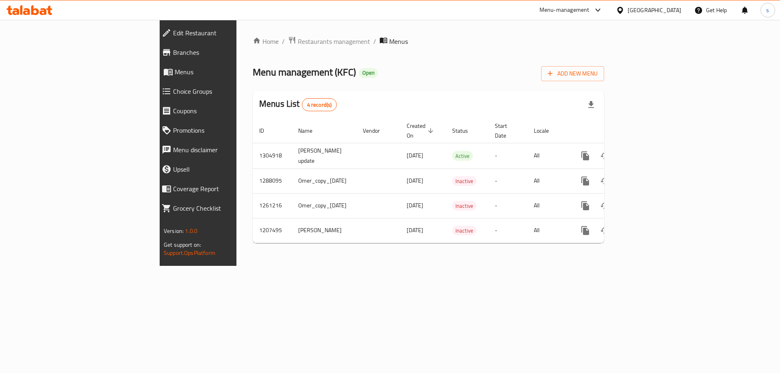
click at [38, 8] on icon at bounding box center [30, 10] width 46 height 10
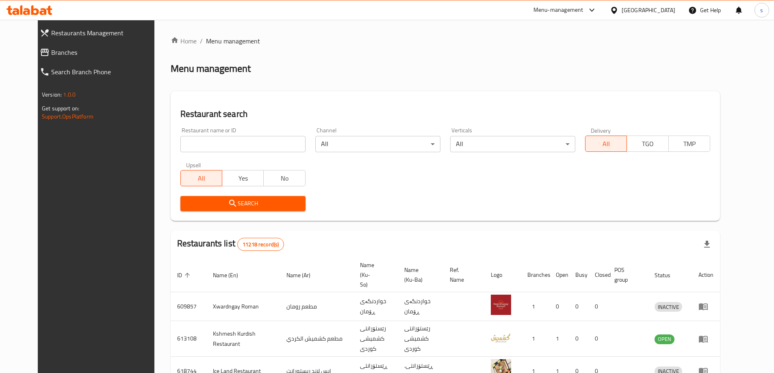
click at [197, 145] on input "search" at bounding box center [242, 144] width 125 height 16
paste input "689001"
type input "689001"
click button "Search" at bounding box center [242, 203] width 125 height 15
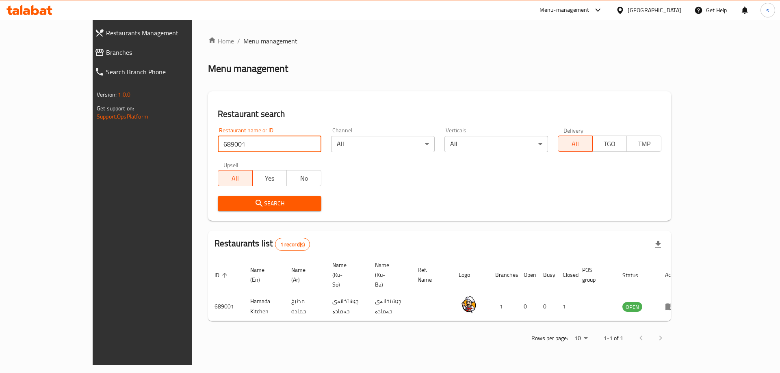
click at [106, 53] on span "Branches" at bounding box center [161, 53] width 111 height 10
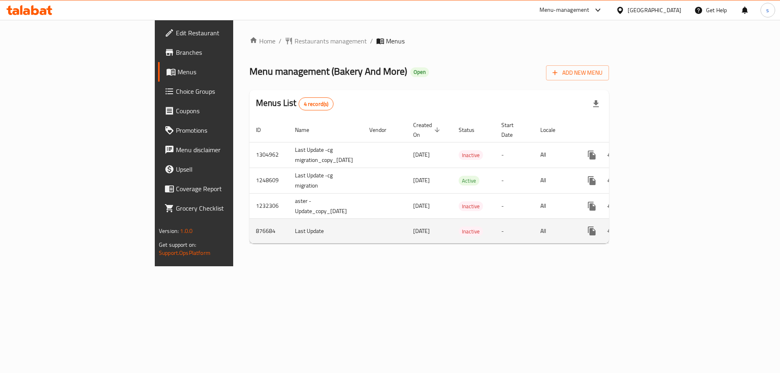
click at [655, 226] on icon "enhanced table" at bounding box center [651, 231] width 10 height 10
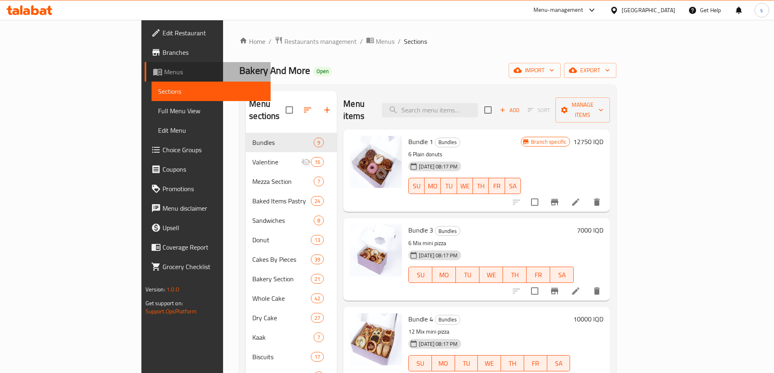
click at [164, 74] on span "Menus" at bounding box center [214, 72] width 100 height 10
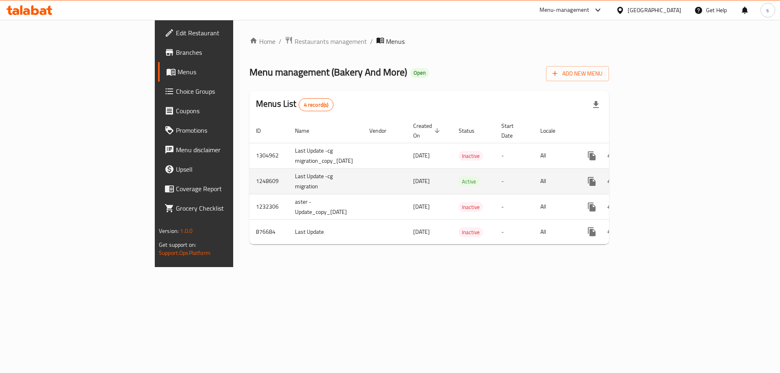
click at [654, 178] on icon "enhanced table" at bounding box center [650, 181] width 7 height 7
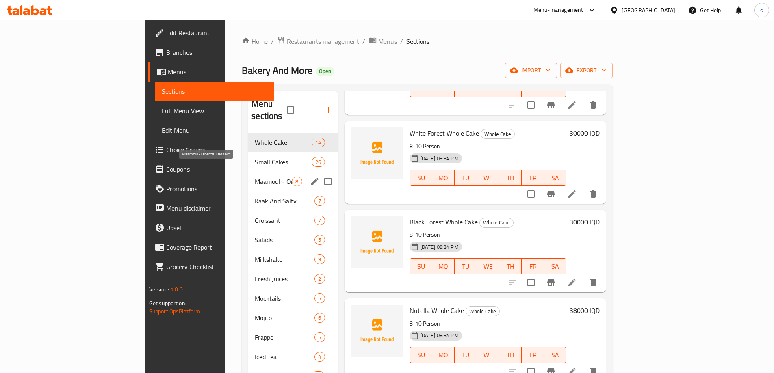
click at [255, 177] on span "Maamoul - Oriental Dessert" at bounding box center [273, 182] width 37 height 10
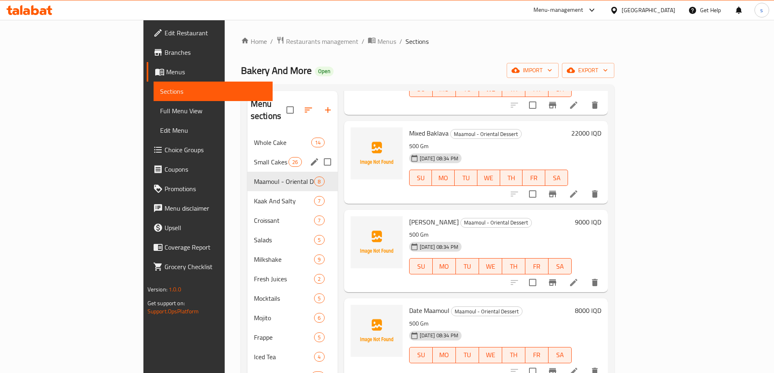
click at [247, 152] on div "Small Cakes 26" at bounding box center [292, 162] width 90 height 20
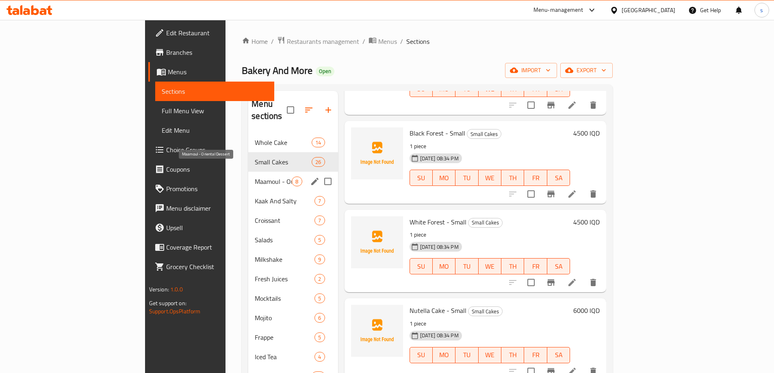
click at [255, 177] on span "Maamoul - Oriental Dessert" at bounding box center [273, 182] width 37 height 10
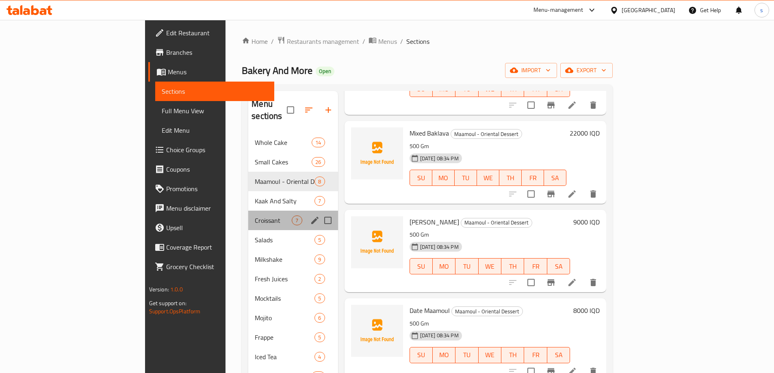
click at [248, 217] on div "Croissant 7" at bounding box center [292, 221] width 89 height 20
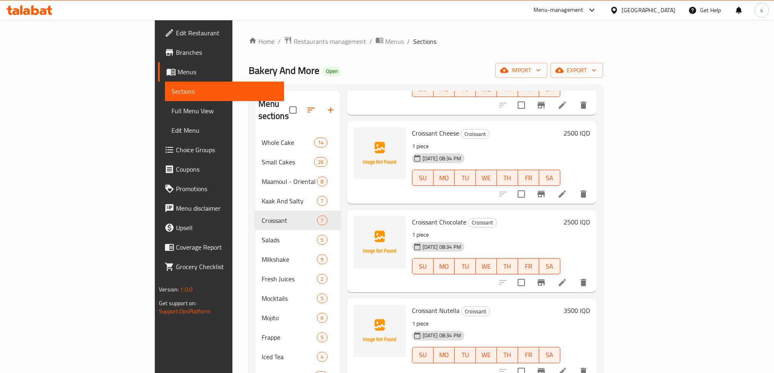
click at [171, 95] on span "Sections" at bounding box center [224, 92] width 106 height 10
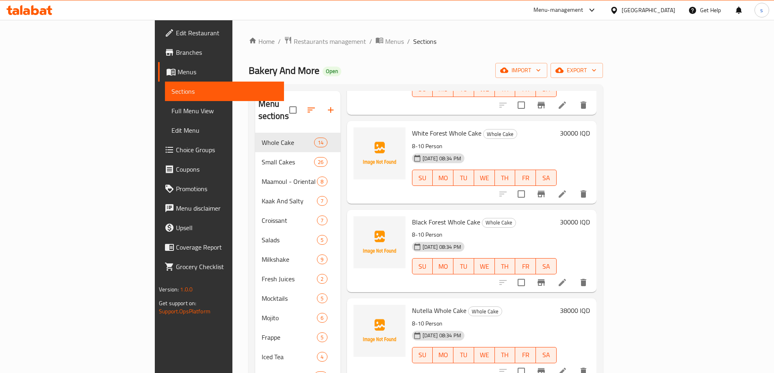
click at [178, 72] on span "Menus" at bounding box center [228, 72] width 100 height 10
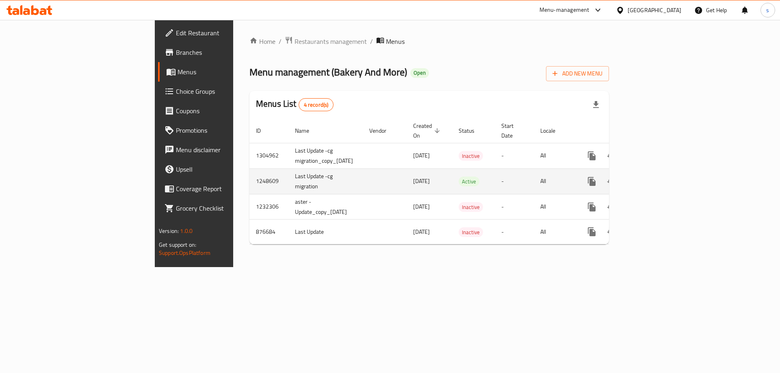
click at [660, 172] on link "enhanced table" at bounding box center [651, 182] width 20 height 20
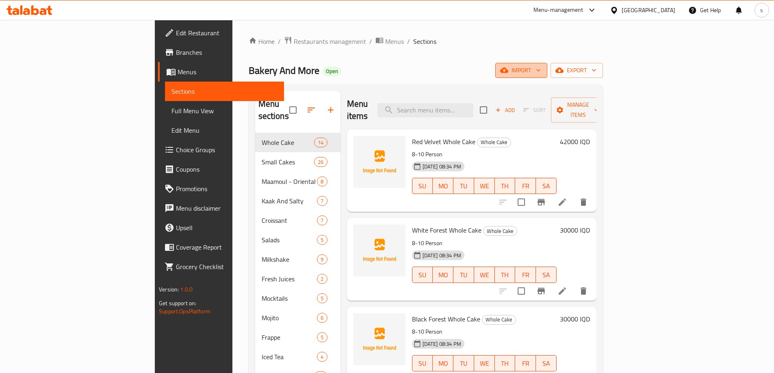
click at [547, 65] on button "import" at bounding box center [521, 70] width 52 height 15
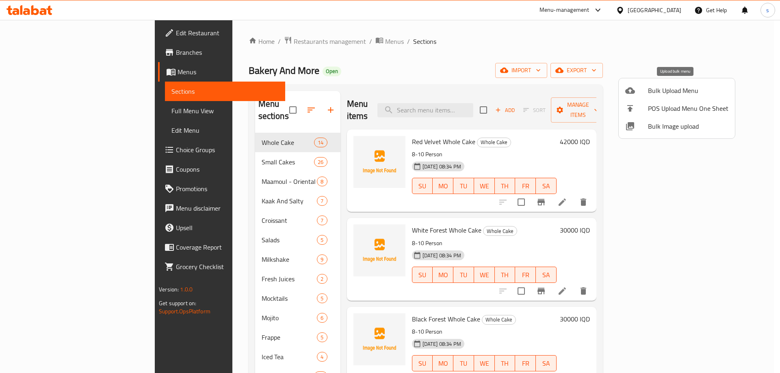
click at [647, 84] on li "Bulk Upload Menu" at bounding box center [677, 91] width 116 height 18
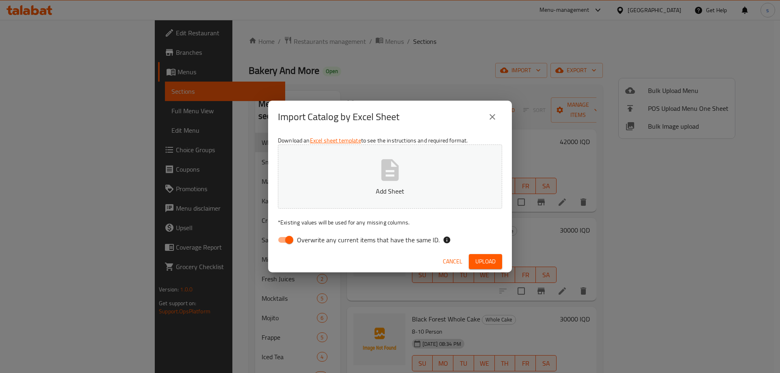
click at [284, 239] on input "Overwrite any current items that have the same ID." at bounding box center [289, 239] width 46 height 15
checkbox input "false"
click at [349, 158] on button "Add Sheet" at bounding box center [390, 177] width 224 height 64
click at [497, 253] on div "Cancel Upload" at bounding box center [390, 262] width 244 height 22
click at [492, 260] on span "Upload" at bounding box center [485, 262] width 20 height 10
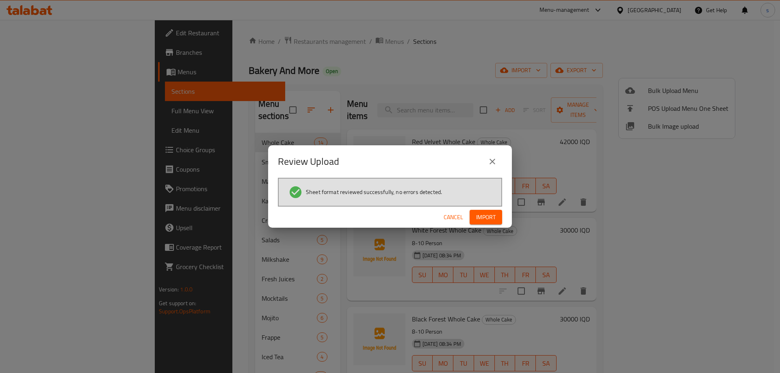
click at [493, 220] on span "Import" at bounding box center [486, 218] width 20 height 10
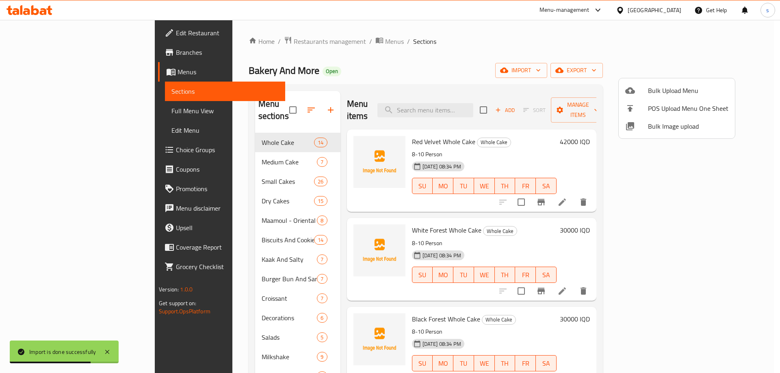
click at [230, 263] on div at bounding box center [390, 186] width 780 height 373
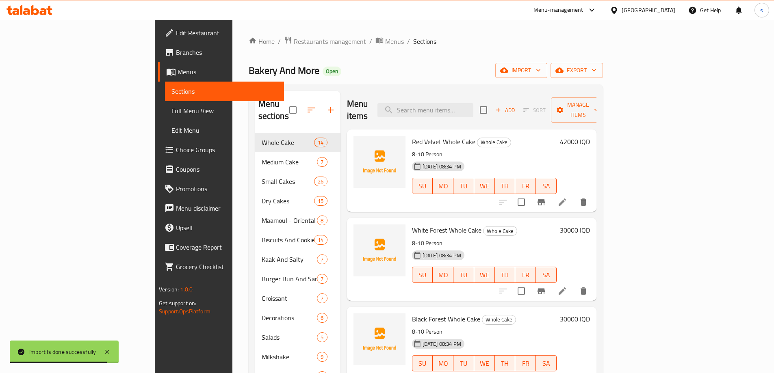
click at [289, 269] on div "Burger Bun And Sandwich Bread 7" at bounding box center [297, 279] width 85 height 20
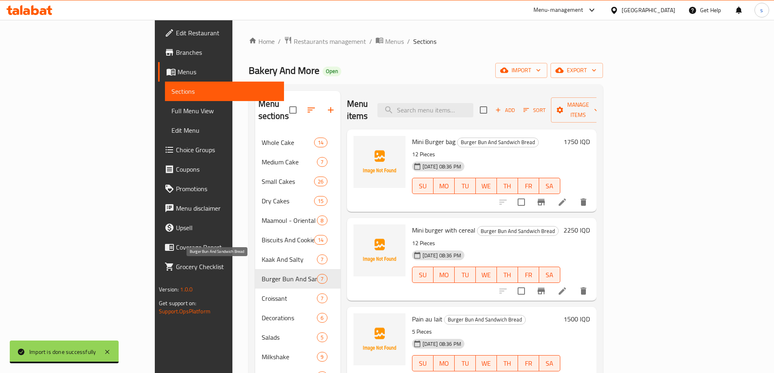
click at [262, 274] on span "Burger Bun And Sandwich Bread" at bounding box center [290, 279] width 56 height 10
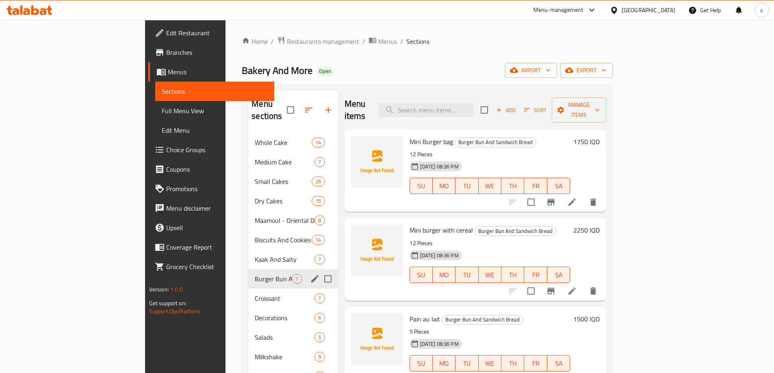
click at [319, 271] on input "Menu sections" at bounding box center [327, 279] width 17 height 17
checkbox input "true"
click at [311, 275] on icon "edit" at bounding box center [314, 278] width 7 height 7
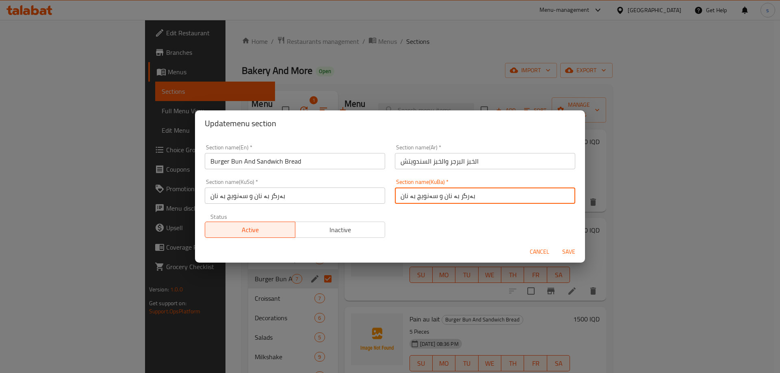
drag, startPoint x: 479, startPoint y: 198, endPoint x: 389, endPoint y: 200, distance: 90.2
click at [390, 200] on div "Section name(KuBa)   * بەرگر بە نان و سەنویچ بە نان Section name(KuBa) *" at bounding box center [485, 191] width 190 height 35
paste input "بەن و سەندویچ بە نان"
type input "بەرگر بە بەن و سەندویچ بە نان"
click at [324, 203] on input "بەرگر بە نان و سەنویچ بە نان" at bounding box center [295, 196] width 180 height 16
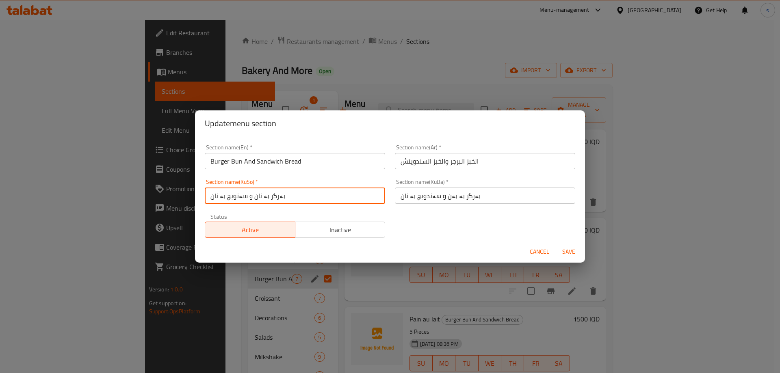
click at [324, 203] on input "بەرگر بە نان و سەنویچ بە نان" at bounding box center [295, 196] width 180 height 16
paste input "بەن و سەندویچ بە نان"
type input "بەرگر بە بەن و سەندویچ بە نان"
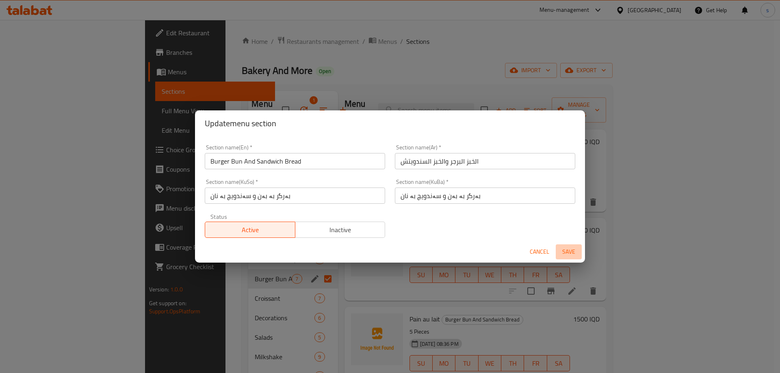
click at [570, 254] on span "Save" at bounding box center [569, 252] width 20 height 10
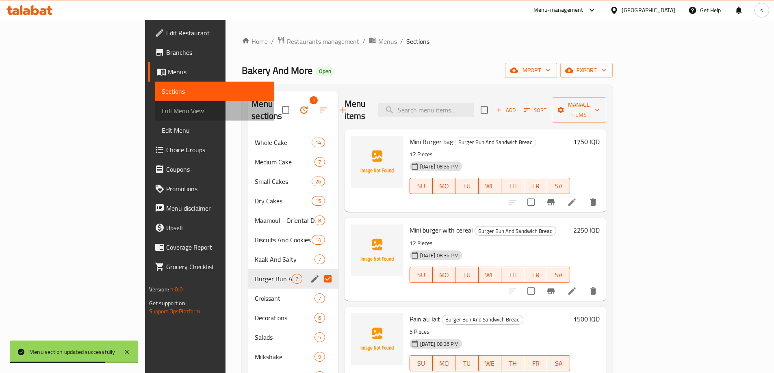
click at [162, 113] on span "Full Menu View" at bounding box center [215, 111] width 106 height 10
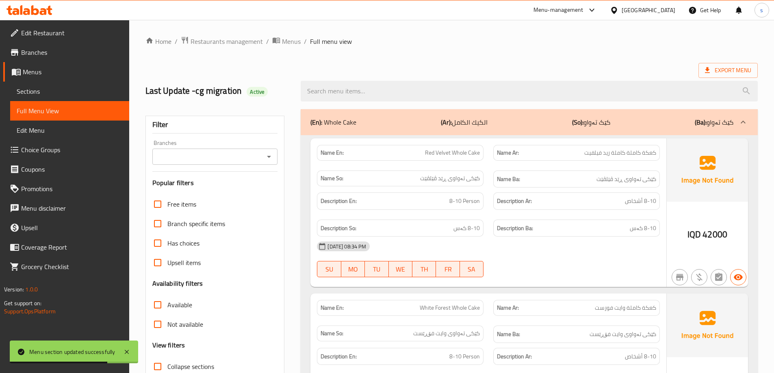
click at [45, 92] on span "Sections" at bounding box center [70, 92] width 106 height 10
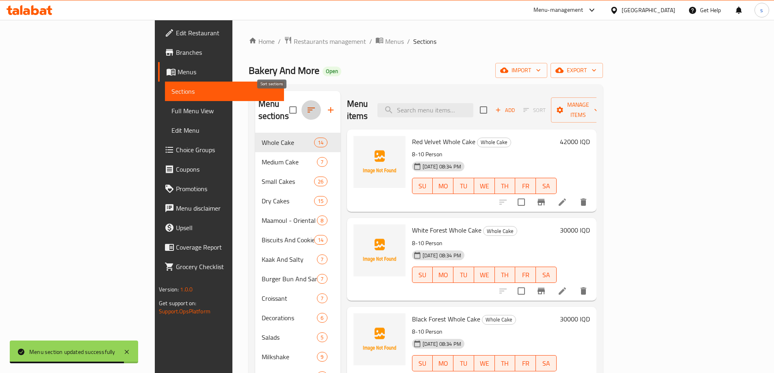
click at [306, 105] on icon "button" at bounding box center [311, 110] width 10 height 10
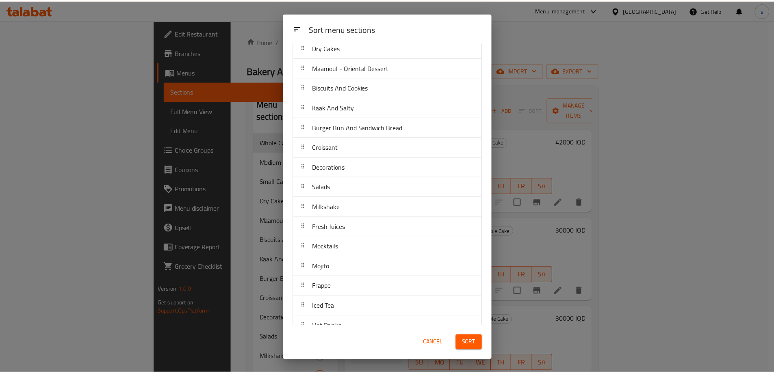
scroll to position [122, 0]
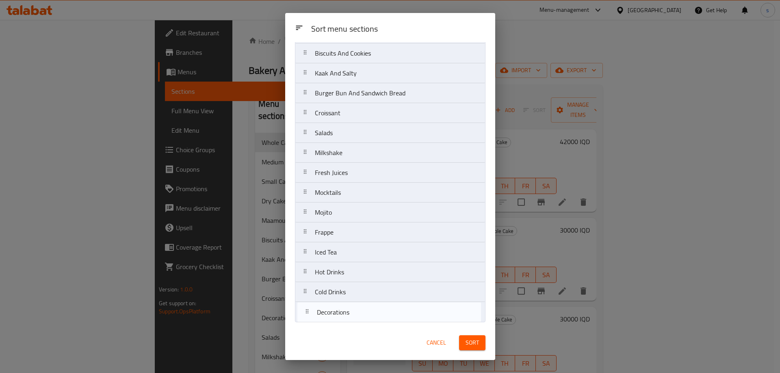
drag, startPoint x: 378, startPoint y: 137, endPoint x: 381, endPoint y: 319, distance: 181.2
click at [381, 319] on nav "Whole Cake Medium Cake Small Cakes Dry Cakes Maamoul - Oriental Dessert Biscuit…" at bounding box center [390, 133] width 191 height 379
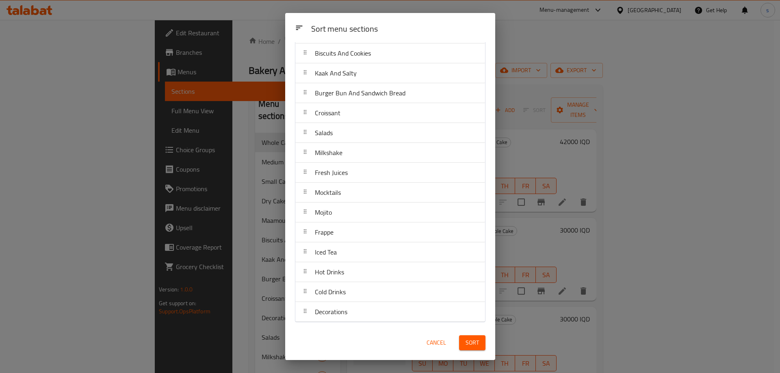
click at [472, 339] on span "Sort" at bounding box center [472, 343] width 13 height 10
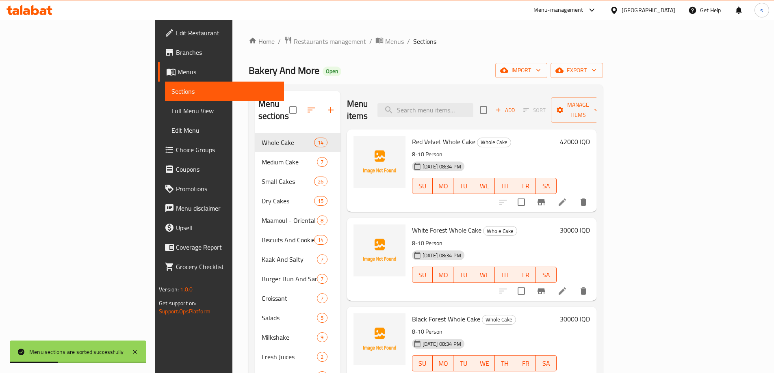
click at [171, 113] on span "Full Menu View" at bounding box center [224, 111] width 106 height 10
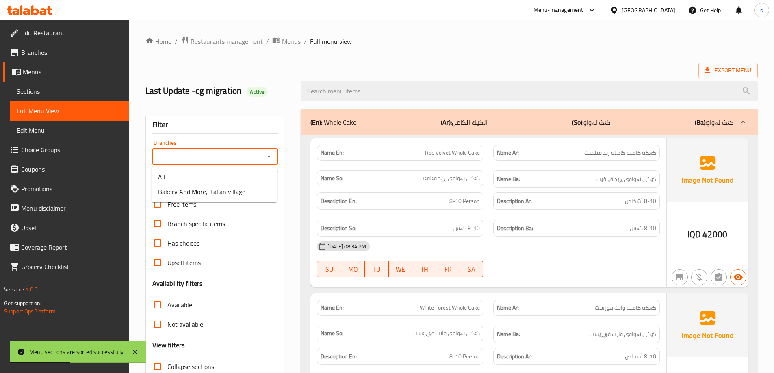
click at [262, 156] on input "Branches" at bounding box center [208, 156] width 107 height 11
click at [258, 195] on li "Bakery And More, Italian village" at bounding box center [215, 191] width 126 height 15
type input "Bakery And More, Italian village"
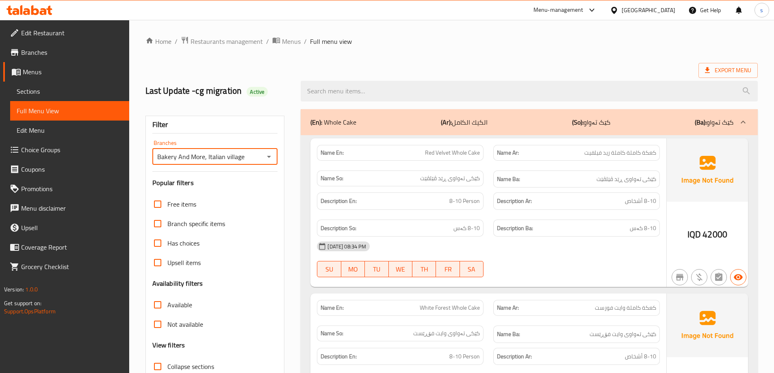
click at [162, 364] on input "Collapse sections" at bounding box center [158, 367] width 20 height 20
checkbox input "true"
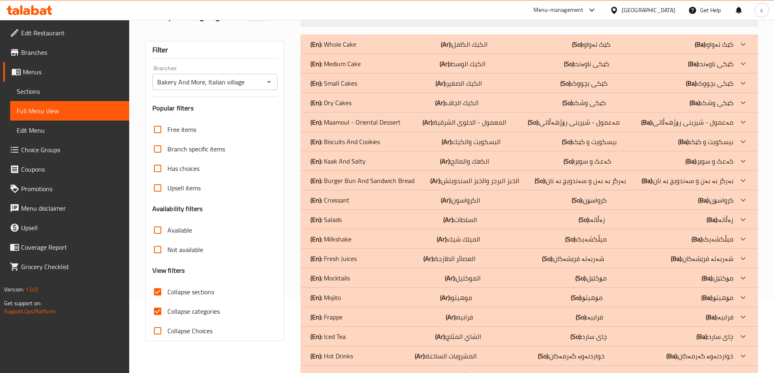
scroll to position [83, 0]
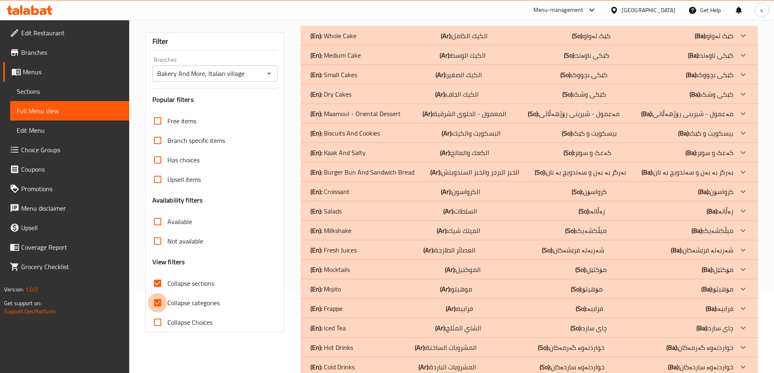
click at [160, 300] on input "Collapse categories" at bounding box center [158, 303] width 20 height 20
checkbox input "false"
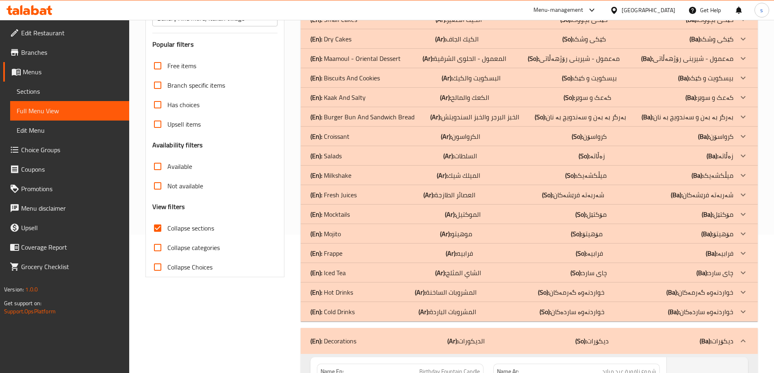
scroll to position [134, 0]
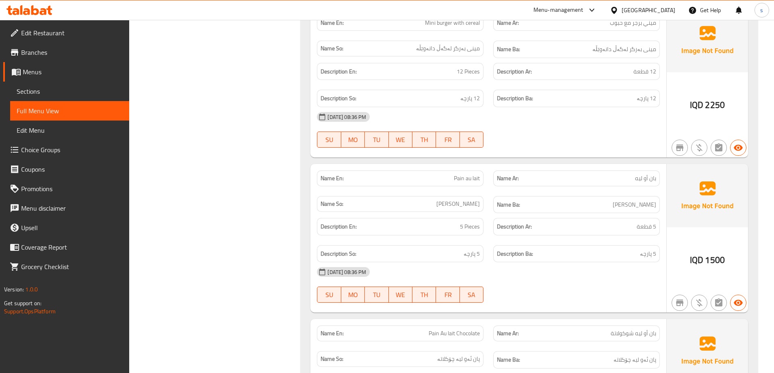
scroll to position [0, 0]
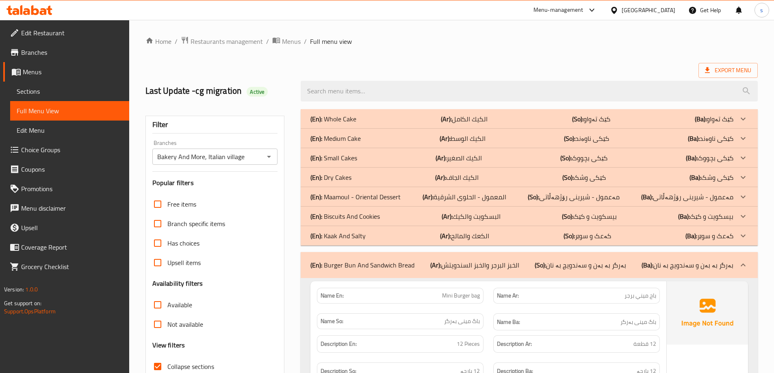
click at [353, 124] on p "(En): Biscuits And Cookies" at bounding box center [333, 119] width 46 height 10
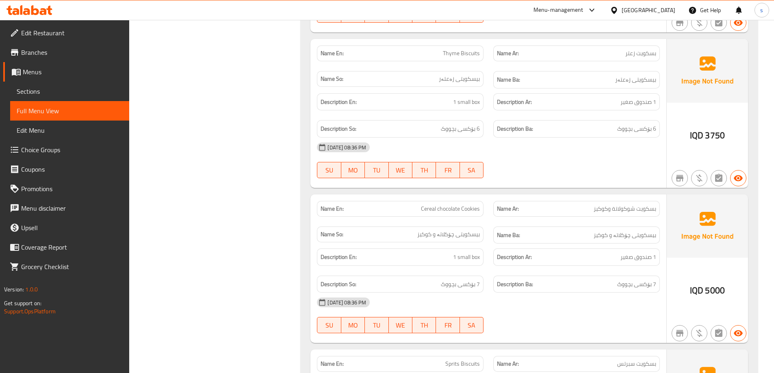
scroll to position [978, 0]
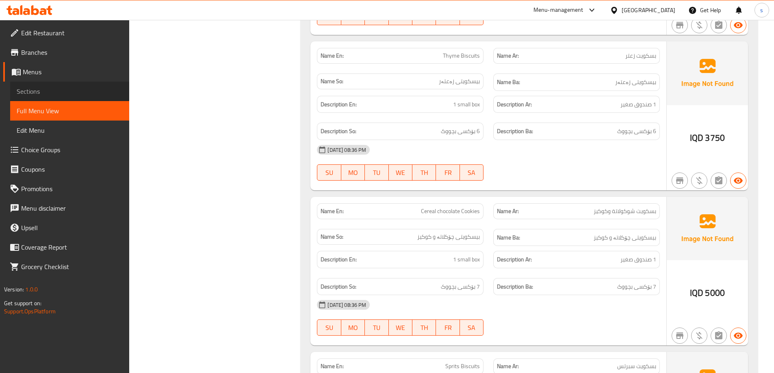
click at [56, 86] on link "Sections" at bounding box center [69, 92] width 119 height 20
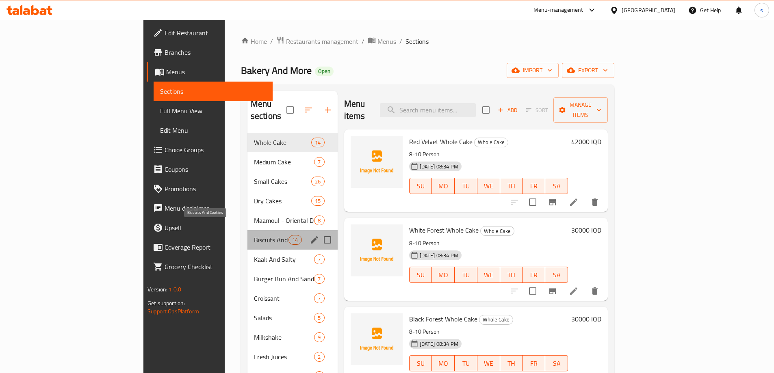
click at [254, 235] on span "Biscuits And Cookies" at bounding box center [271, 240] width 35 height 10
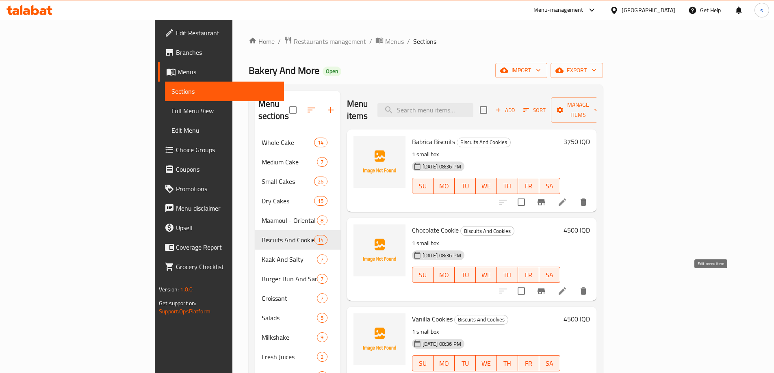
click at [567, 286] on icon at bounding box center [562, 291] width 10 height 10
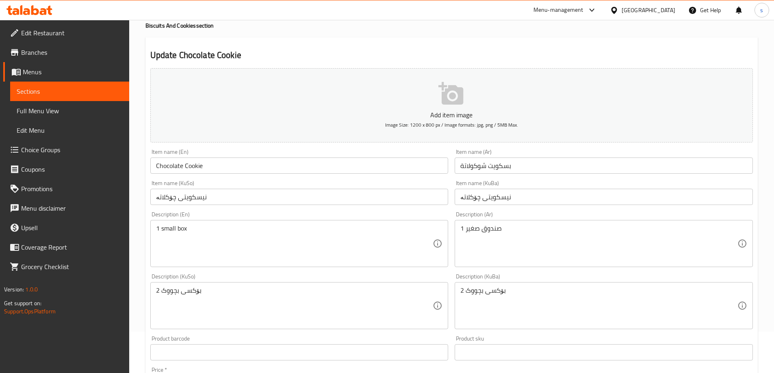
scroll to position [50, 0]
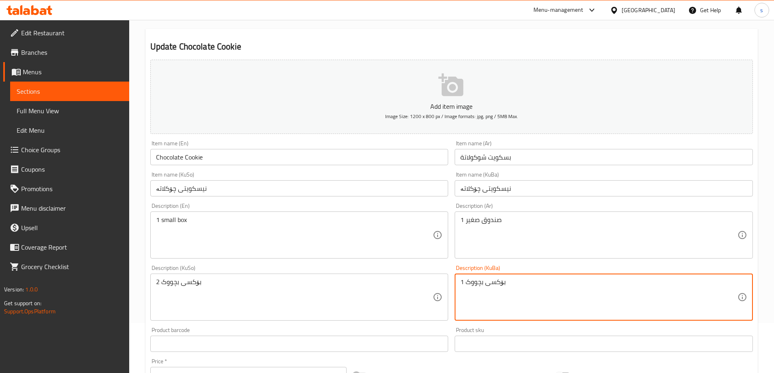
type textarea "1 بۆکسی بچووک"
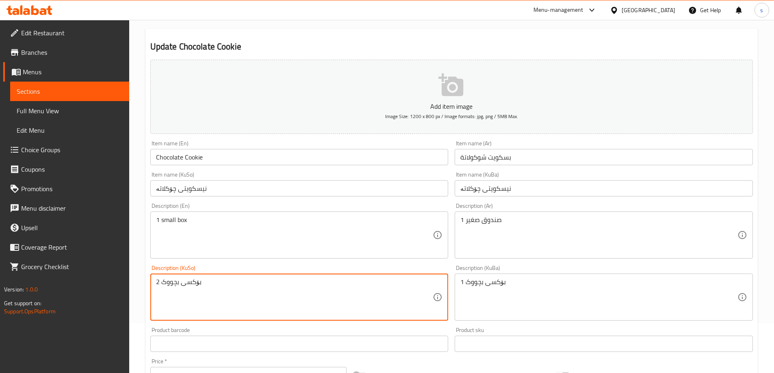
drag, startPoint x: 159, startPoint y: 284, endPoint x: 155, endPoint y: 284, distance: 4.5
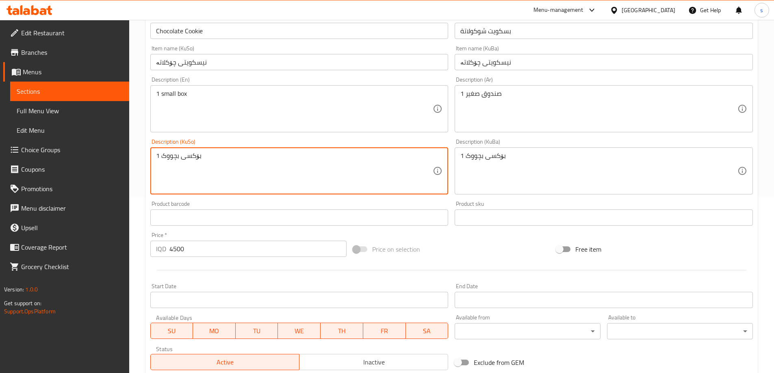
scroll to position [294, 0]
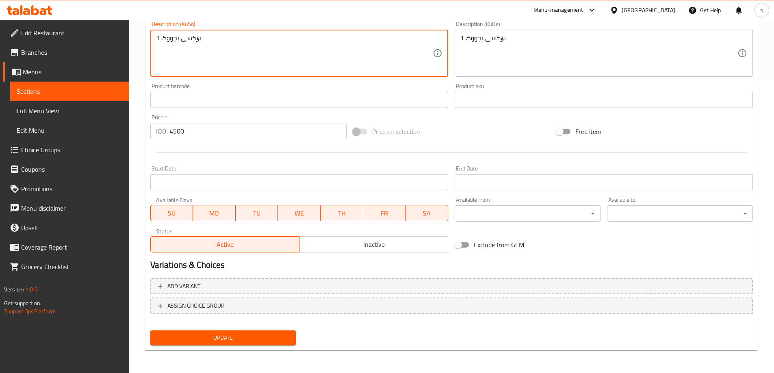
type textarea "1 بۆکسی بچووک"
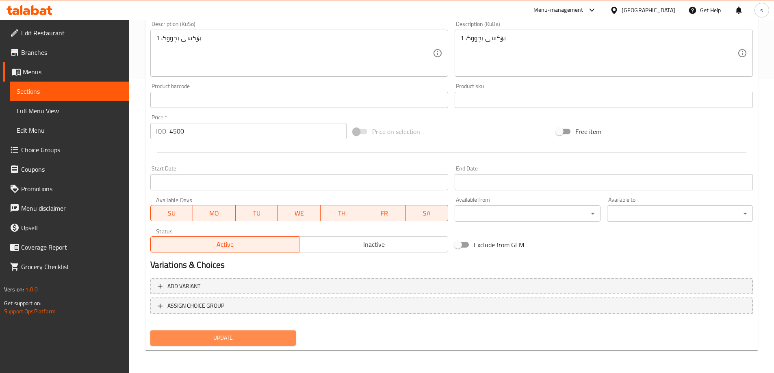
click at [168, 335] on span "Update" at bounding box center [223, 338] width 133 height 10
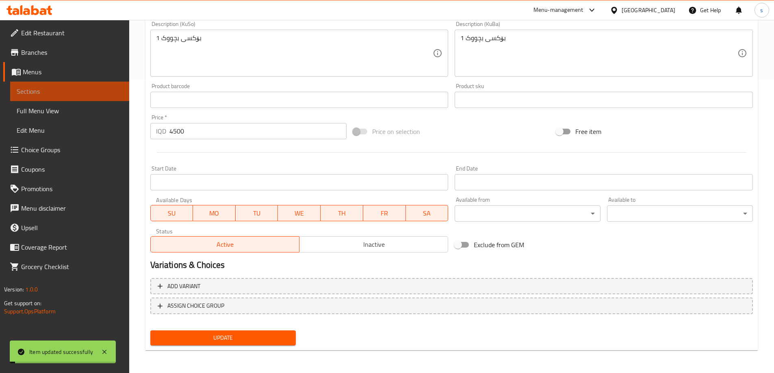
click at [58, 93] on span "Sections" at bounding box center [70, 92] width 106 height 10
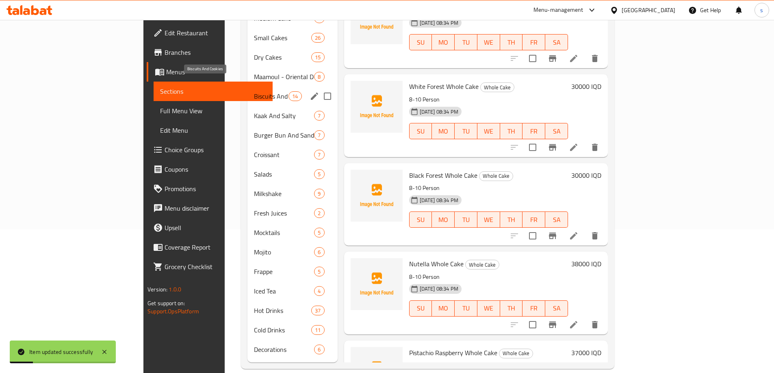
click at [254, 91] on span "Biscuits And Cookies" at bounding box center [271, 96] width 35 height 10
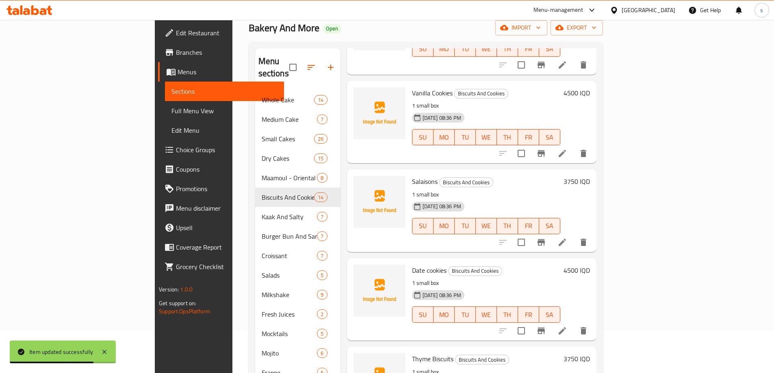
scroll to position [185, 0]
click at [567, 147] on icon at bounding box center [562, 152] width 10 height 10
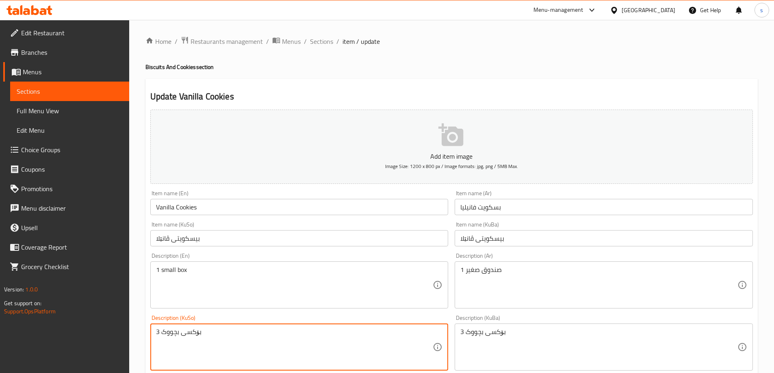
drag, startPoint x: 160, startPoint y: 330, endPoint x: 154, endPoint y: 334, distance: 7.1
click at [165, 329] on textarea "بۆکسی بچووک" at bounding box center [294, 347] width 277 height 39
drag, startPoint x: 374, startPoint y: 342, endPoint x: 445, endPoint y: 340, distance: 70.7
click at [445, 340] on div "بۆکسی بچووک 1 Description (KuSo)" at bounding box center [299, 347] width 298 height 47
type textarea "بۆکسی بچووک 1"
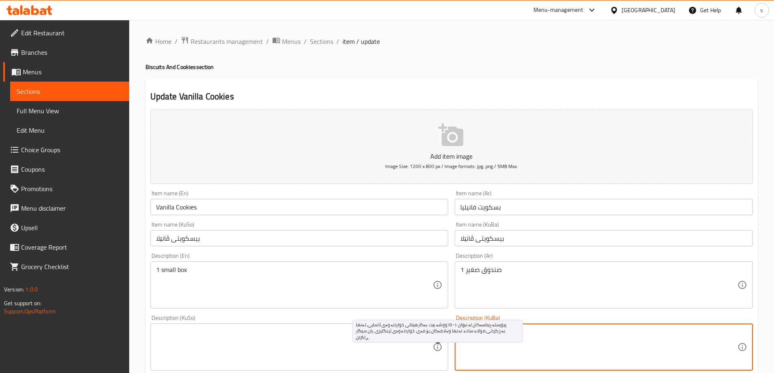
drag, startPoint x: 542, startPoint y: 336, endPoint x: 442, endPoint y: 352, distance: 102.0
paste textarea "بۆکسی بچووک 1"
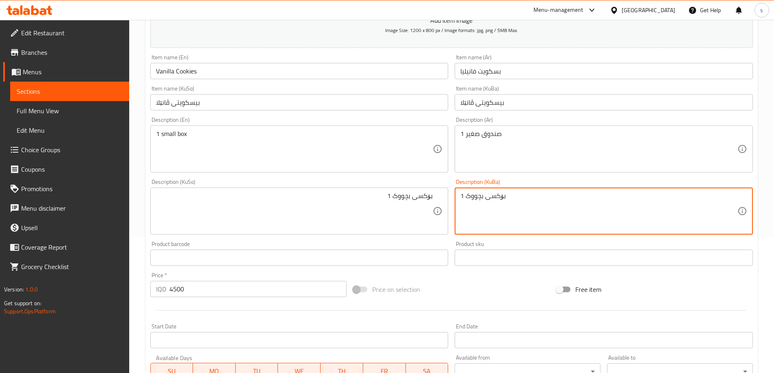
scroll to position [294, 0]
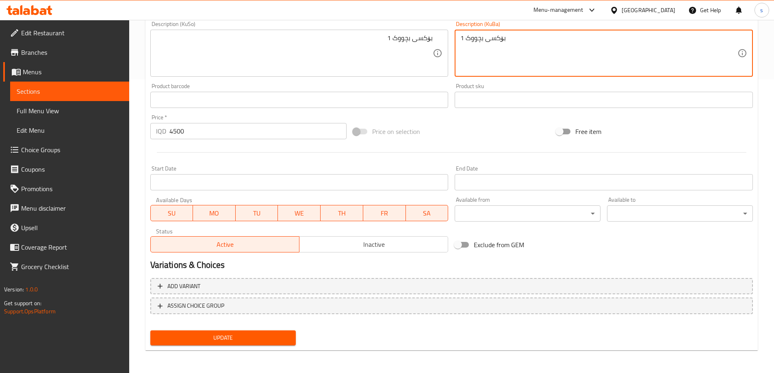
type textarea "بۆکسی بچووک 1"
click at [275, 343] on span "Update" at bounding box center [223, 338] width 133 height 10
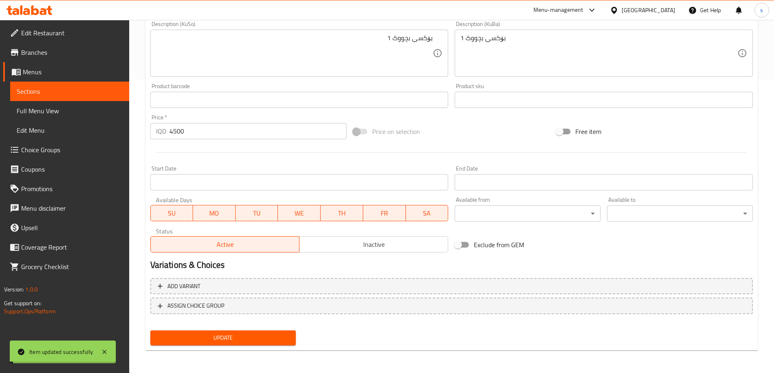
click at [63, 93] on span "Sections" at bounding box center [70, 92] width 106 height 10
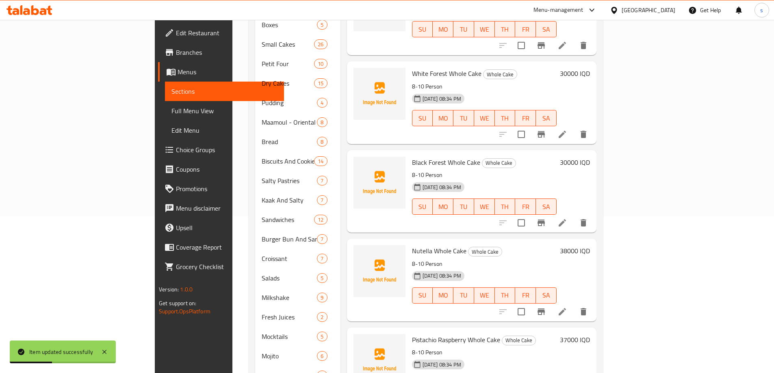
scroll to position [167, 0]
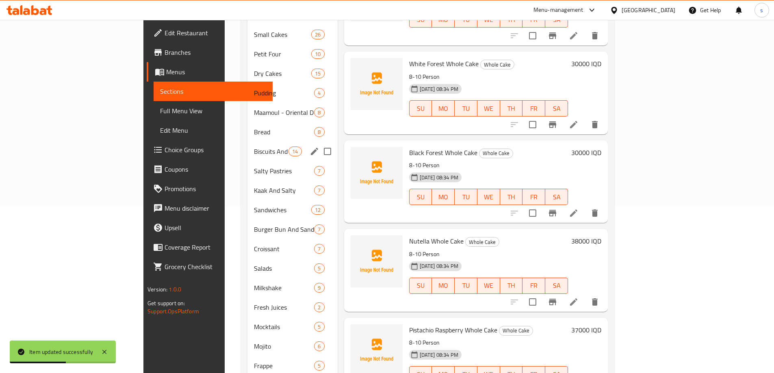
click at [254, 147] on span "Biscuits And Cookies" at bounding box center [271, 152] width 35 height 10
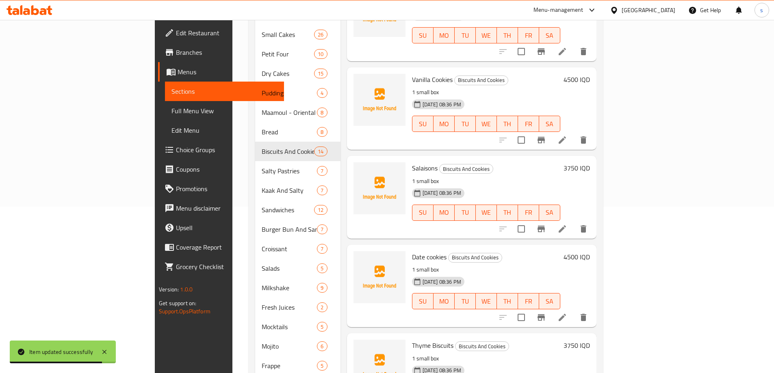
scroll to position [77, 0]
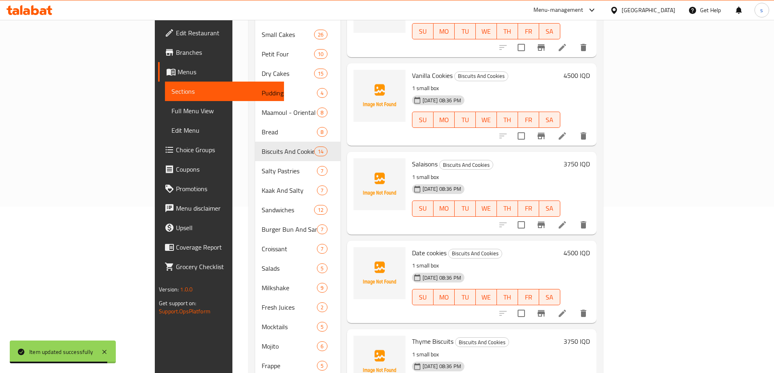
click at [574, 219] on li at bounding box center [562, 225] width 23 height 15
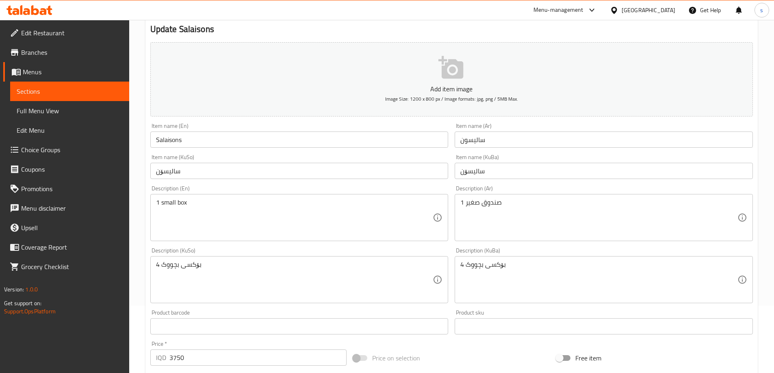
scroll to position [69, 0]
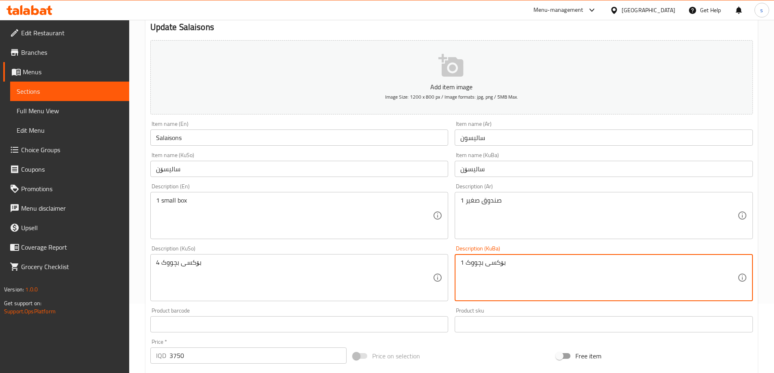
type textarea "1 بۆکسی بچووک"
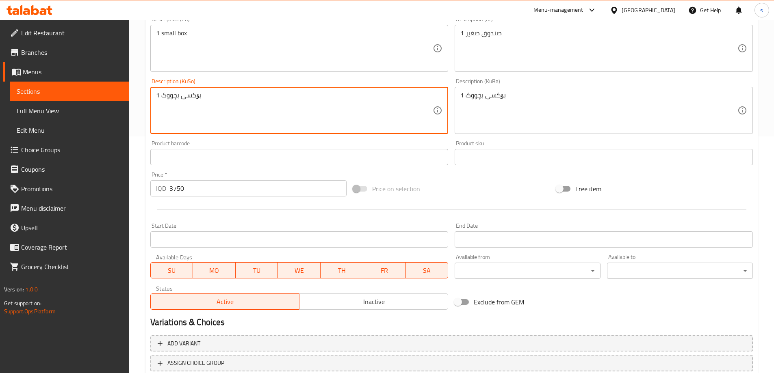
scroll to position [294, 0]
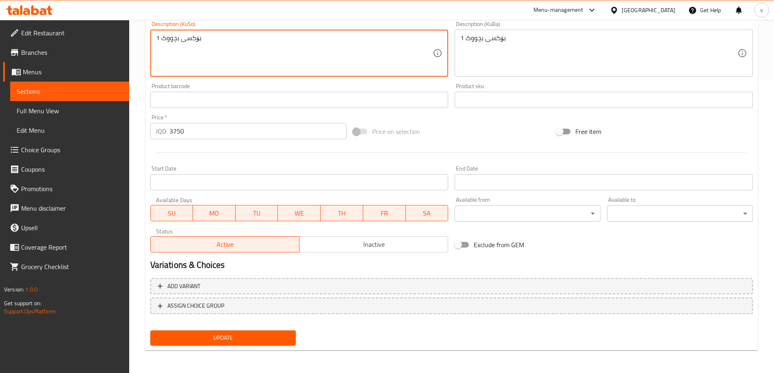
type textarea "1 بۆکسی بچووک"
click at [186, 334] on span "Update" at bounding box center [223, 338] width 133 height 10
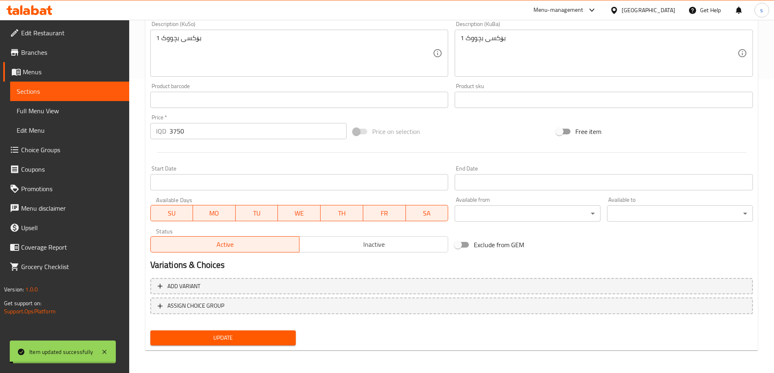
click at [68, 91] on span "Sections" at bounding box center [70, 92] width 106 height 10
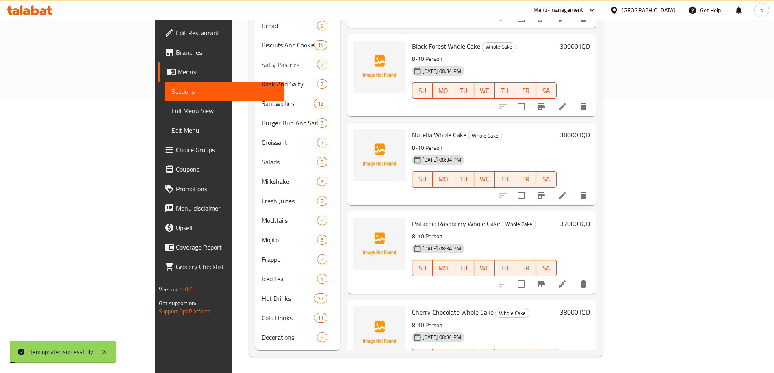
scroll to position [261, 0]
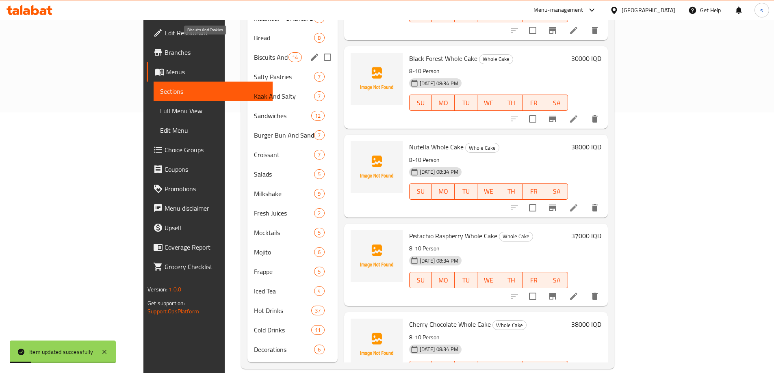
click at [254, 52] on span "Biscuits And Cookies" at bounding box center [271, 57] width 35 height 10
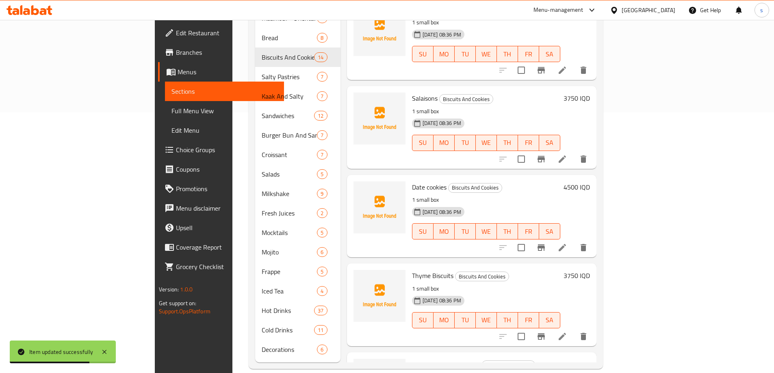
scroll to position [96, 0]
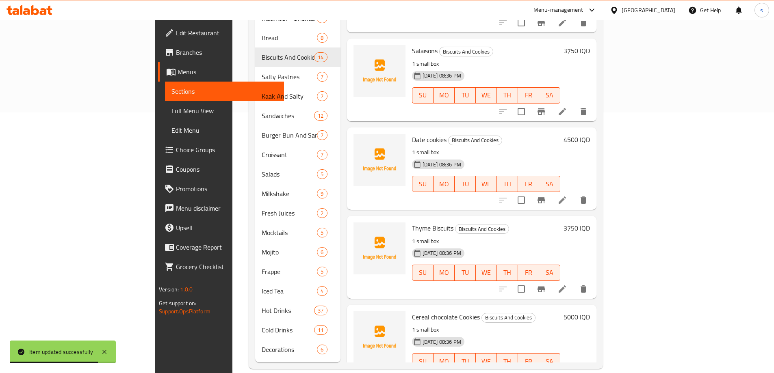
click at [567, 195] on icon at bounding box center [562, 200] width 10 height 10
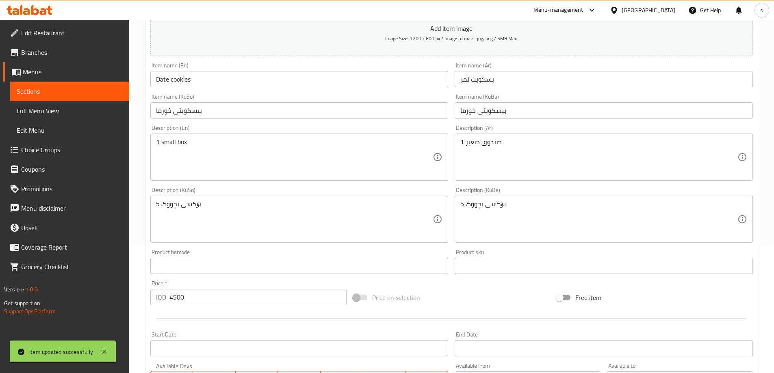
scroll to position [129, 0]
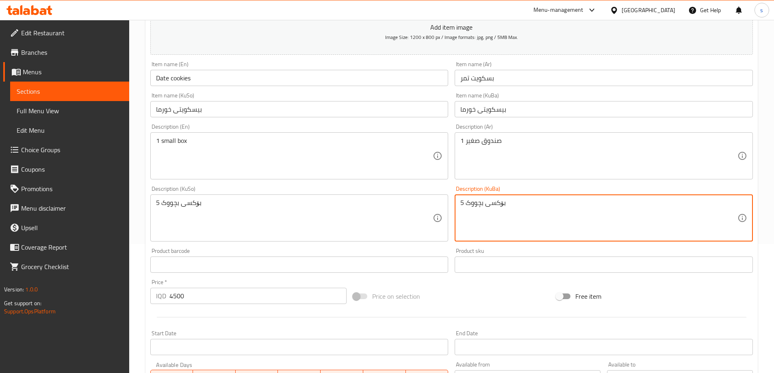
drag, startPoint x: 463, startPoint y: 202, endPoint x: 460, endPoint y: 204, distance: 4.2
type textarea "1 بۆکسی بچووک"
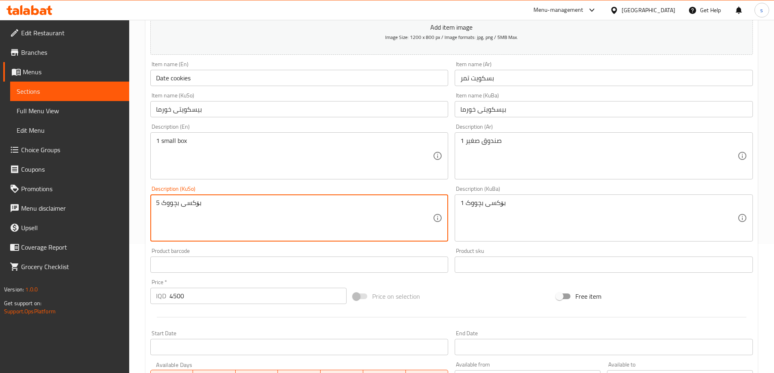
drag, startPoint x: 159, startPoint y: 204, endPoint x: 141, endPoint y: 203, distance: 18.3
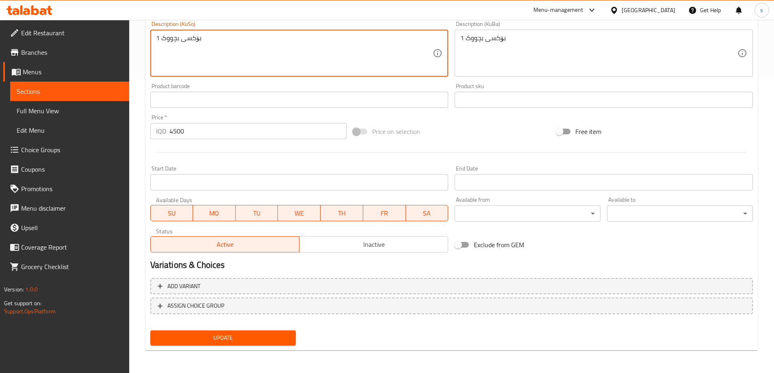
type textarea "1 بۆکسی بچووک"
click at [226, 342] on span "Update" at bounding box center [223, 338] width 133 height 10
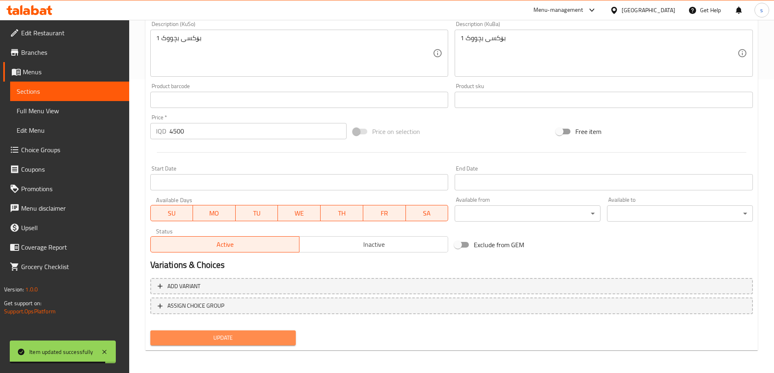
click at [208, 340] on span "Update" at bounding box center [223, 338] width 133 height 10
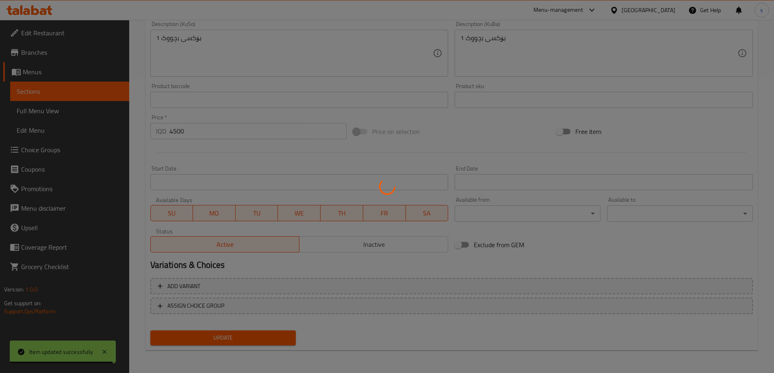
click at [49, 97] on div at bounding box center [387, 186] width 774 height 373
click at [50, 90] on div at bounding box center [387, 186] width 774 height 373
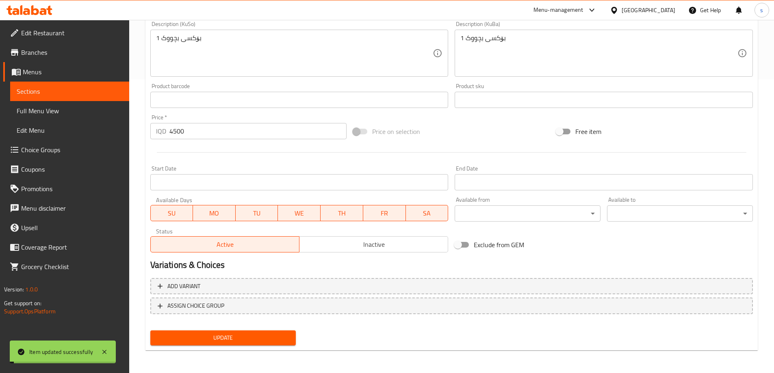
click at [50, 90] on span "Sections" at bounding box center [70, 92] width 106 height 10
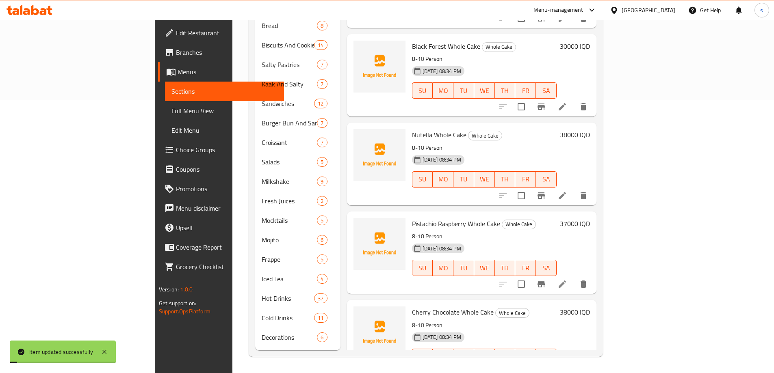
scroll to position [261, 0]
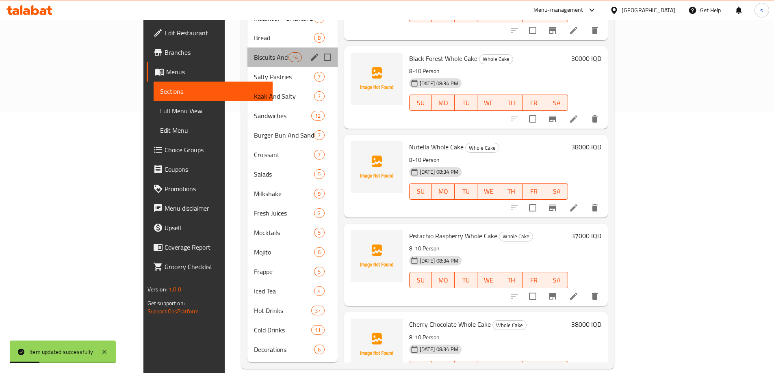
click at [247, 52] on div "Biscuits And Cookies 14" at bounding box center [292, 58] width 90 height 20
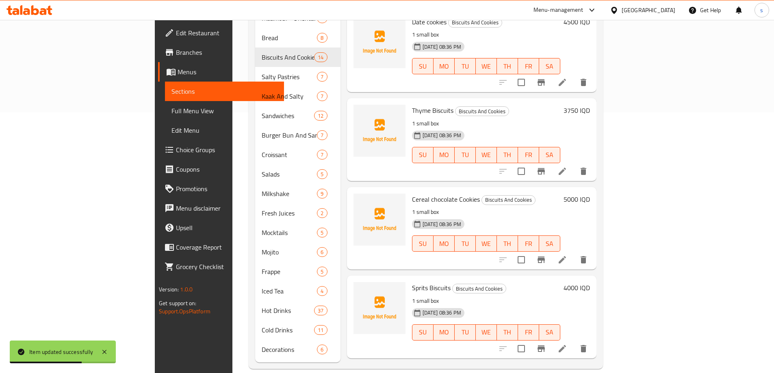
scroll to position [229, 0]
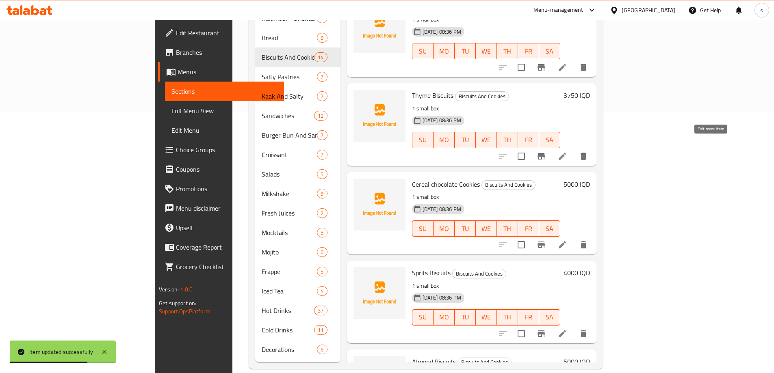
click at [567, 152] on icon at bounding box center [562, 157] width 10 height 10
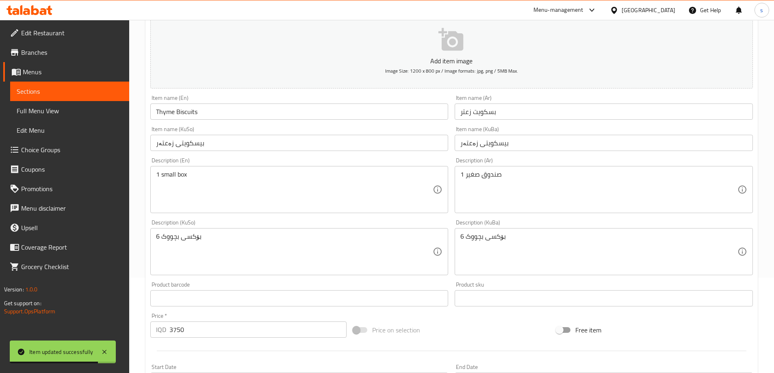
scroll to position [97, 0]
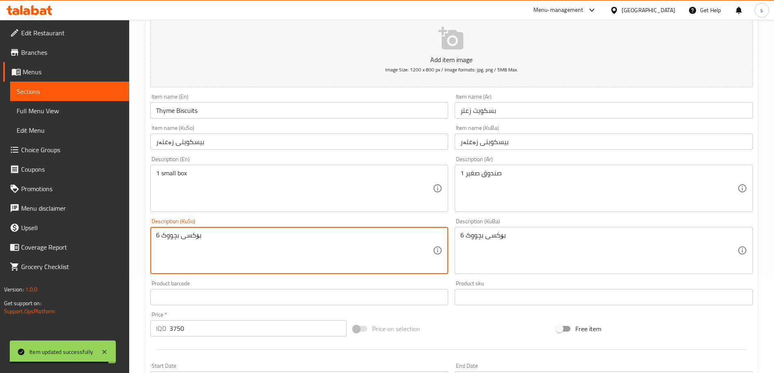
drag, startPoint x: 160, startPoint y: 240, endPoint x: 154, endPoint y: 241, distance: 5.8
type textarea "1 بۆکسی بچووک"
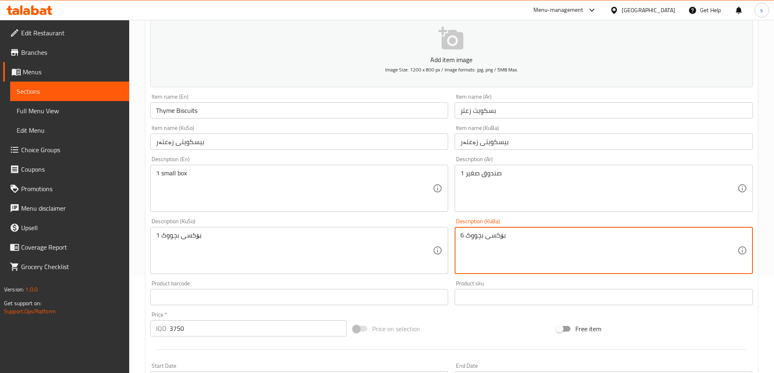
drag, startPoint x: 465, startPoint y: 241, endPoint x: 455, endPoint y: 242, distance: 10.7
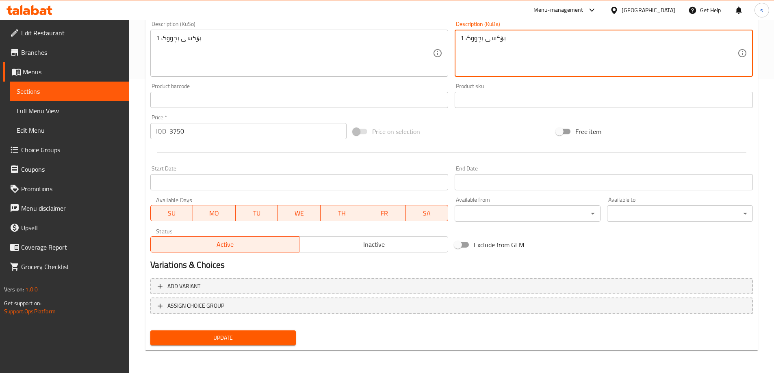
type textarea "1 بۆکسی بچووک"
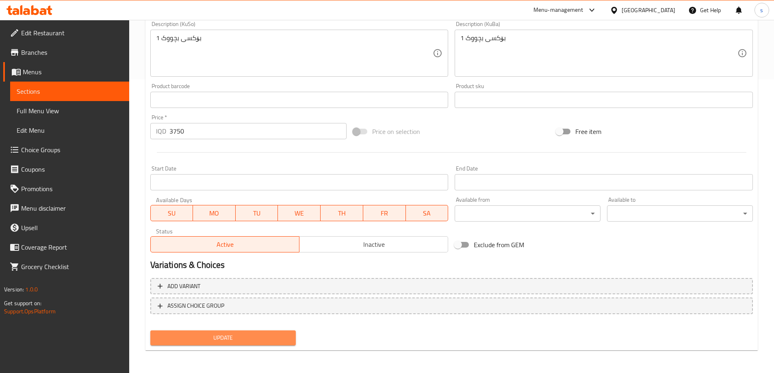
click at [253, 334] on span "Update" at bounding box center [223, 338] width 133 height 10
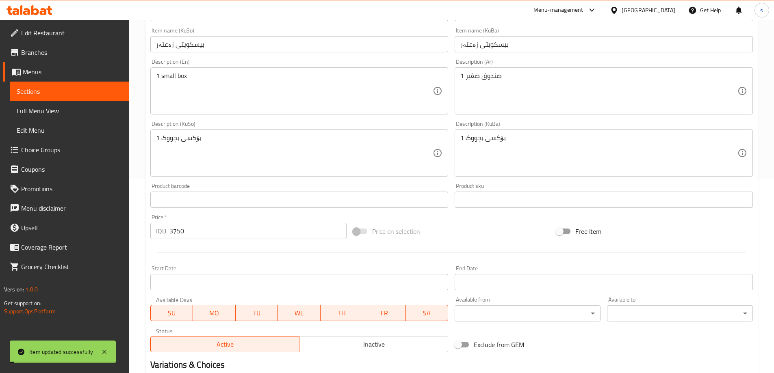
scroll to position [90, 0]
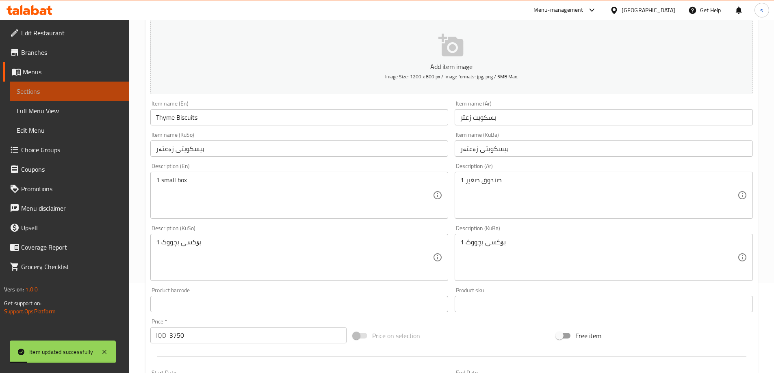
click at [43, 94] on span "Sections" at bounding box center [70, 92] width 106 height 10
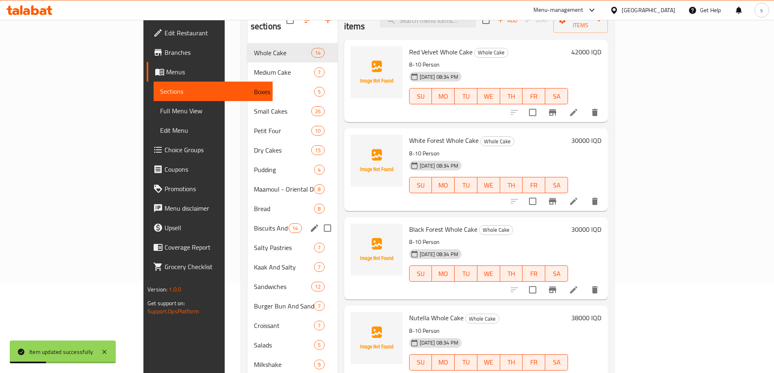
click at [247, 223] on div "Biscuits And Cookies 14" at bounding box center [292, 229] width 90 height 20
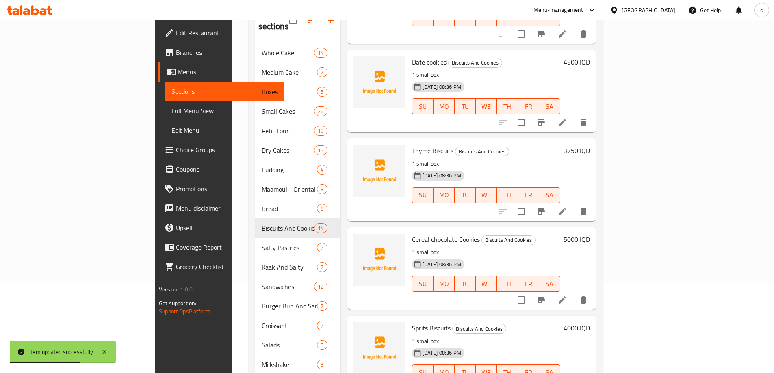
scroll to position [369, 0]
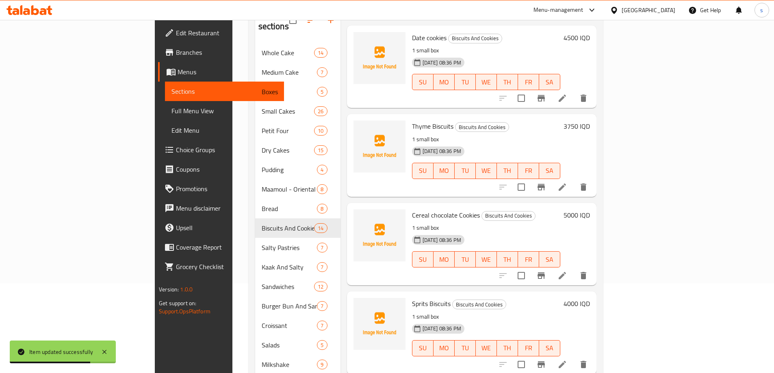
click at [574, 269] on li at bounding box center [562, 276] width 23 height 15
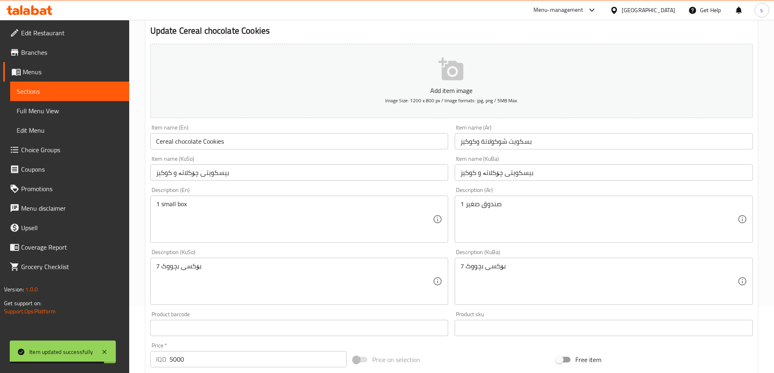
scroll to position [101, 0]
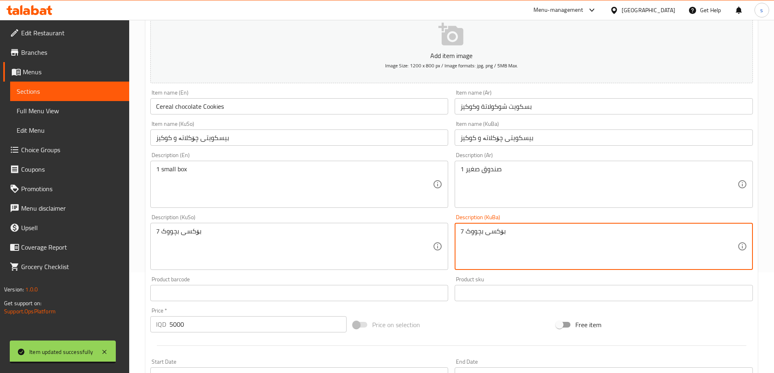
drag, startPoint x: 463, startPoint y: 228, endPoint x: 458, endPoint y: 230, distance: 6.4
type textarea "1 بۆکسی بچووک"
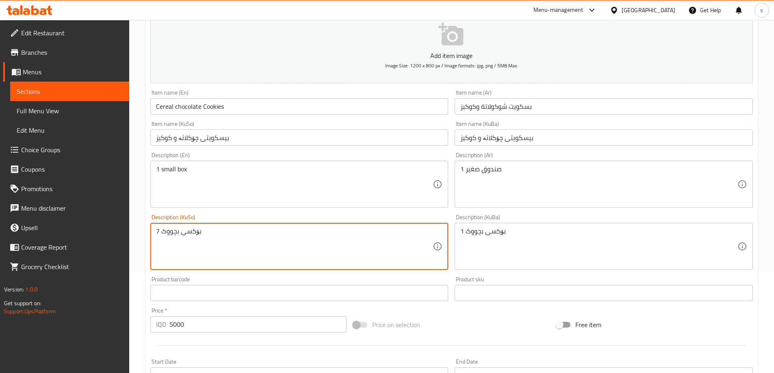
drag, startPoint x: 158, startPoint y: 234, endPoint x: 152, endPoint y: 235, distance: 5.9
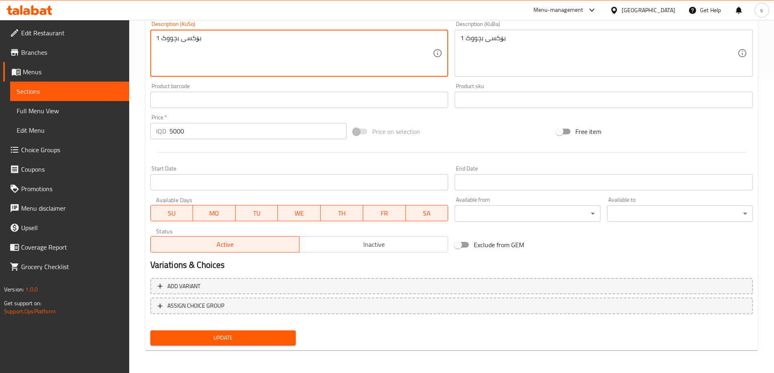
type textarea "1 بۆکسی بچووک"
click at [241, 343] on span "Update" at bounding box center [223, 338] width 133 height 10
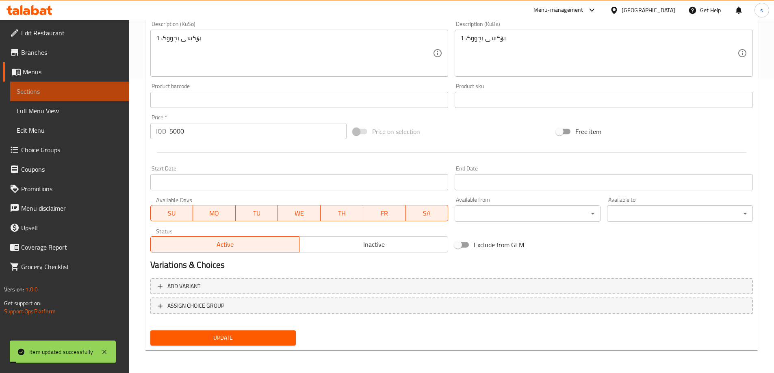
click at [75, 94] on span "Sections" at bounding box center [70, 92] width 106 height 10
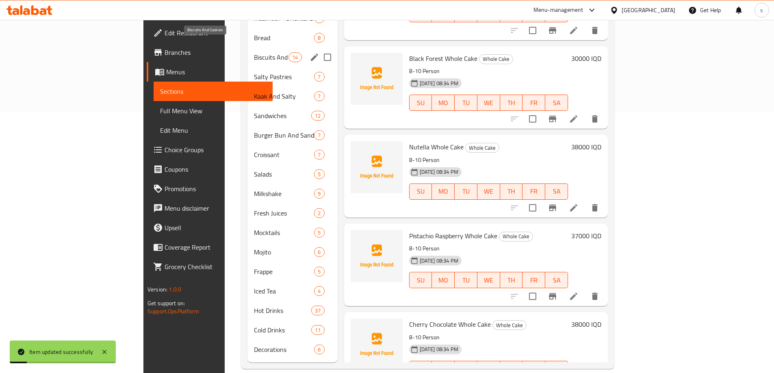
click at [254, 52] on span "Biscuits And Cookies" at bounding box center [271, 57] width 35 height 10
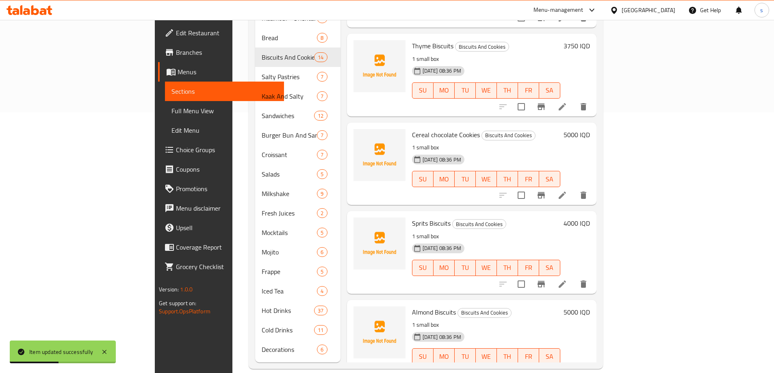
scroll to position [292, 0]
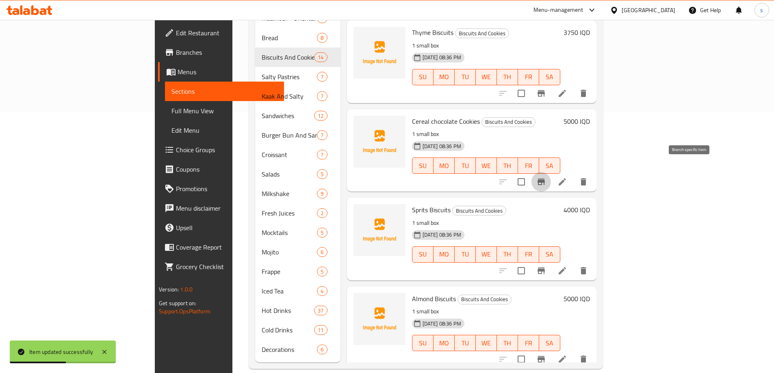
click at [551, 176] on button "Branch-specific-item" at bounding box center [541, 182] width 20 height 20
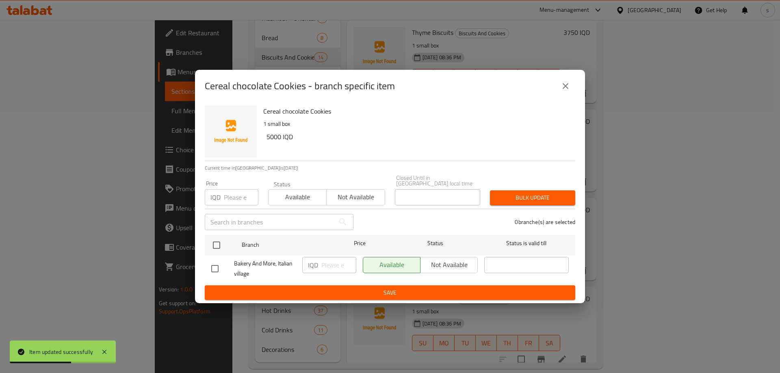
click at [712, 173] on div "Cereal chocolate Cookies - branch specific item Cereal chocolate Cookies 1 smal…" at bounding box center [390, 186] width 780 height 373
drag, startPoint x: 568, startPoint y: 86, endPoint x: 592, endPoint y: 109, distance: 33.1
click at [571, 92] on button "close" at bounding box center [566, 86] width 20 height 20
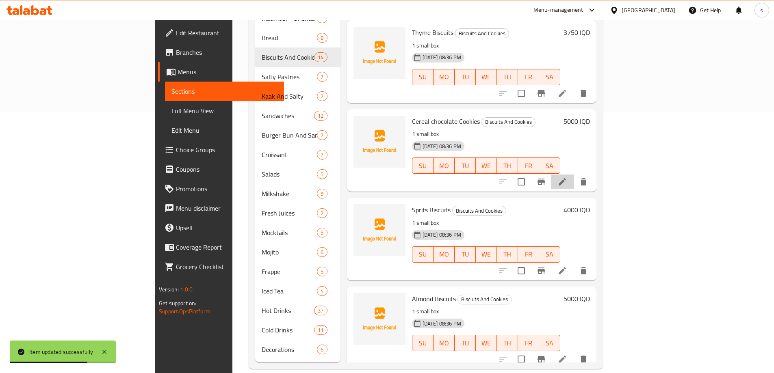
click at [574, 175] on li at bounding box center [562, 182] width 23 height 15
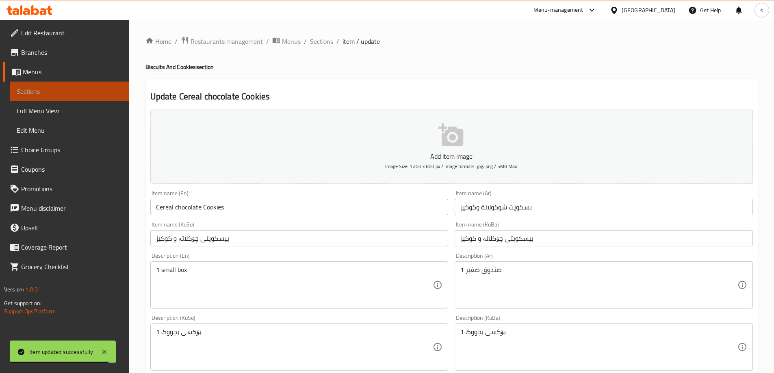
click at [62, 95] on span "Sections" at bounding box center [70, 92] width 106 height 10
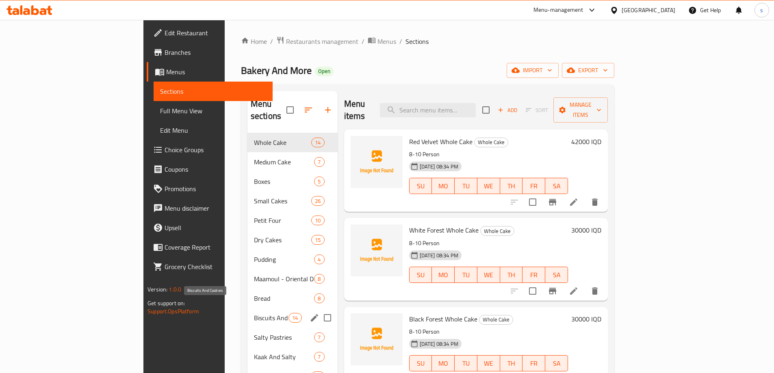
click at [254, 313] on span "Biscuits And Cookies" at bounding box center [271, 318] width 35 height 10
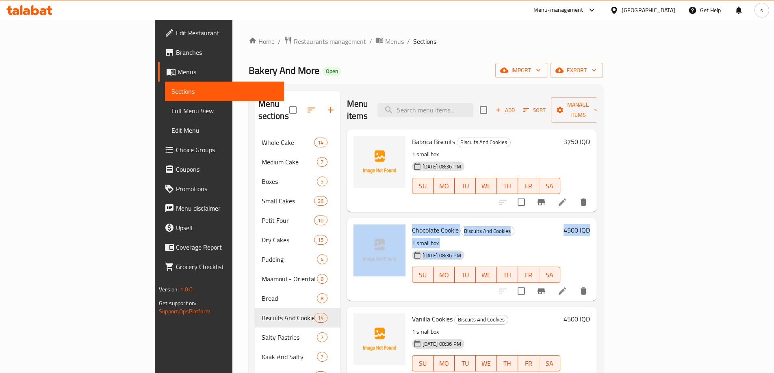
drag, startPoint x: 742, startPoint y: 142, endPoint x: 748, endPoint y: 196, distance: 54.8
click at [596, 205] on div "Menu items Add Sort Manage items Babrica Biscuits Biscuits And Cookies 1 small …" at bounding box center [469, 357] width 256 height 533
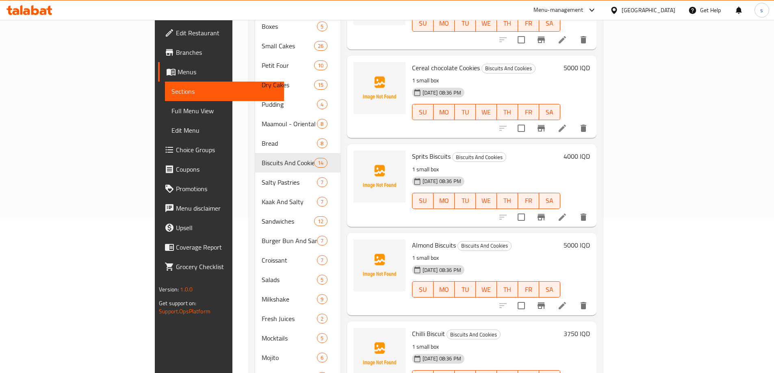
scroll to position [452, 0]
click at [574, 209] on li at bounding box center [562, 216] width 23 height 15
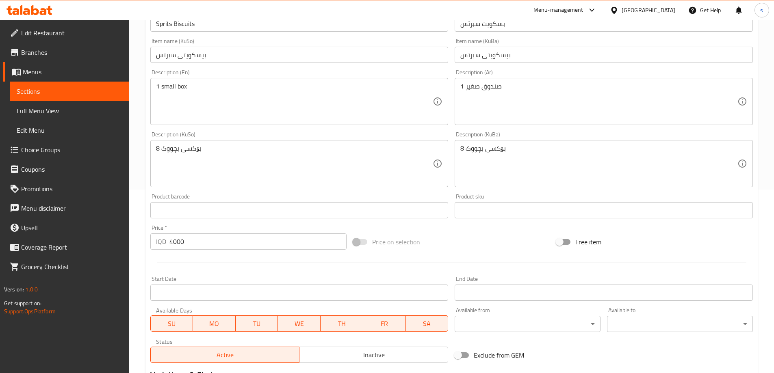
scroll to position [205, 0]
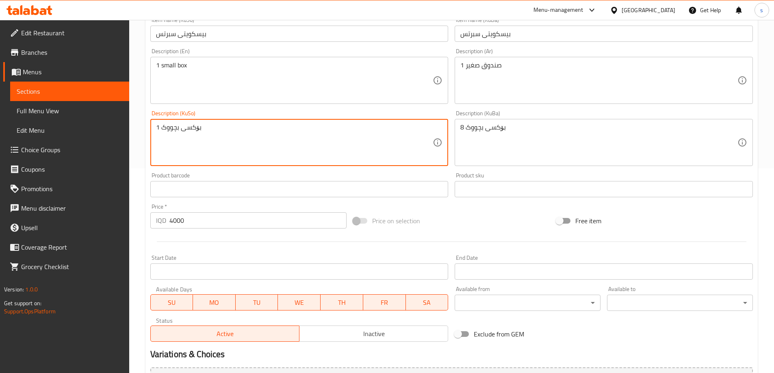
type textarea "1 بۆکسی بچووک"
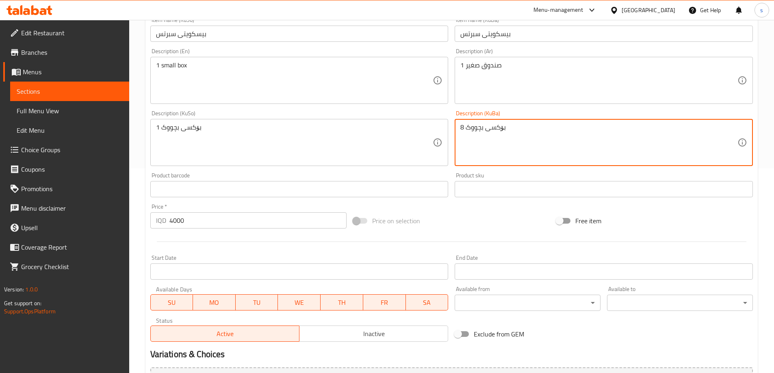
click at [463, 133] on textarea "8 بۆکسی بچووک" at bounding box center [598, 143] width 277 height 39
click at [463, 131] on textarea "8 بۆکسی بچووک" at bounding box center [598, 143] width 277 height 39
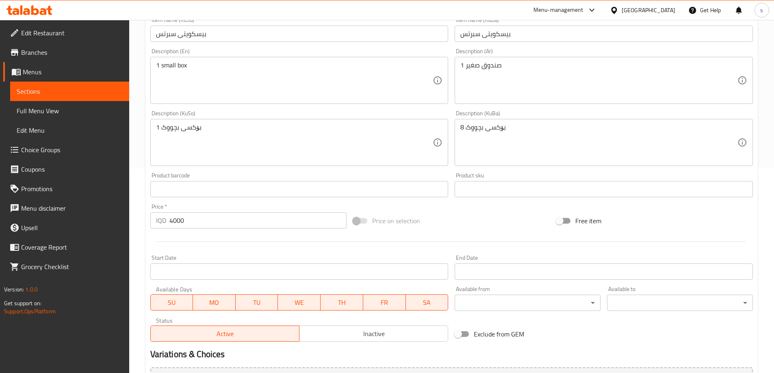
click at [460, 130] on div "8 بۆکسی بچووک Description (KuBa)" at bounding box center [604, 142] width 298 height 47
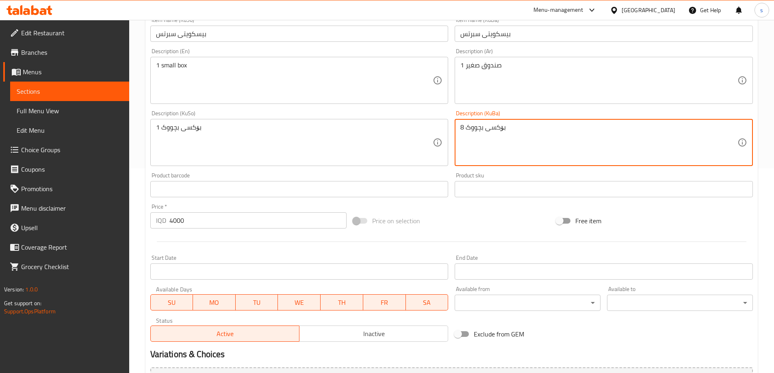
click at [463, 128] on textarea "8 بۆکسی بچووک" at bounding box center [598, 143] width 277 height 39
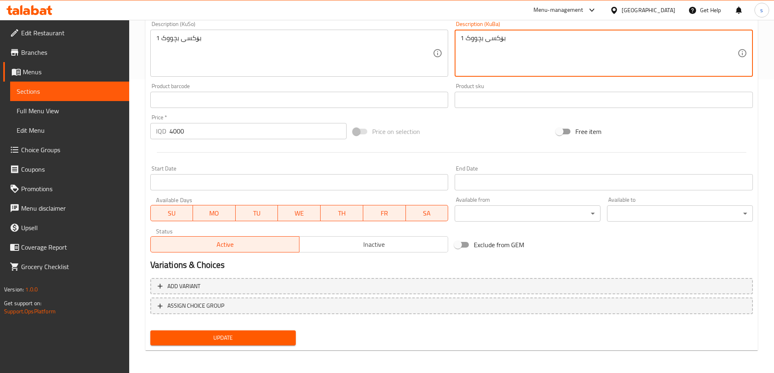
type textarea "1 بۆکسی بچووک"
click at [264, 335] on span "Update" at bounding box center [223, 338] width 133 height 10
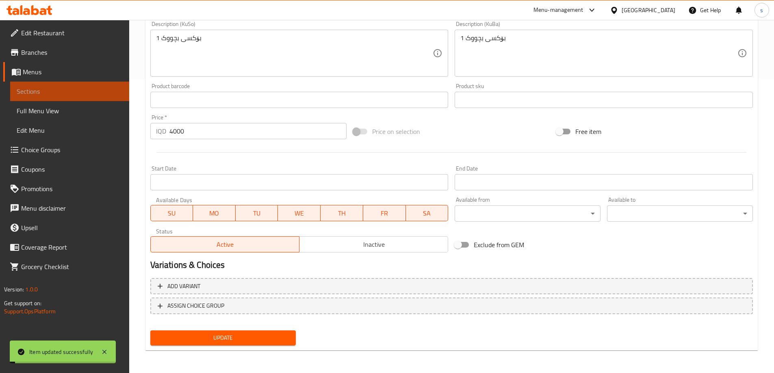
click at [57, 93] on span "Sections" at bounding box center [70, 92] width 106 height 10
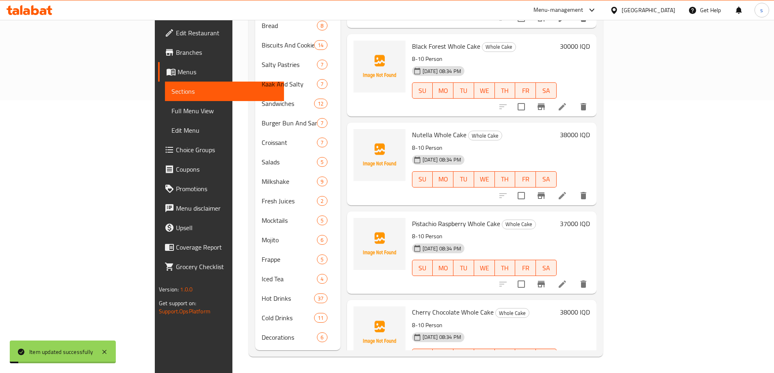
scroll to position [261, 0]
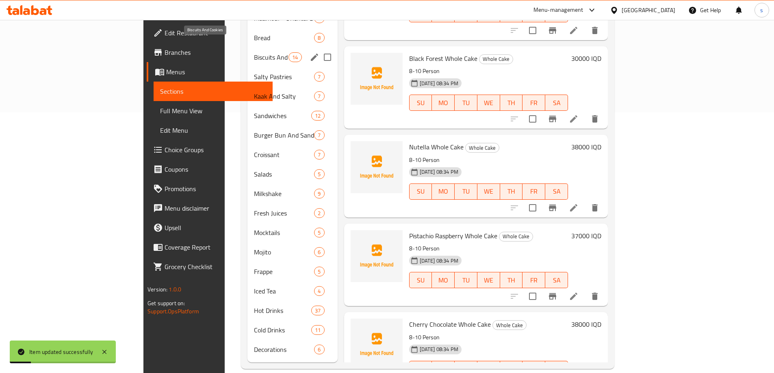
click at [254, 52] on span "Biscuits And Cookies" at bounding box center [271, 57] width 35 height 10
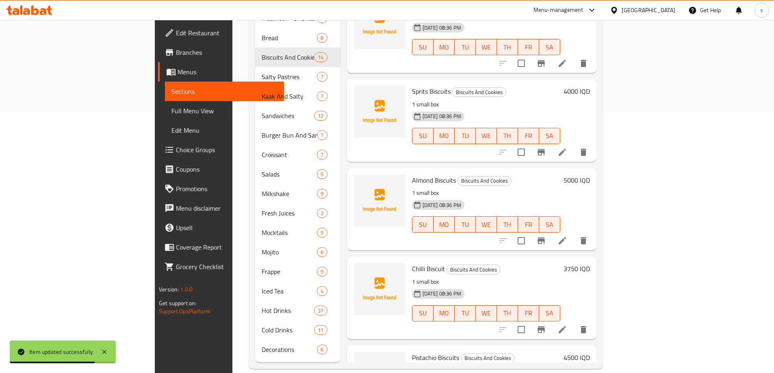
scroll to position [420, 0]
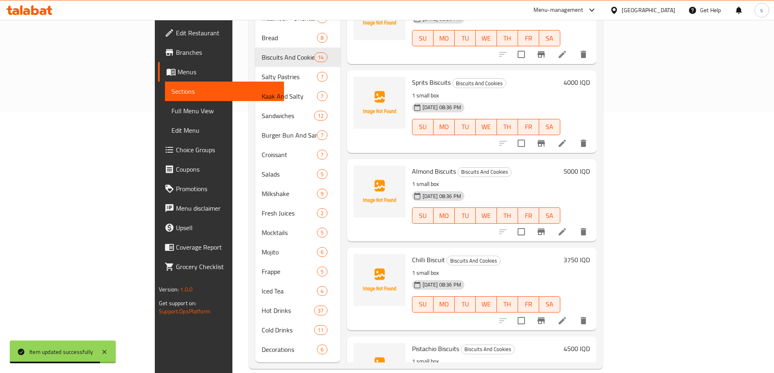
click at [567, 227] on icon at bounding box center [562, 232] width 10 height 10
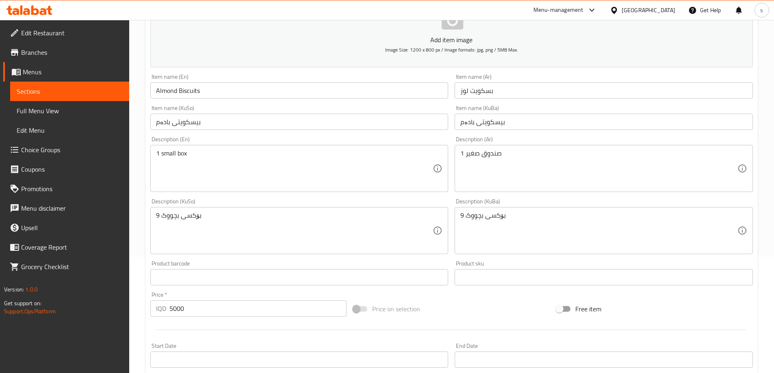
scroll to position [117, 0]
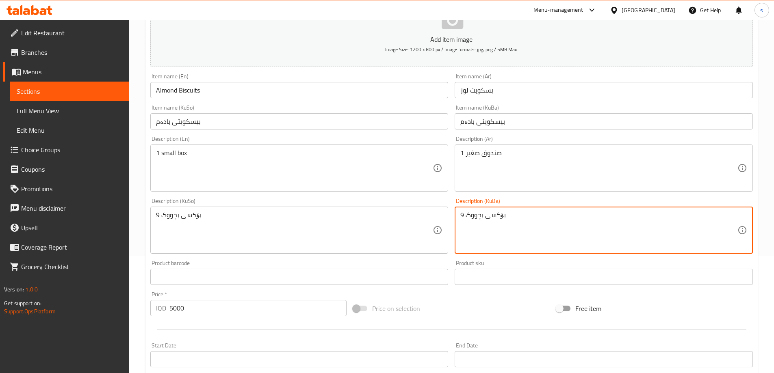
drag, startPoint x: 463, startPoint y: 219, endPoint x: 458, endPoint y: 220, distance: 5.4
type textarea "1 بۆکسی بچووک"
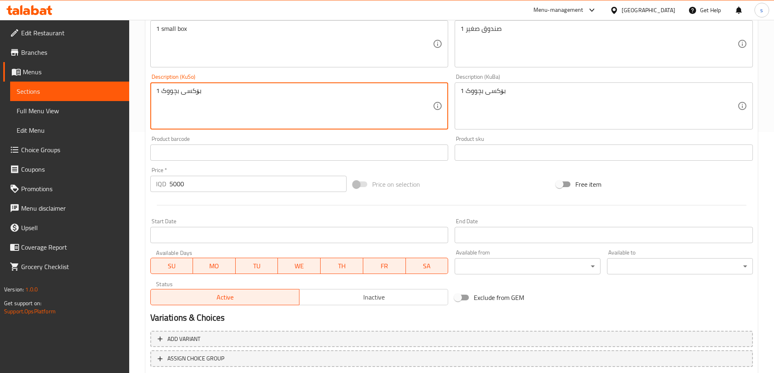
scroll to position [294, 0]
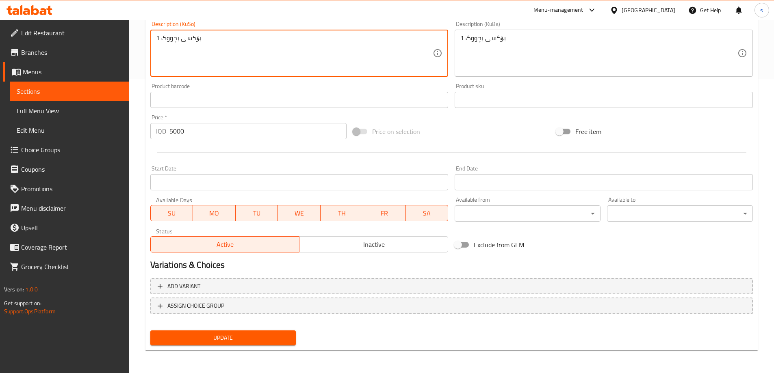
type textarea "1 بۆکسی بچووک"
click at [239, 338] on span "Update" at bounding box center [223, 338] width 133 height 10
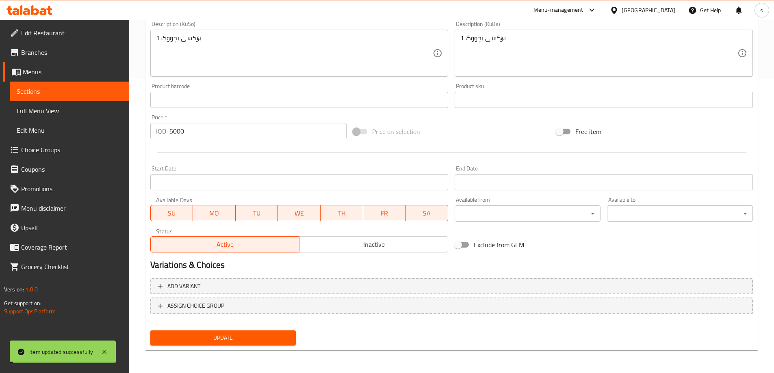
click at [54, 87] on span "Sections" at bounding box center [70, 92] width 106 height 10
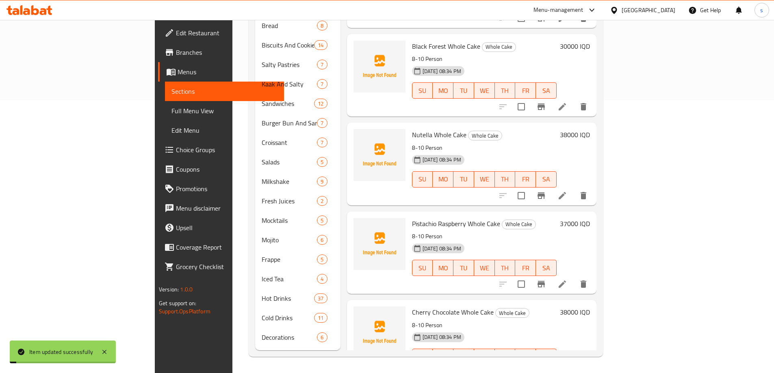
scroll to position [261, 0]
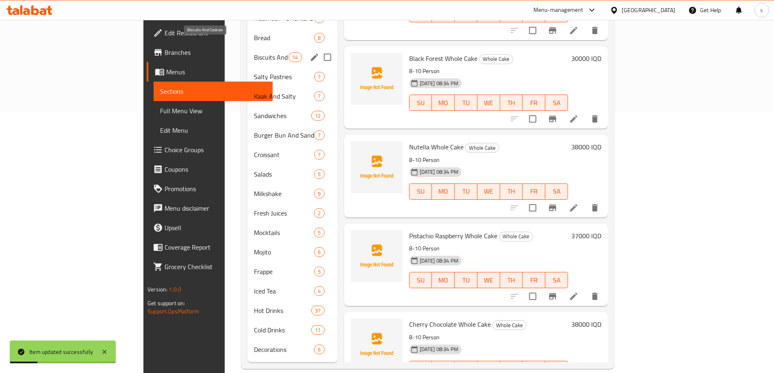
click at [254, 52] on span "Biscuits And Cookies" at bounding box center [271, 57] width 35 height 10
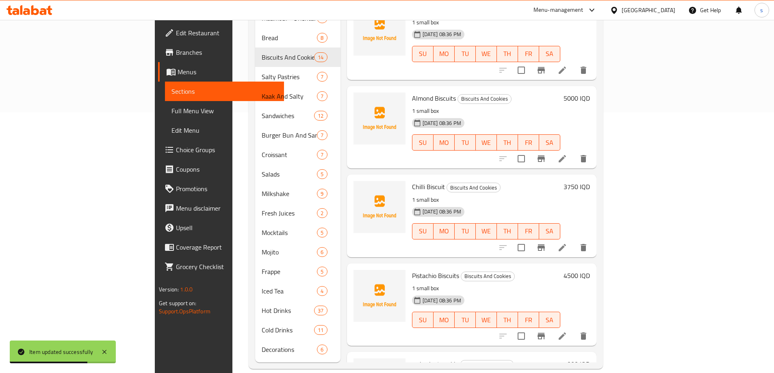
scroll to position [494, 0]
click at [567, 242] on icon at bounding box center [562, 247] width 10 height 10
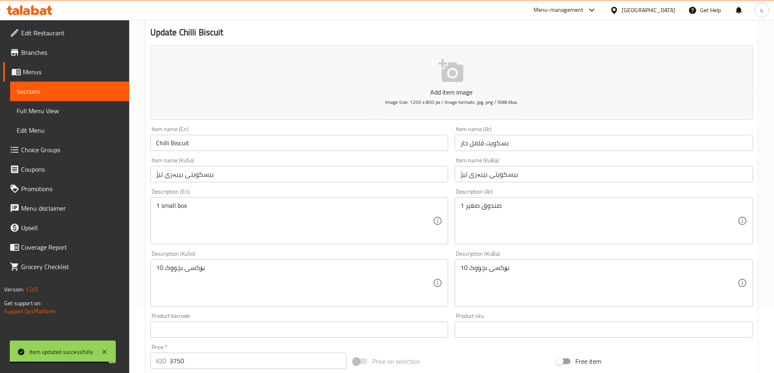
scroll to position [76, 0]
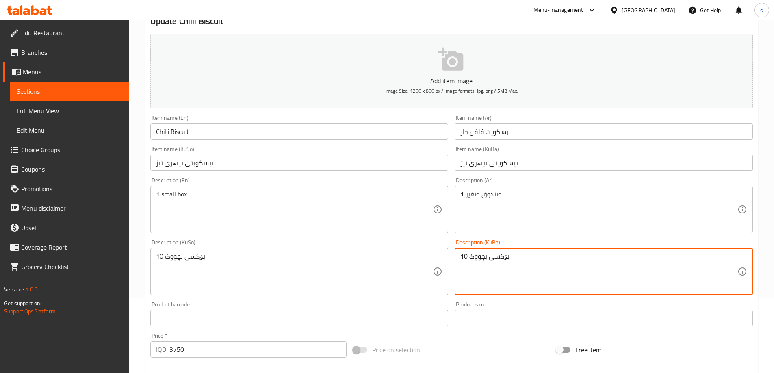
click at [466, 257] on textarea "10 بۆکسی بچووک" at bounding box center [598, 272] width 277 height 39
click at [467, 258] on textarea "10 بۆکسی بچووک" at bounding box center [598, 272] width 277 height 39
type textarea "1 بۆکسی بچووک"
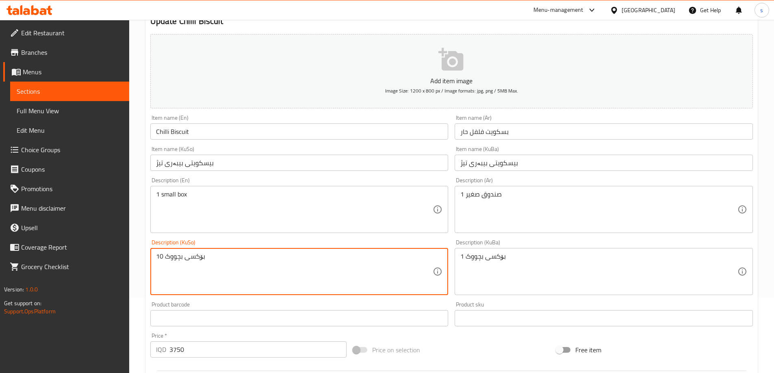
drag, startPoint x: 163, startPoint y: 257, endPoint x: 160, endPoint y: 259, distance: 4.2
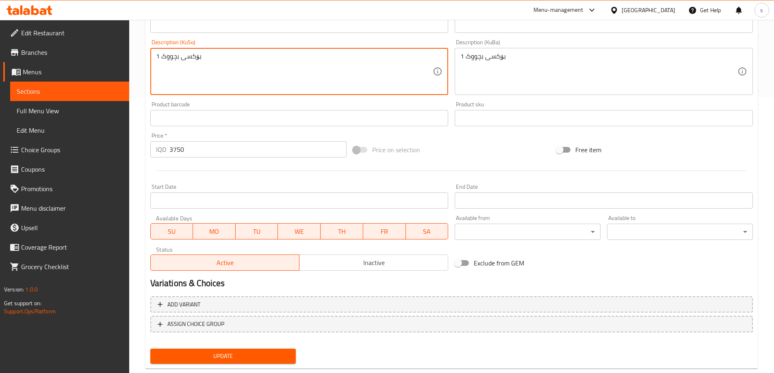
scroll to position [294, 0]
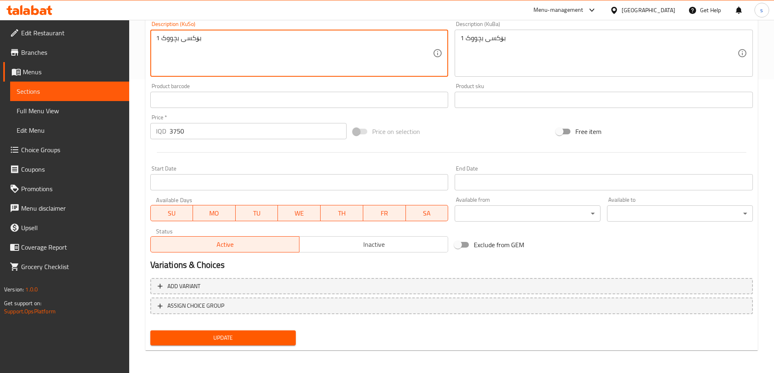
type textarea "1 بۆکسی بچووک"
click at [238, 335] on span "Update" at bounding box center [223, 338] width 133 height 10
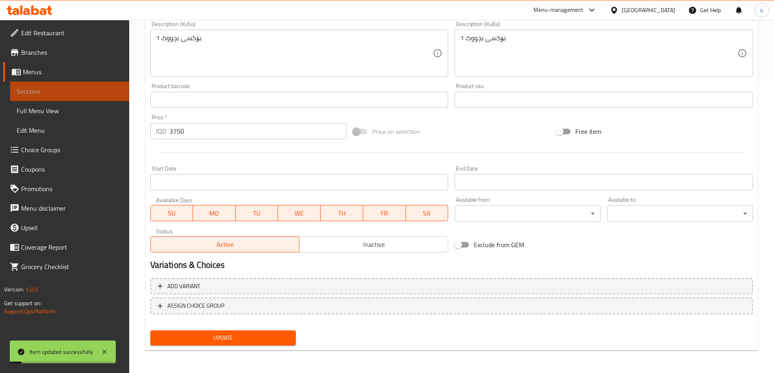
click at [51, 95] on span "Sections" at bounding box center [70, 92] width 106 height 10
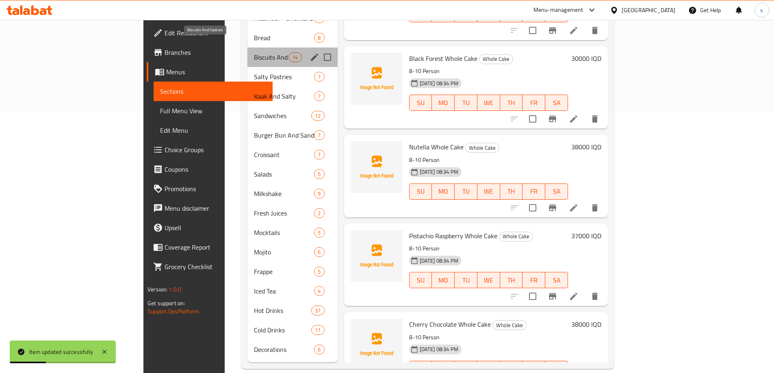
click at [254, 52] on span "Biscuits And Cookies" at bounding box center [271, 57] width 35 height 10
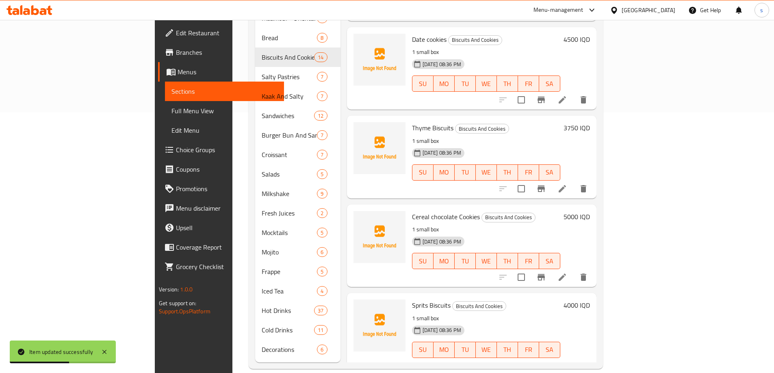
scroll to position [226, 0]
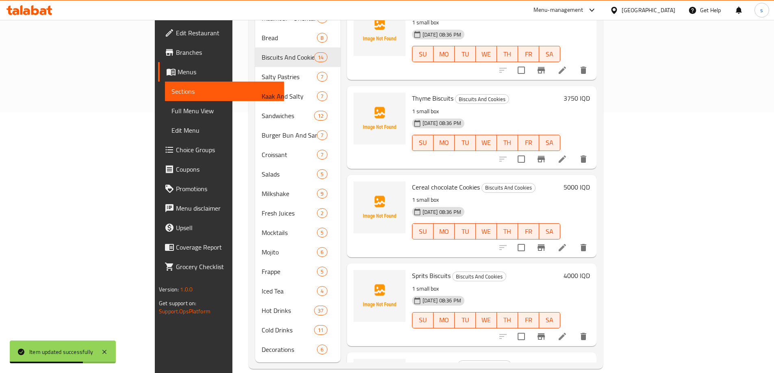
click at [596, 125] on div "Thyme Biscuits Biscuits And Cookies 1 small box 10-08-2025 08:36 PM SU MO TU WE…" at bounding box center [471, 127] width 249 height 82
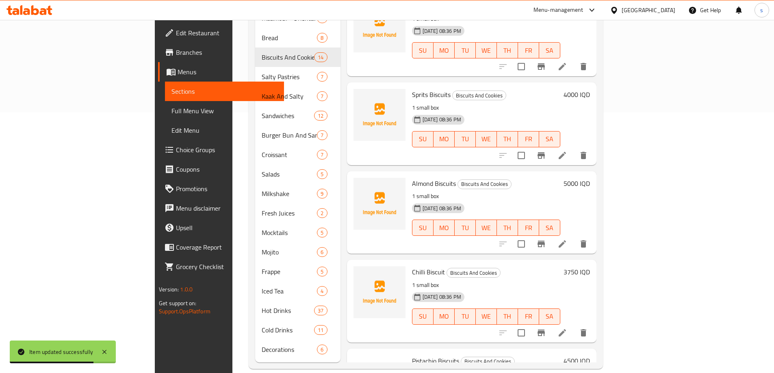
scroll to position [411, 0]
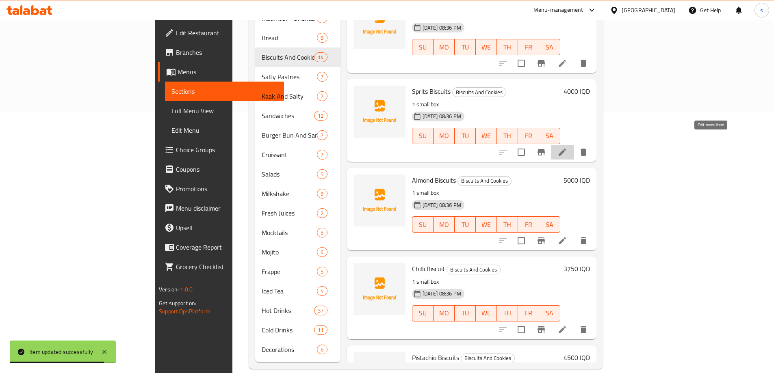
click at [567, 147] on icon at bounding box center [562, 152] width 10 height 10
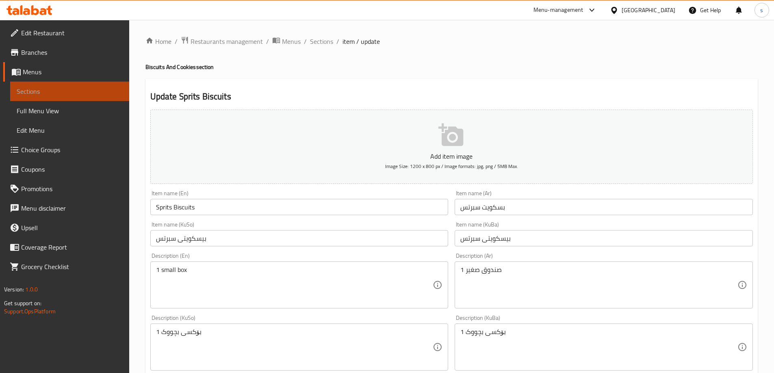
click at [82, 93] on span "Sections" at bounding box center [70, 92] width 106 height 10
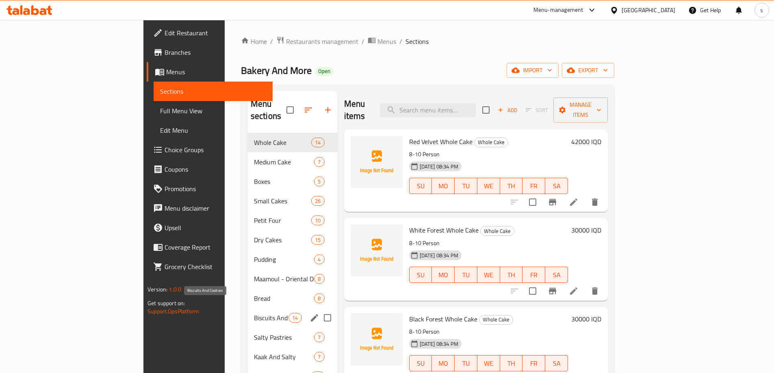
click at [254, 313] on span "Biscuits And Cookies" at bounding box center [271, 318] width 35 height 10
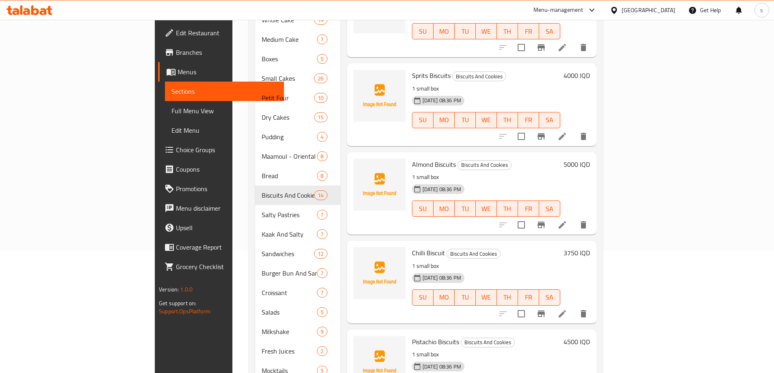
scroll to position [566, 0]
click at [567, 219] on icon at bounding box center [562, 224] width 10 height 10
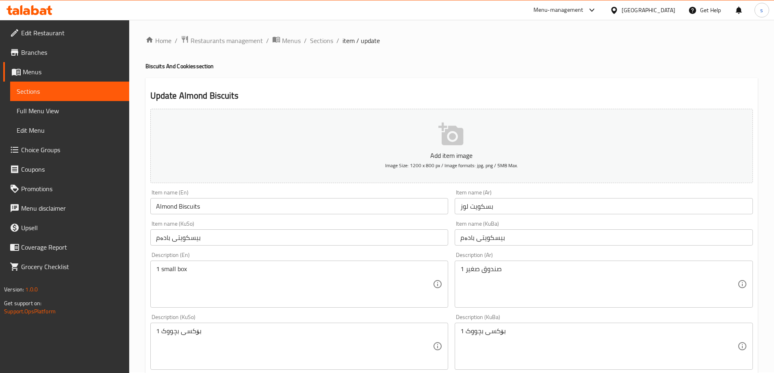
scroll to position [154, 0]
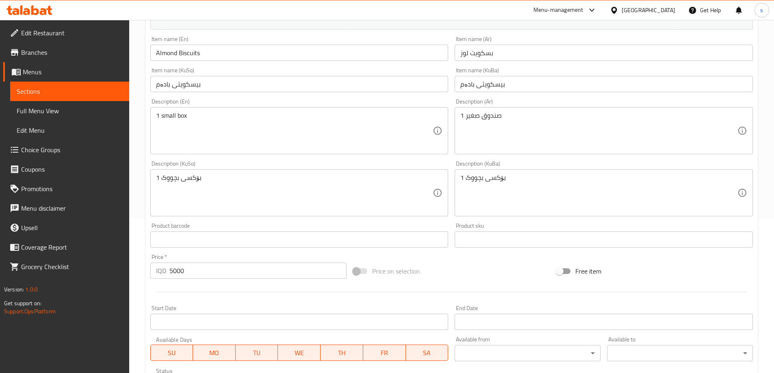
click at [19, 89] on span "Sections" at bounding box center [70, 92] width 106 height 10
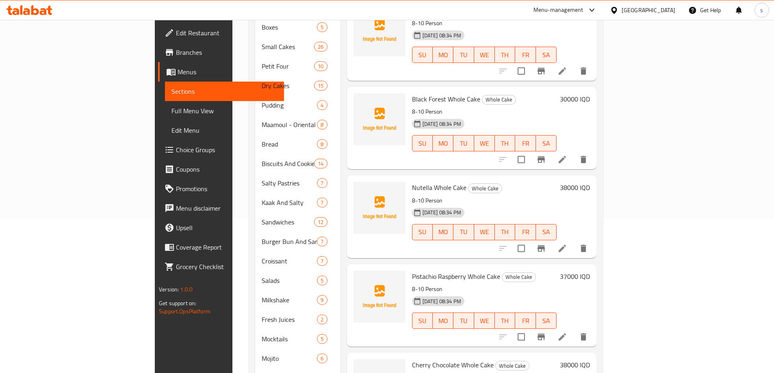
scroll to position [78, 0]
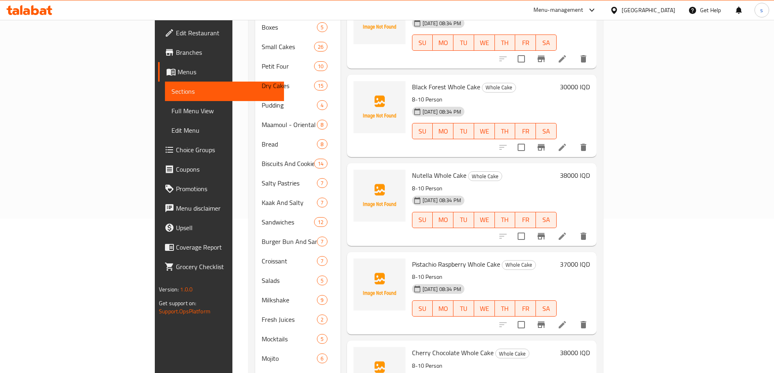
click at [171, 110] on span "Full Menu View" at bounding box center [224, 111] width 106 height 10
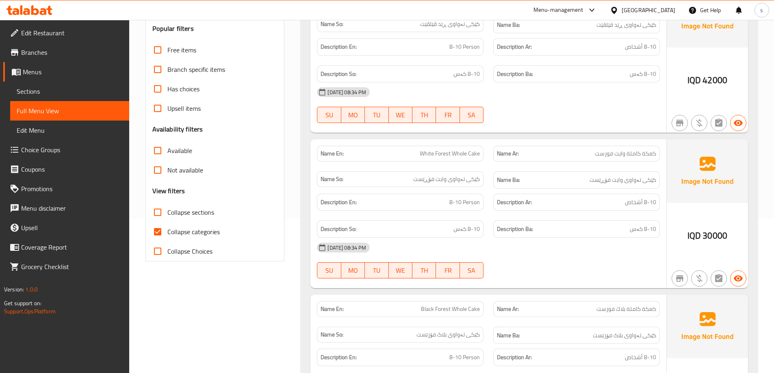
click at [160, 232] on input "Collapse categories" at bounding box center [158, 232] width 20 height 20
checkbox input "false"
click at [160, 216] on input "Collapse sections" at bounding box center [158, 213] width 20 height 20
checkbox input "true"
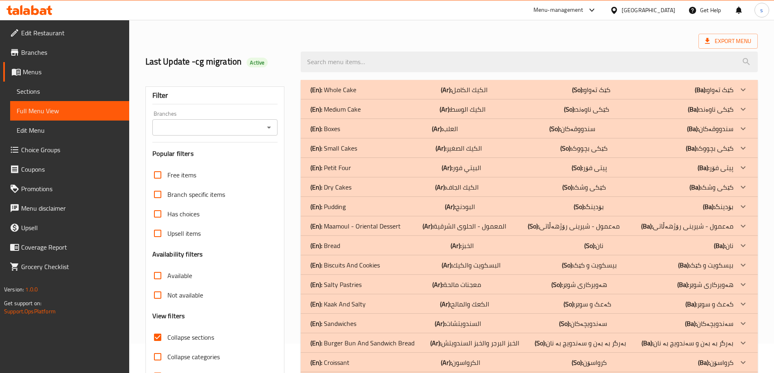
scroll to position [28, 0]
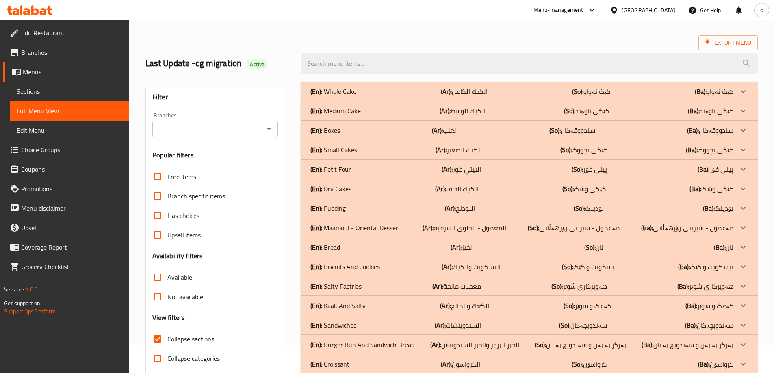
click at [275, 118] on div "Branches Branches" at bounding box center [215, 125] width 126 height 25
click at [268, 128] on icon "Open" at bounding box center [269, 129] width 10 height 10
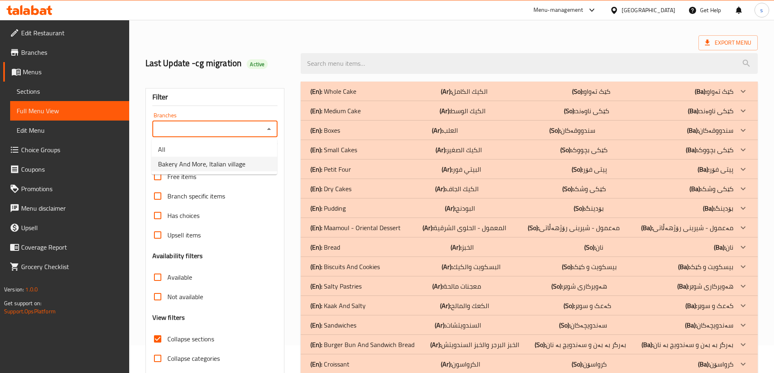
click at [245, 164] on li "Bakery And More, Italian village" at bounding box center [215, 164] width 126 height 15
type input "Bakery And More, Italian village"
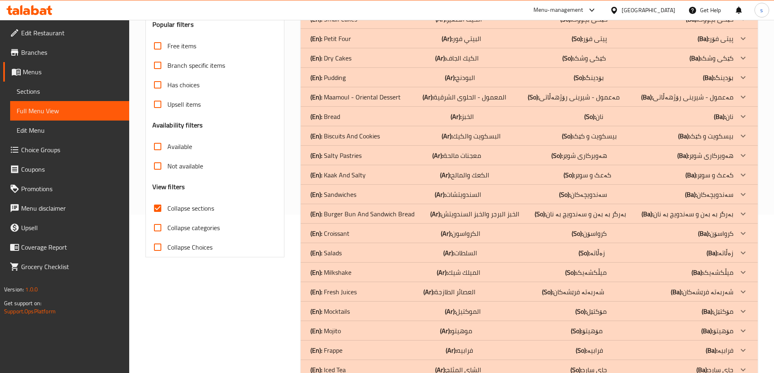
scroll to position [159, 0]
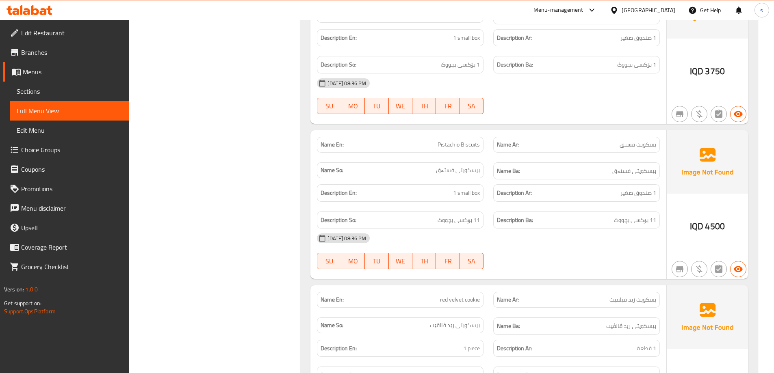
scroll to position [1779, 0]
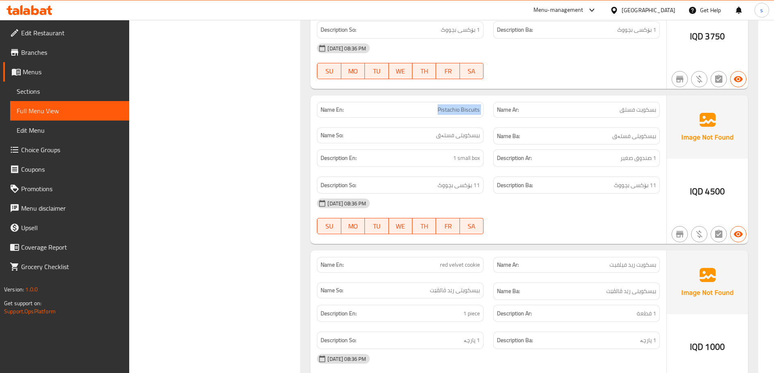
drag, startPoint x: 428, startPoint y: 112, endPoint x: 489, endPoint y: 112, distance: 60.9
click at [489, 112] on div "Name En: Pistachio Biscuits Name Ar: بسكويت فستق Name So: بیسکویتی فستەق Name B…" at bounding box center [488, 123] width 353 height 53
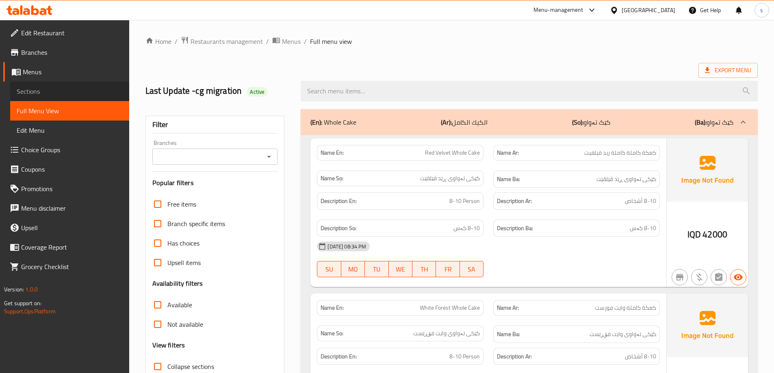
click at [77, 82] on link "Sections" at bounding box center [69, 92] width 119 height 20
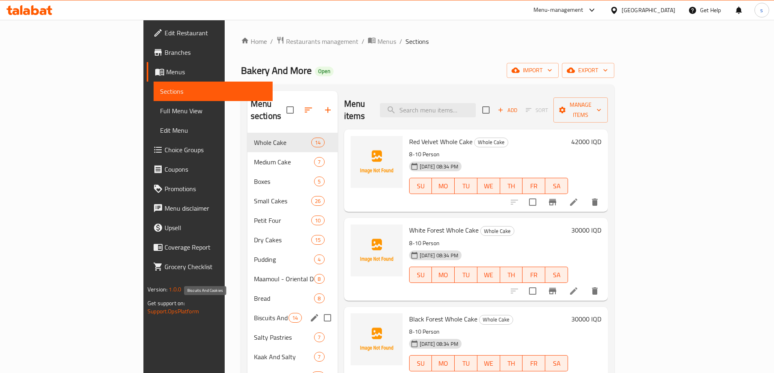
click at [254, 313] on span "Biscuits And Cookies" at bounding box center [271, 318] width 35 height 10
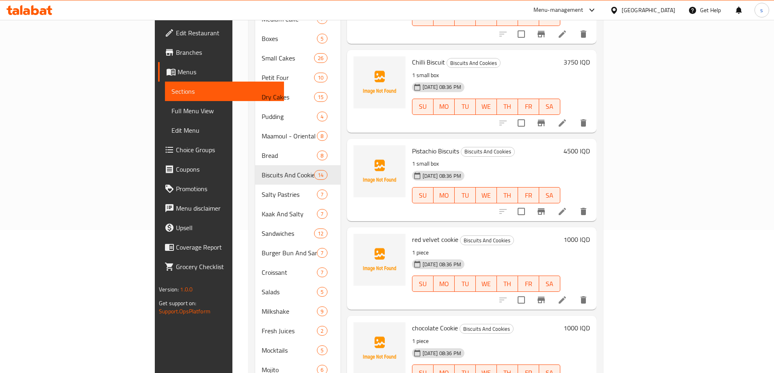
scroll to position [742, 0]
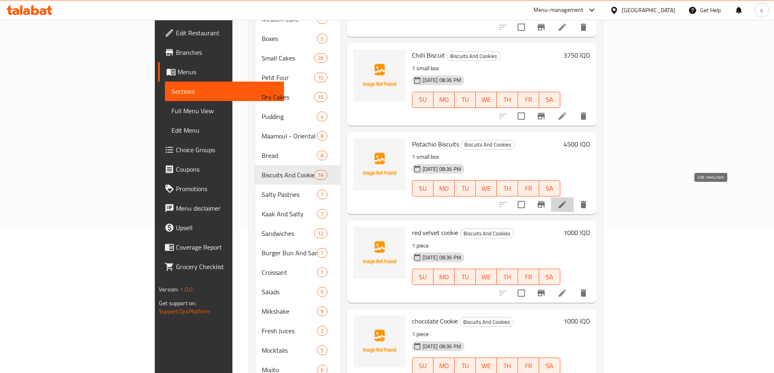
click at [567, 200] on icon at bounding box center [562, 205] width 10 height 10
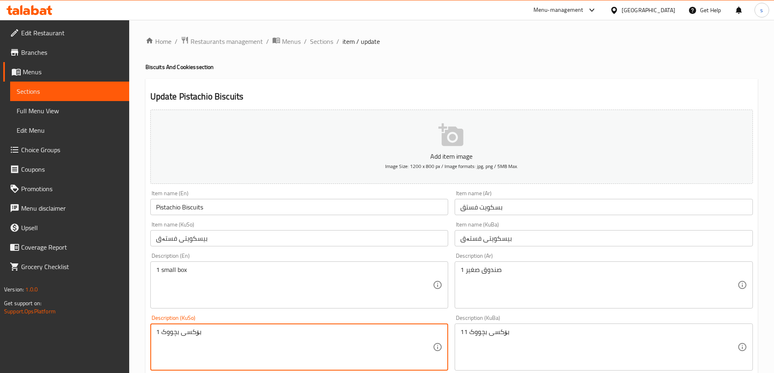
type textarea "1 بۆکسی بچووک"
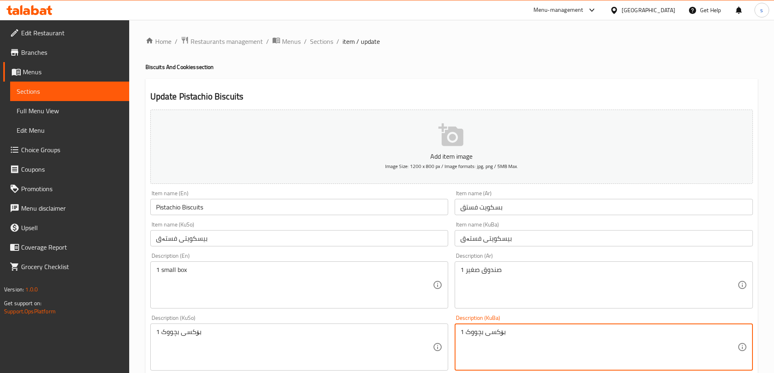
scroll to position [294, 0]
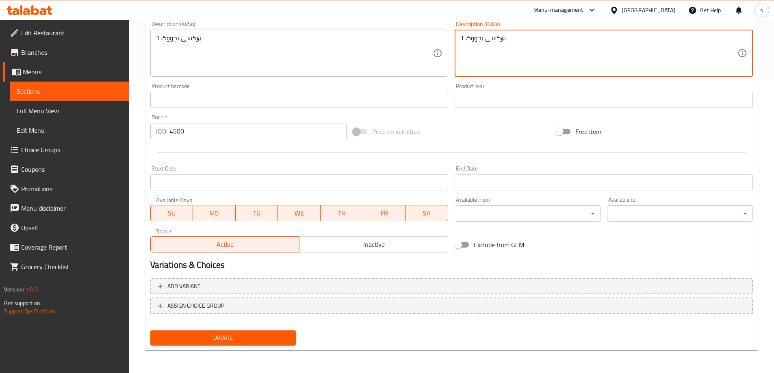
type textarea "1 بۆکسی بچووک"
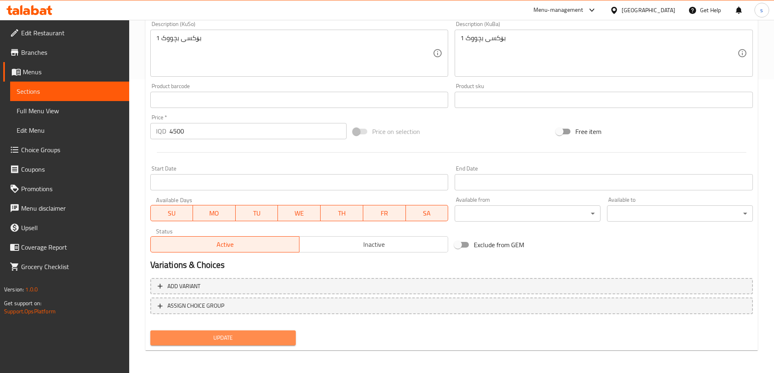
click at [258, 338] on span "Update" at bounding box center [223, 338] width 133 height 10
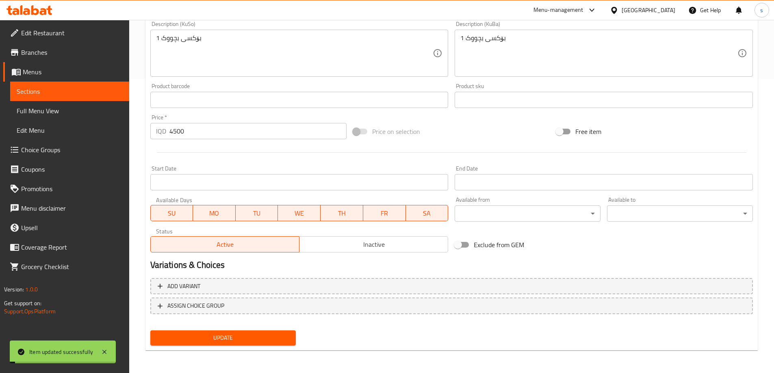
click at [45, 92] on span "Sections" at bounding box center [70, 92] width 106 height 10
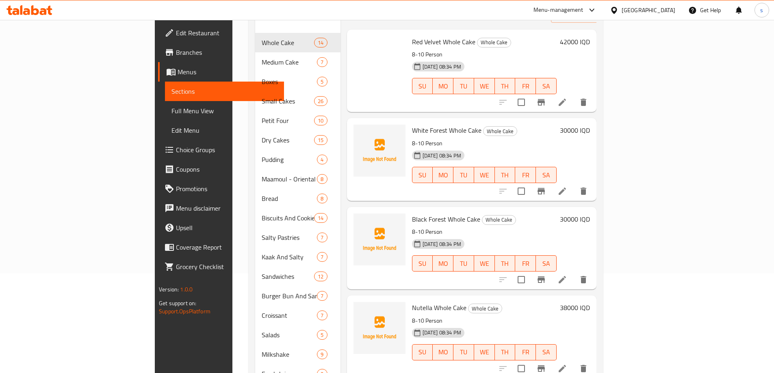
scroll to position [30, 0]
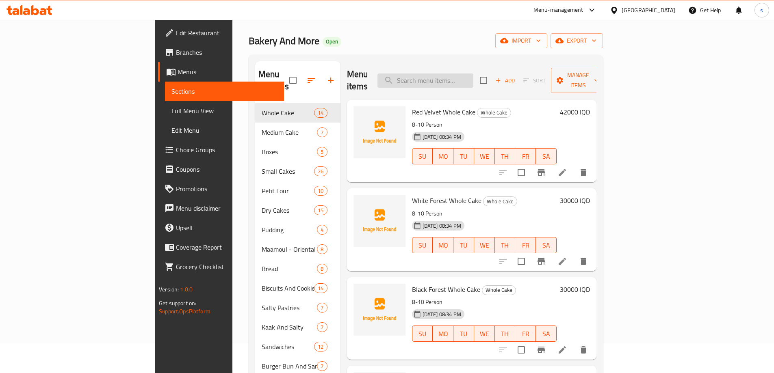
click at [469, 74] on input "search" at bounding box center [425, 81] width 96 height 14
paste input "English Cake Vanilla"
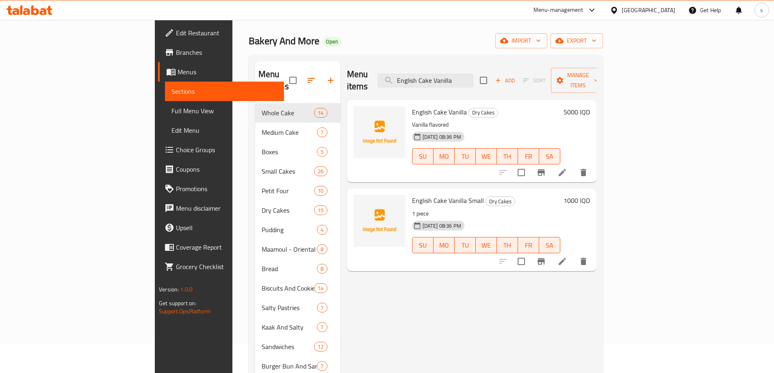
type input "English Cake Vanilla"
click at [567, 168] on icon at bounding box center [562, 173] width 10 height 10
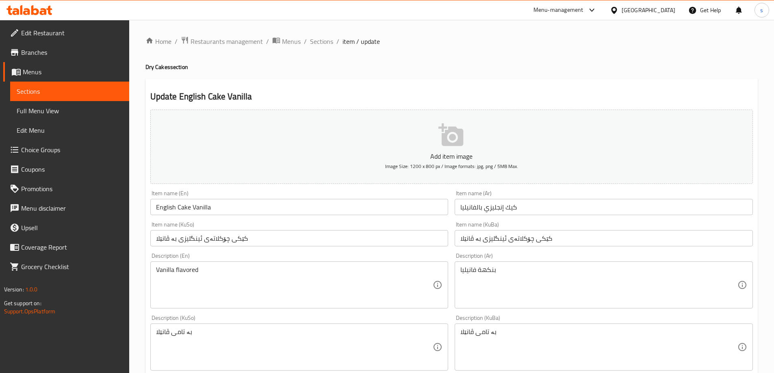
scroll to position [79, 0]
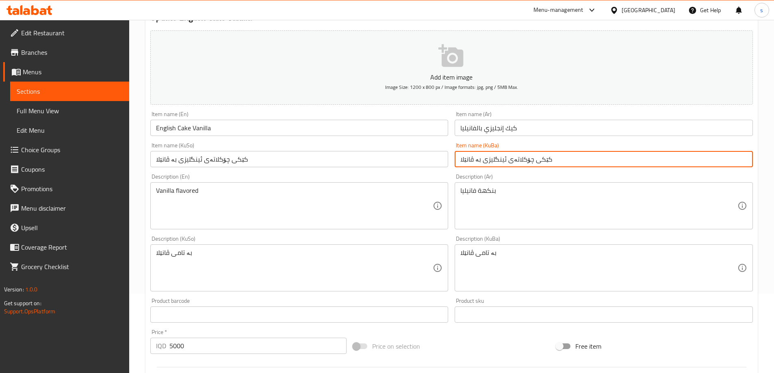
click at [512, 162] on input "کێکی چۆکلاتەی ئینگلیزی بە ڤانێلا" at bounding box center [604, 159] width 298 height 16
type input "کێکی ئینگلیزی بە ڤانێلا"
click at [218, 157] on input "کێکی چۆکلاتەی ئینگلیزی بە ڤانێلا" at bounding box center [299, 159] width 298 height 16
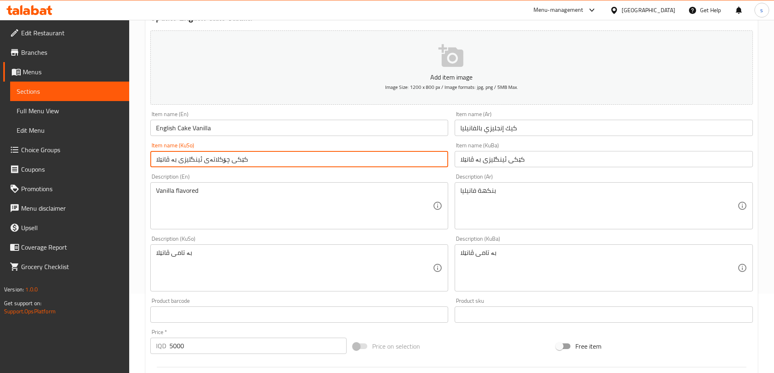
click at [218, 157] on input "کێکی چۆکلاتەی ئینگلیزی بە ڤانێلا" at bounding box center [299, 159] width 298 height 16
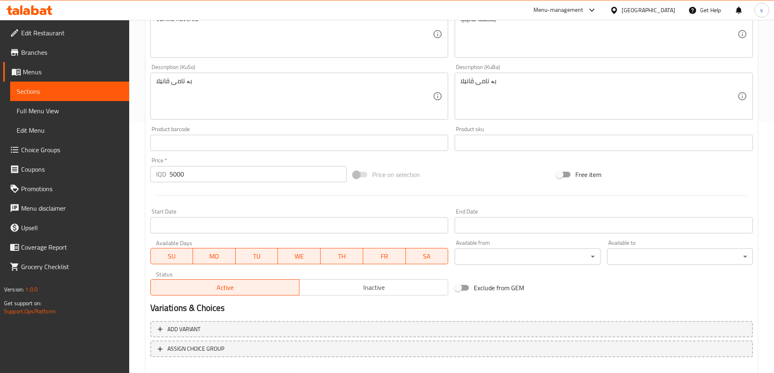
scroll to position [294, 0]
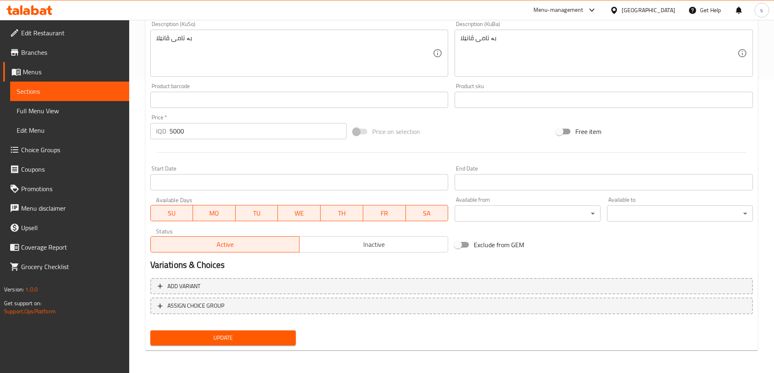
type input "کێکی ئینگلیزی بە ڤانێلا"
click at [242, 340] on span "Update" at bounding box center [223, 338] width 133 height 10
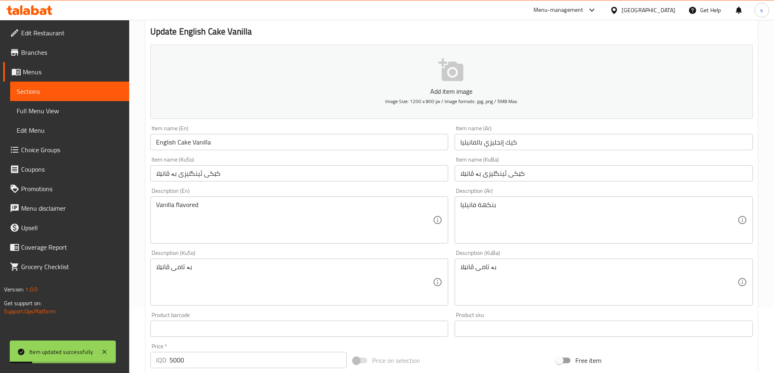
scroll to position [0, 0]
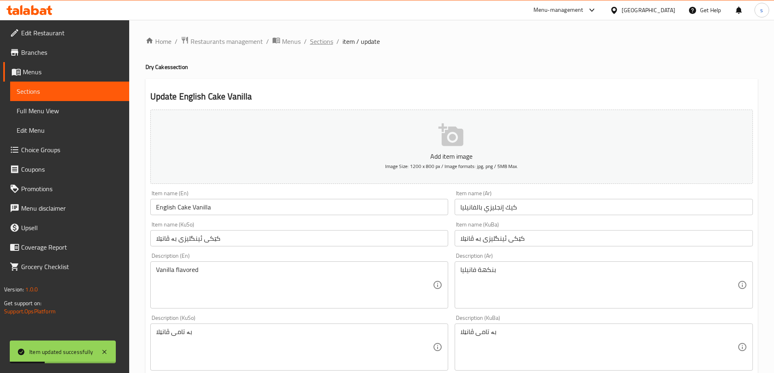
click at [325, 43] on span "Sections" at bounding box center [321, 42] width 23 height 10
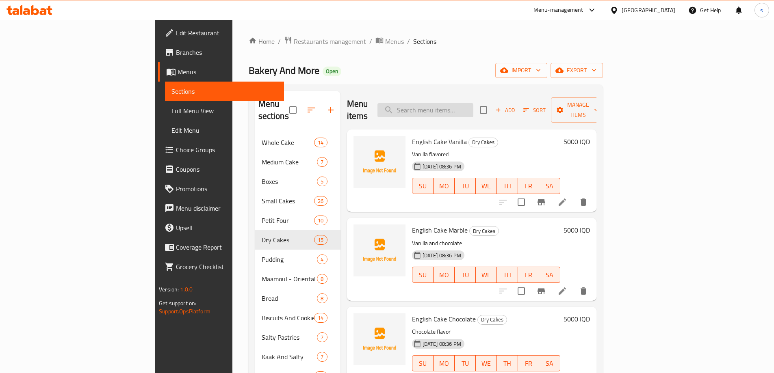
click at [473, 107] on input "search" at bounding box center [425, 110] width 96 height 14
paste input "Muffin Box 6 Pcs"
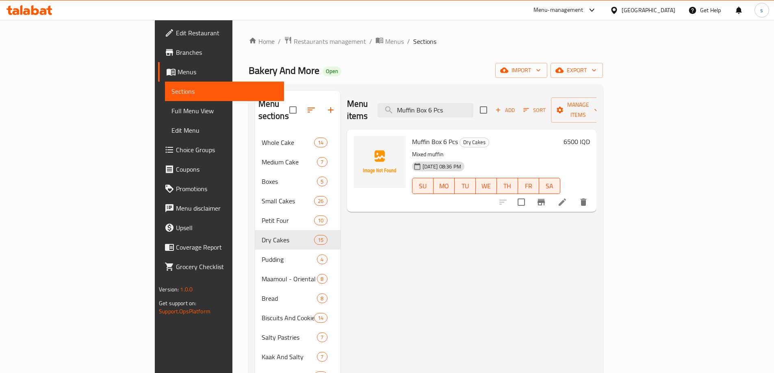
type input "Muffin Box 6 Pcs"
click at [567, 197] on icon at bounding box center [562, 202] width 10 height 10
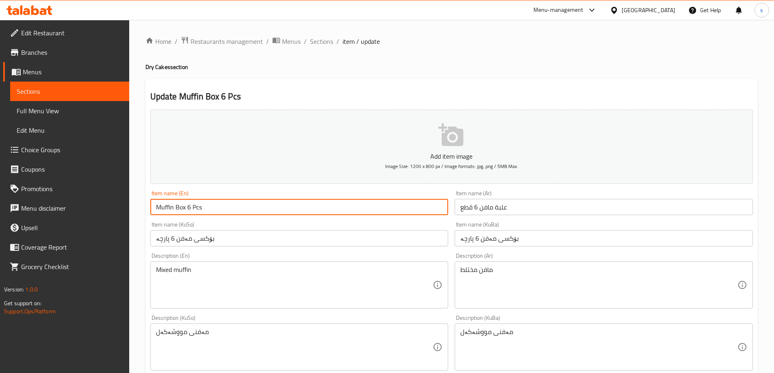
drag, startPoint x: 193, startPoint y: 210, endPoint x: 214, endPoint y: 210, distance: 21.1
click at [213, 210] on input "Muffin Box 6 Pcs" at bounding box center [299, 207] width 298 height 16
paste input "iece"
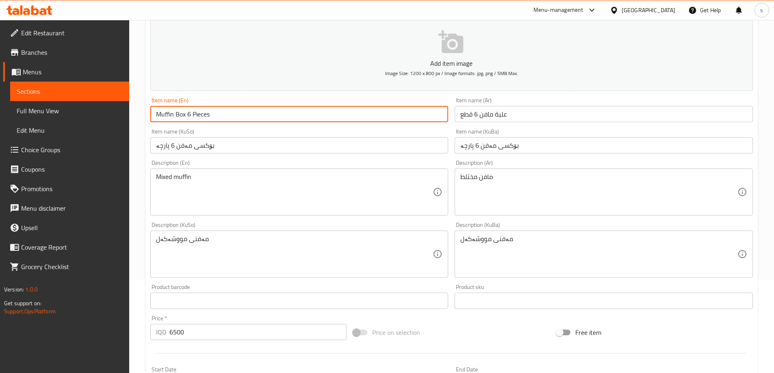
scroll to position [105, 0]
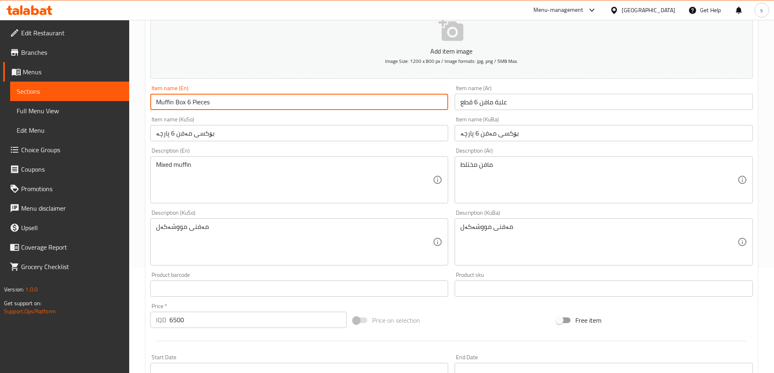
type input "Muffin Box 6 Pieces"
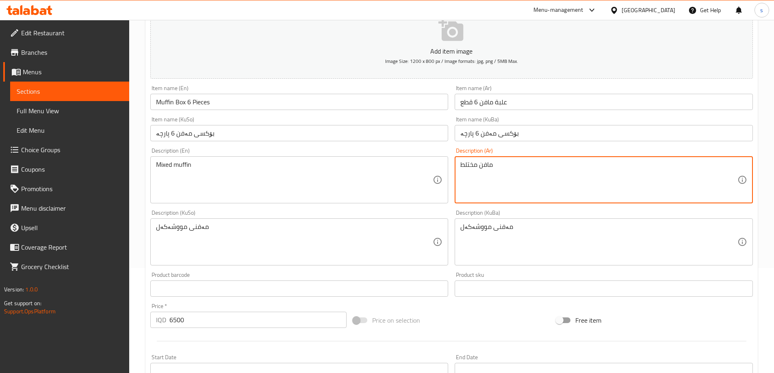
click at [473, 170] on textarea "مافن مختلط" at bounding box center [598, 180] width 277 height 39
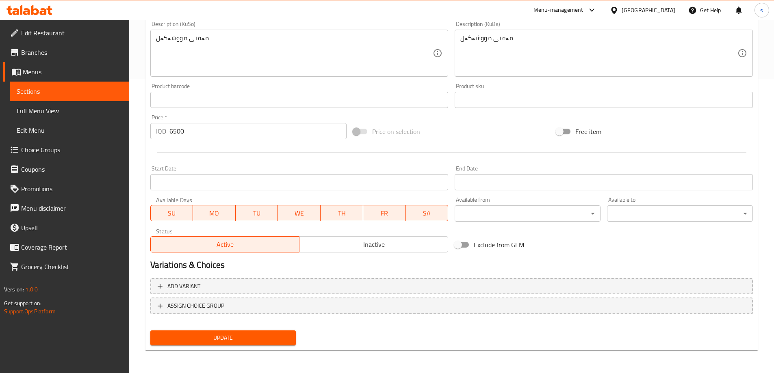
type textarea "مافن مكس"
drag, startPoint x: 235, startPoint y: 344, endPoint x: 220, endPoint y: 336, distance: 17.3
click at [235, 344] on button "Update" at bounding box center [223, 338] width 146 height 15
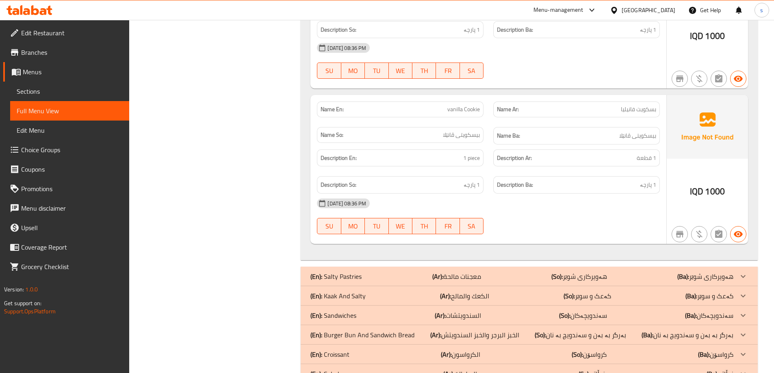
scroll to position [2271, 0]
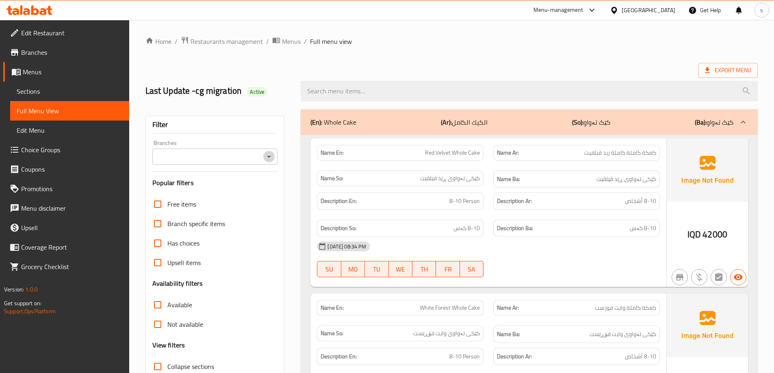
click at [272, 159] on icon "Open" at bounding box center [269, 157] width 10 height 10
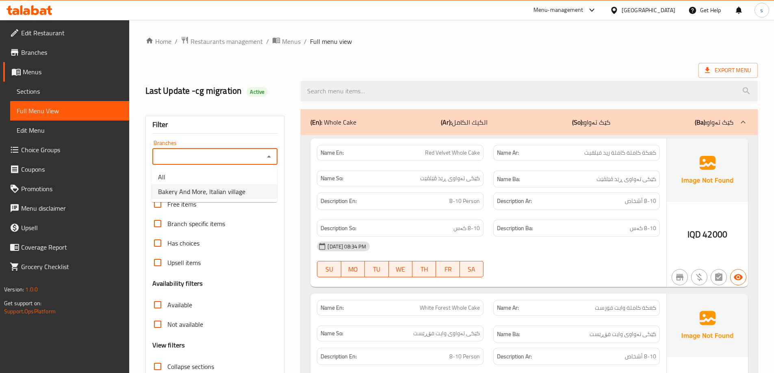
click at [234, 189] on span "Bakery And More, Italian village" at bounding box center [201, 192] width 87 height 10
type input "Bakery And More, Italian village"
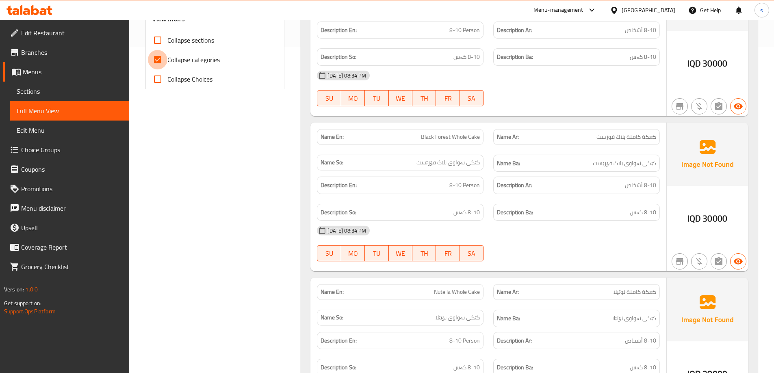
click at [160, 60] on input "Collapse categories" at bounding box center [158, 60] width 20 height 20
checkbox input "false"
click at [160, 35] on input "Collapse sections" at bounding box center [158, 40] width 20 height 20
checkbox input "true"
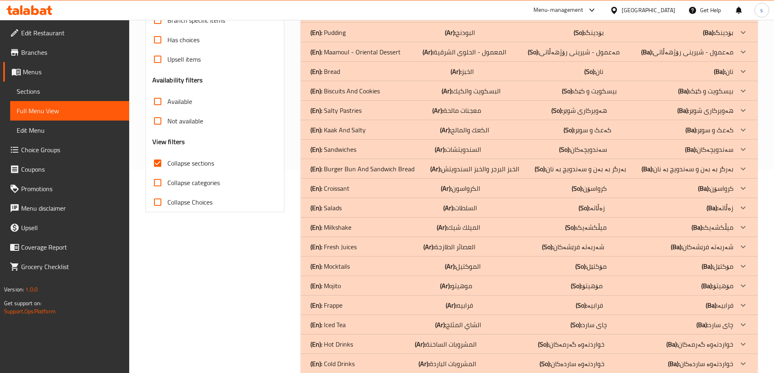
scroll to position [240, 0]
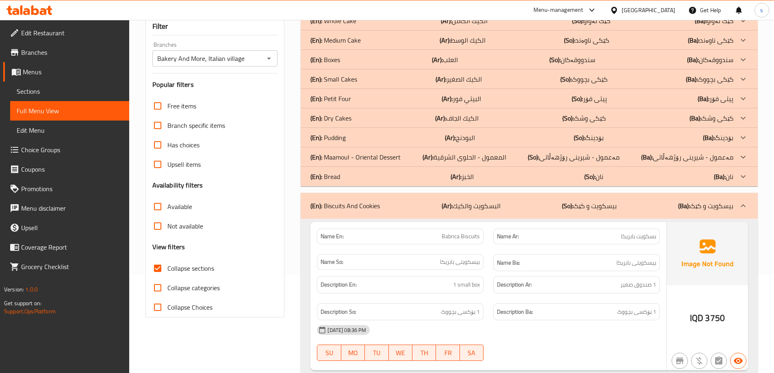
scroll to position [63, 0]
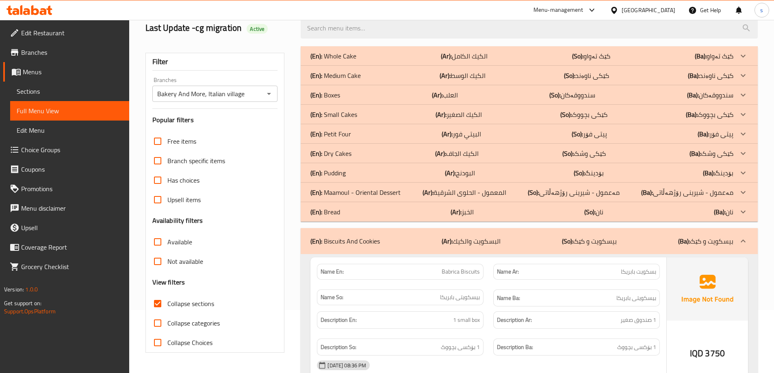
click at [346, 61] on p "(En): Dry Cakes" at bounding box center [333, 56] width 46 height 10
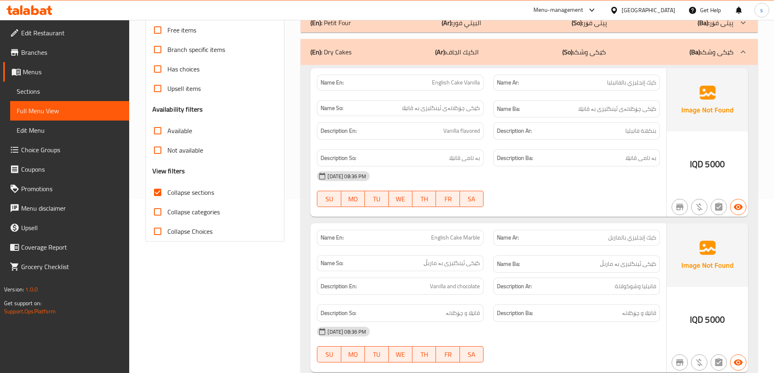
scroll to position [123, 0]
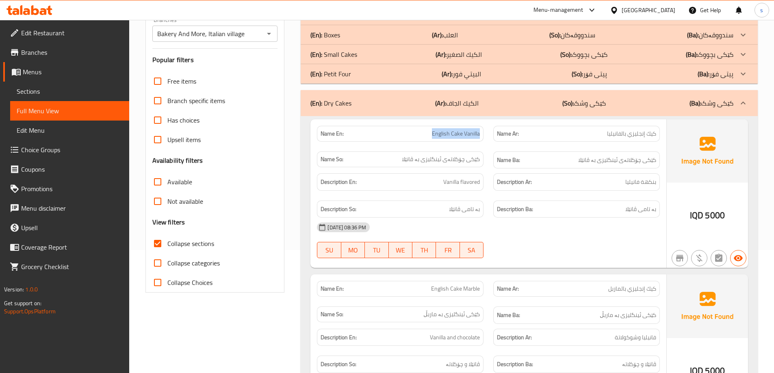
drag, startPoint x: 432, startPoint y: 133, endPoint x: 486, endPoint y: 139, distance: 54.8
click at [486, 139] on div "Name En: English Cake Vanilla" at bounding box center [400, 134] width 176 height 26
copy span "English Cake Vanilla"
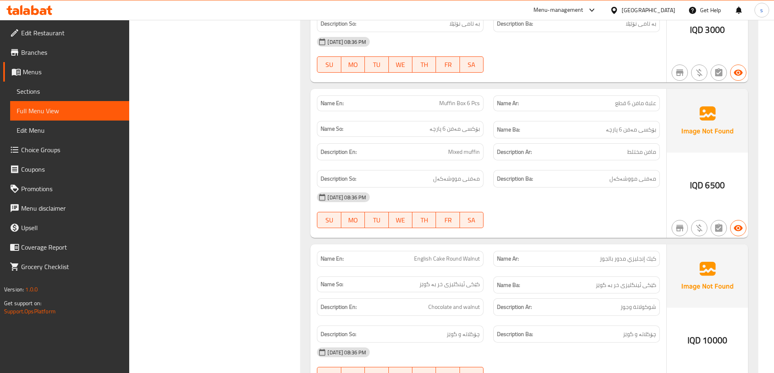
scroll to position [1862, 0]
drag, startPoint x: 431, startPoint y: 105, endPoint x: 489, endPoint y: 104, distance: 58.1
click at [489, 104] on div "Name En: Muffin Box 6 Pcs Name Ar: علبة مافن 6 قطع Name So: بۆکسی مەفن 6 پارچە …" at bounding box center [488, 117] width 353 height 53
copy span "Muffin Box 6 Pcs"
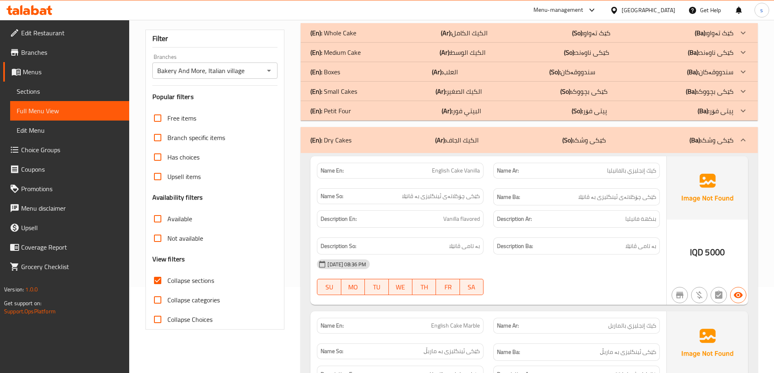
scroll to position [0, 0]
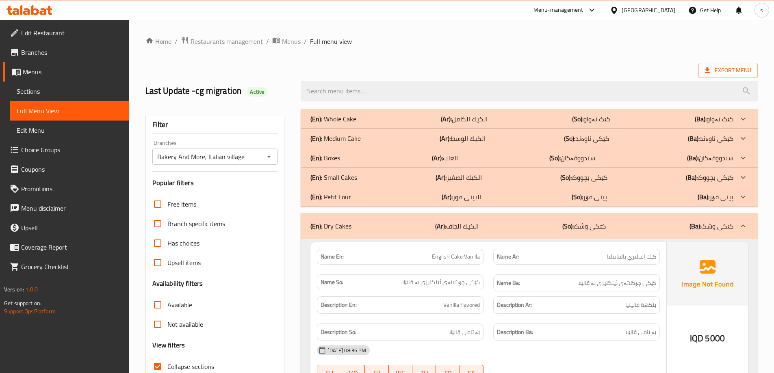
click at [366, 124] on div "(En): Medium Cake (Ar): الكيك الوسط (So): کێکی ناوەند (Ba): کێکی ناوەند" at bounding box center [521, 119] width 423 height 10
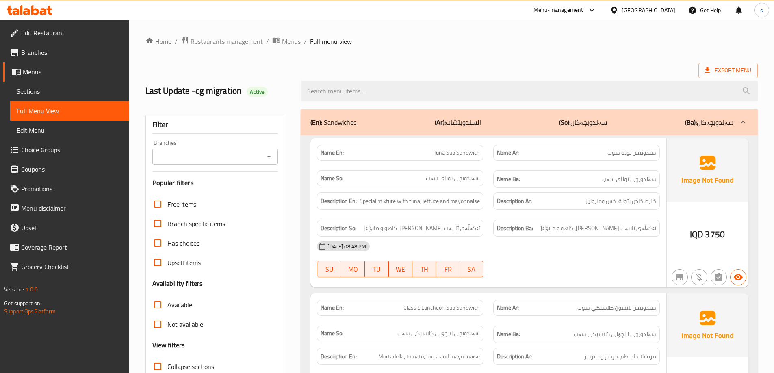
click at [266, 158] on icon "Open" at bounding box center [269, 157] width 10 height 10
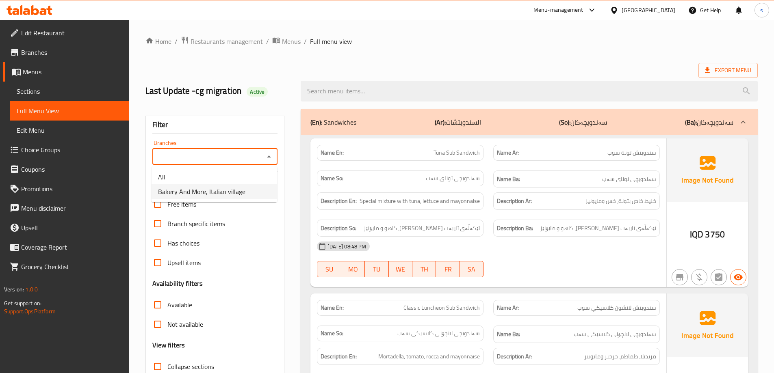
click at [261, 191] on li "Bakery And More, Italian village" at bounding box center [215, 191] width 126 height 15
type input "Bakery And More, Italian village"
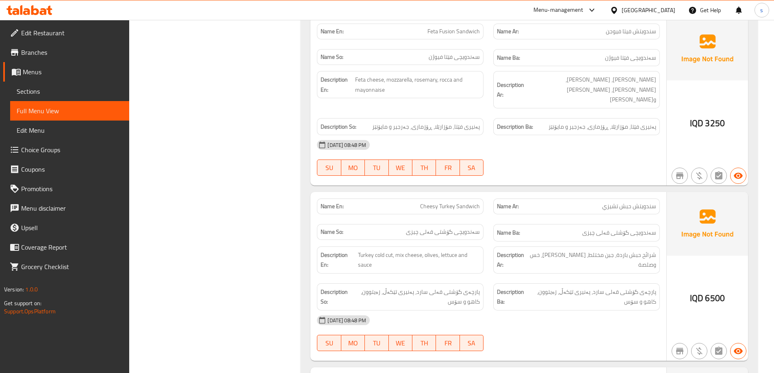
drag, startPoint x: 773, startPoint y: 36, endPoint x: 778, endPoint y: 37, distance: 5.0
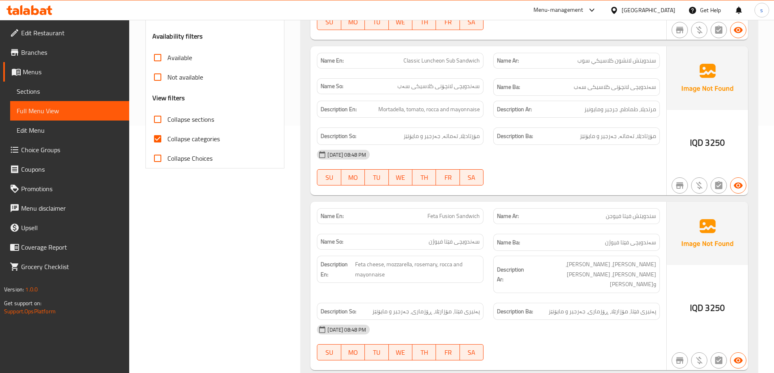
click at [160, 136] on input "Collapse categories" at bounding box center [158, 139] width 20 height 20
checkbox input "false"
click at [164, 117] on input "Collapse sections" at bounding box center [158, 120] width 20 height 20
checkbox input "true"
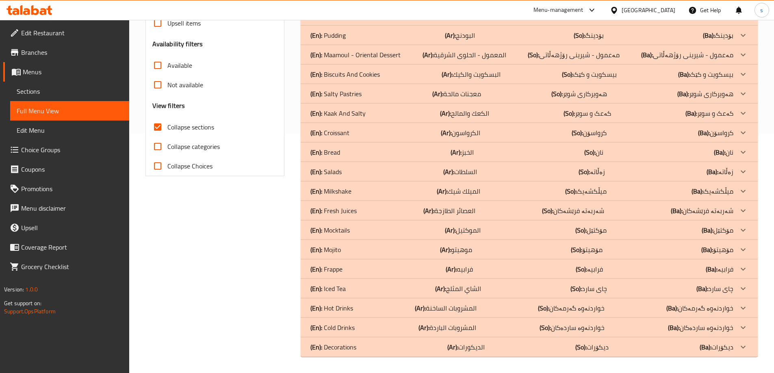
scroll to position [240, 0]
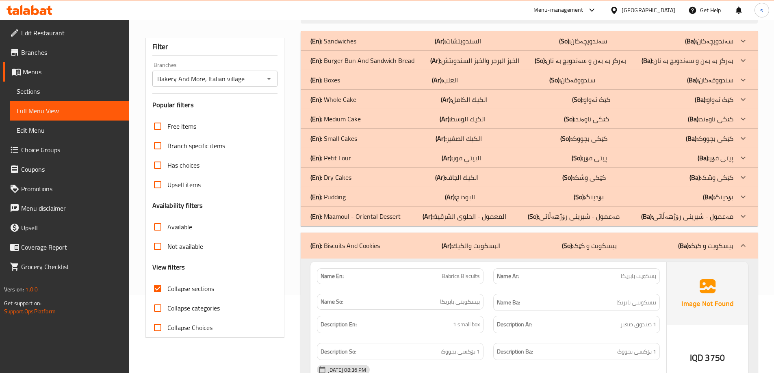
scroll to position [55, 0]
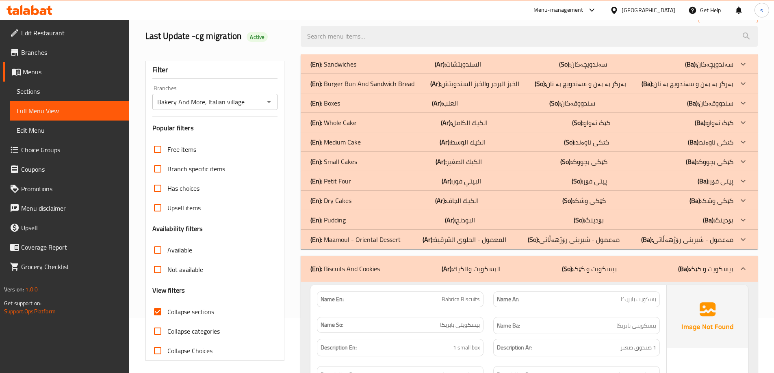
click at [343, 69] on p "(En): Dry Cakes" at bounding box center [333, 64] width 46 height 10
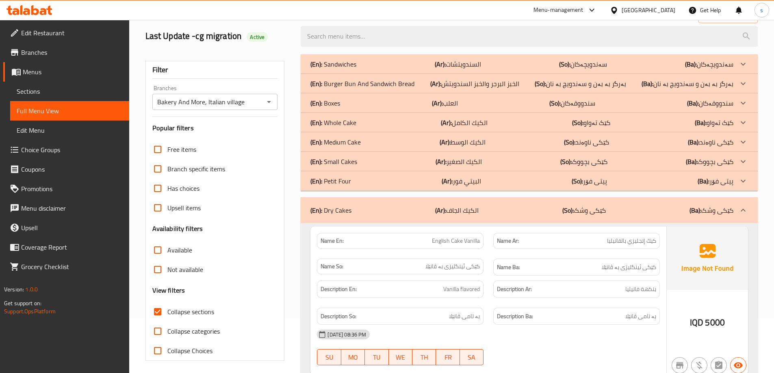
click at [356, 69] on p "(En): Medium Cake" at bounding box center [333, 64] width 46 height 10
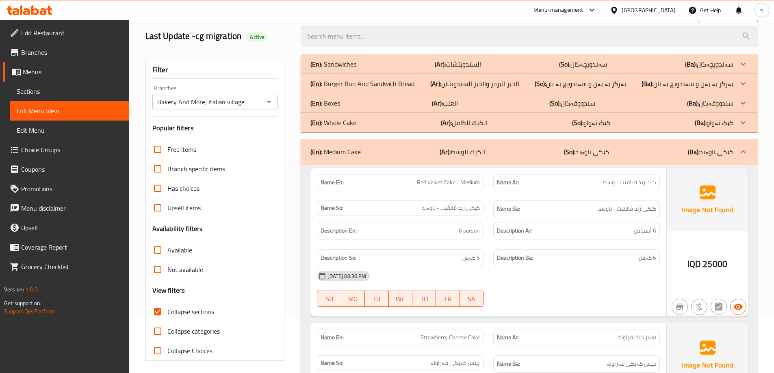
click at [356, 69] on p "(En): Burger Bun And Sandwich Bread" at bounding box center [333, 64] width 46 height 10
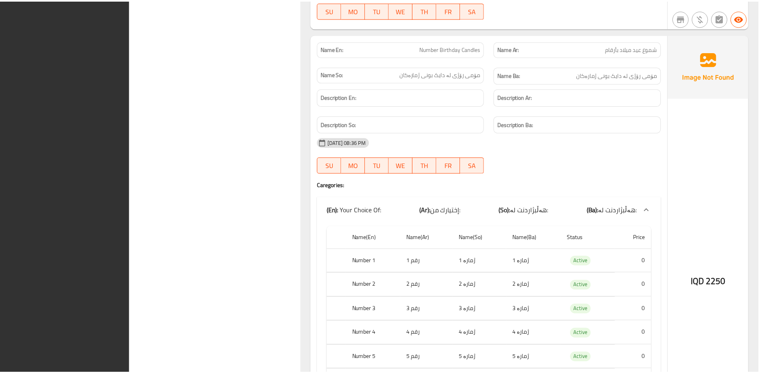
scroll to position [8314, 0]
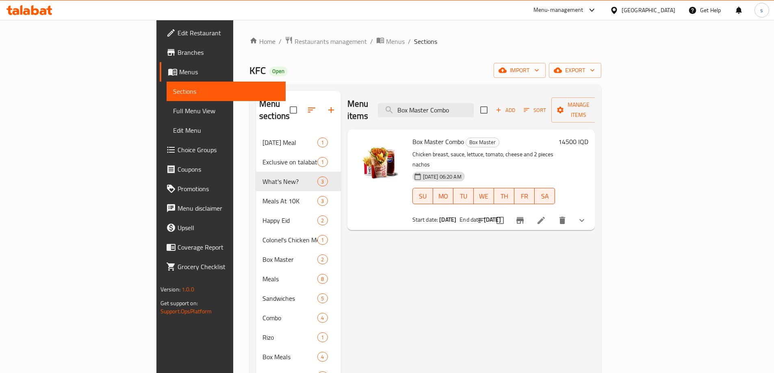
scroll to position [29, 0]
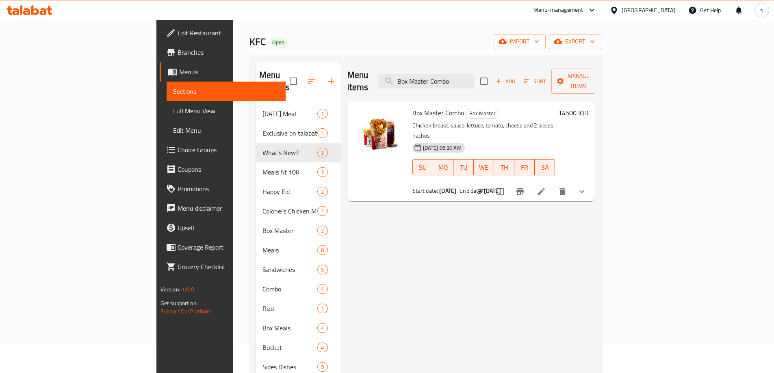
click at [33, 10] on icon at bounding box center [35, 10] width 8 height 10
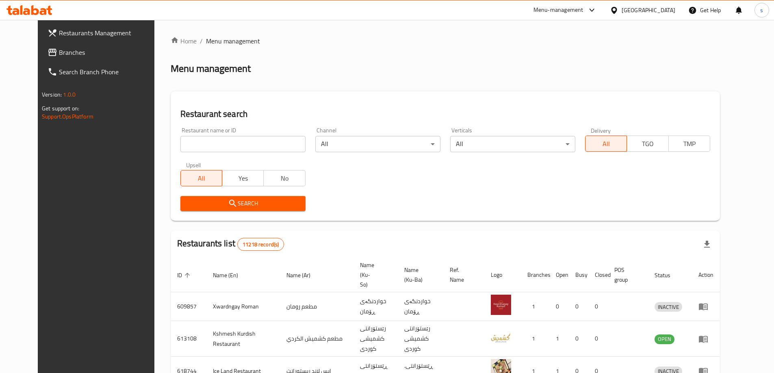
click at [187, 145] on div "Home / Menu management Menu management Restaurant search Restaurant name or ID …" at bounding box center [445, 317] width 549 height 563
click at [187, 145] on input "search" at bounding box center [242, 144] width 125 height 16
paste input "[PERSON_NAME] Chicken"
type input "[PERSON_NAME] Chicken"
click button "Search" at bounding box center [242, 203] width 125 height 15
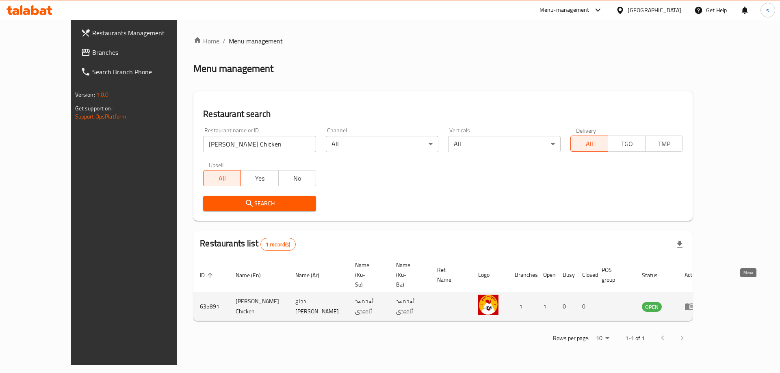
click at [694, 304] on icon "enhanced table" at bounding box center [689, 307] width 9 height 7
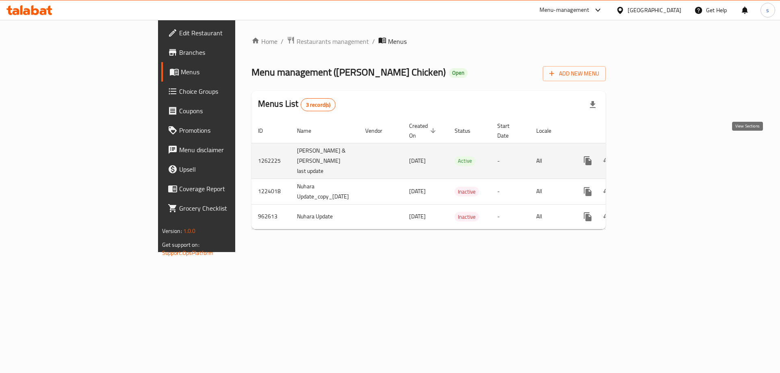
click at [656, 151] on link "enhanced table" at bounding box center [647, 161] width 20 height 20
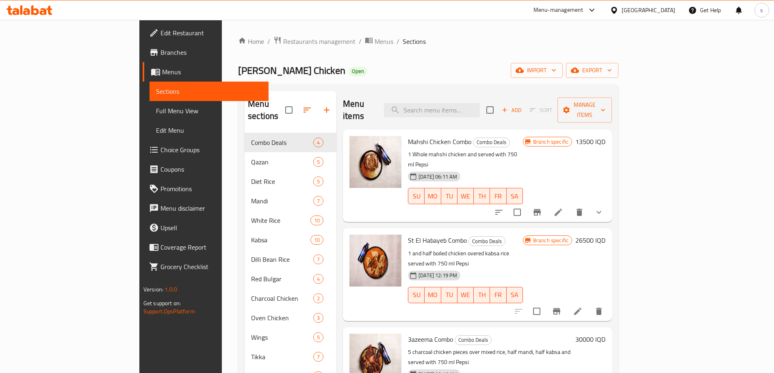
click at [156, 110] on span "Full Menu View" at bounding box center [209, 111] width 106 height 10
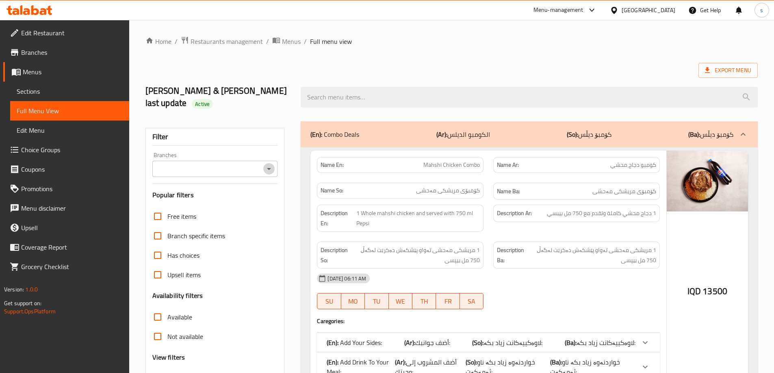
click at [269, 164] on icon "Open" at bounding box center [269, 169] width 10 height 10
click at [257, 197] on li "[PERSON_NAME] Chicken, Gre Base" at bounding box center [215, 191] width 126 height 15
type input "[PERSON_NAME] Chicken, Gre Base"
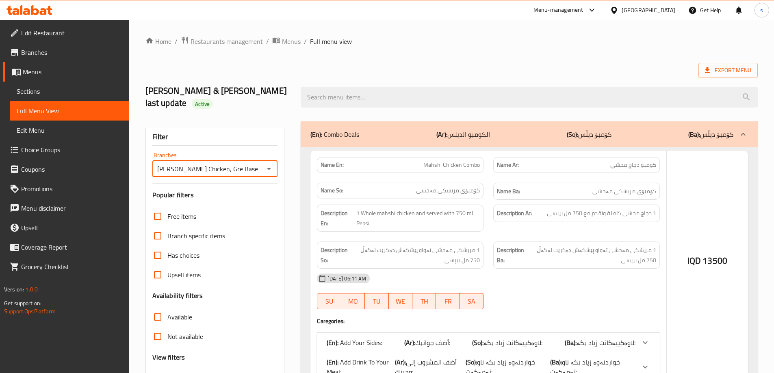
click at [341, 96] on div at bounding box center [387, 186] width 774 height 373
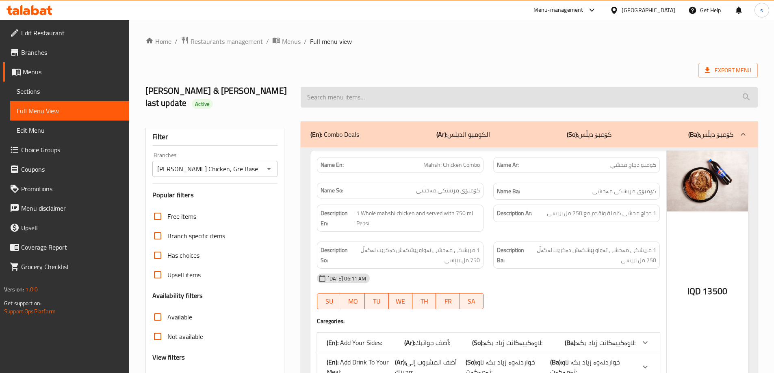
click at [327, 91] on input "search" at bounding box center [529, 97] width 457 height 21
paste input "[PERSON_NAME] Chicken"
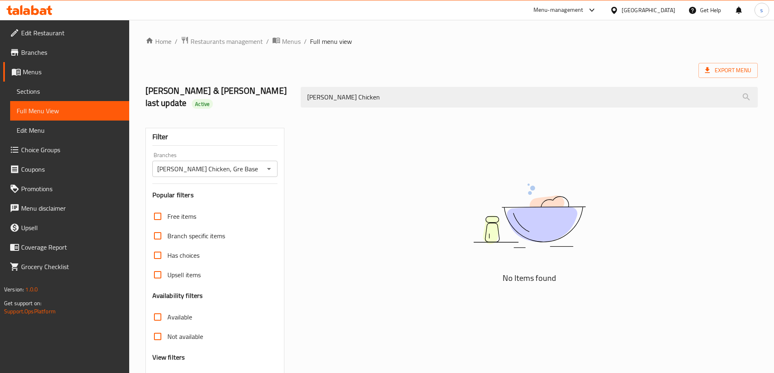
drag, startPoint x: 395, startPoint y: 90, endPoint x: 293, endPoint y: 104, distance: 102.2
click at [293, 104] on div "Home / Restaurants management / Menus / Full menu view Export Menu [PERSON_NAME…" at bounding box center [451, 232] width 612 height 392
paste input "this item (Colorful Birthday Candles) price is suspiscues"
drag, startPoint x: 487, startPoint y: 91, endPoint x: 258, endPoint y: 89, distance: 229.2
click at [258, 89] on div "[PERSON_NAME] & [PERSON_NAME] last update Active this item (Colorful Birthday C…" at bounding box center [452, 97] width 622 height 48
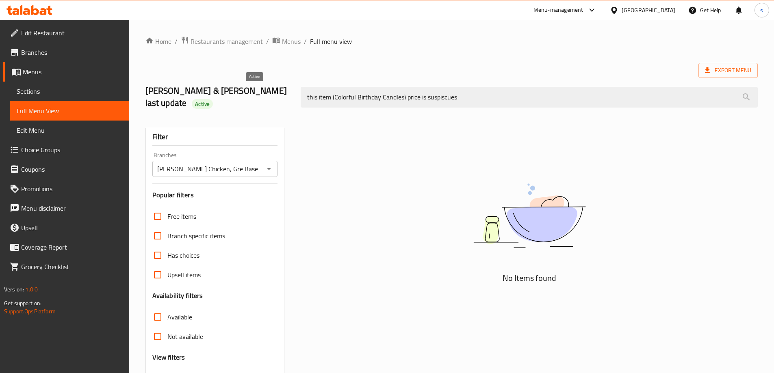
type input "this item (Colorful Birthday Candles) price is suspiscues"
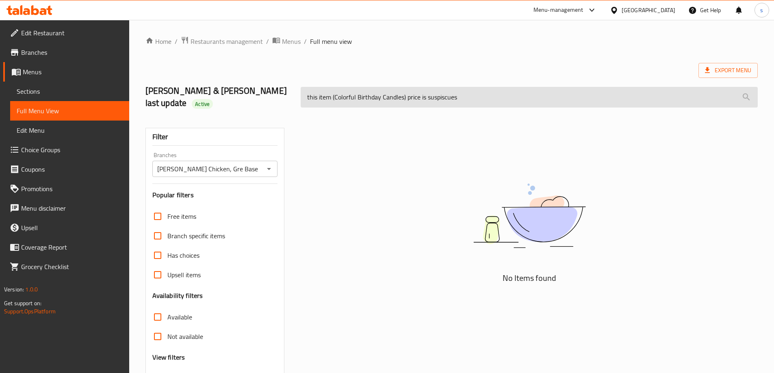
click at [475, 92] on input "this item (Colorful Birthday Candles) price is suspiscues" at bounding box center [529, 97] width 457 height 21
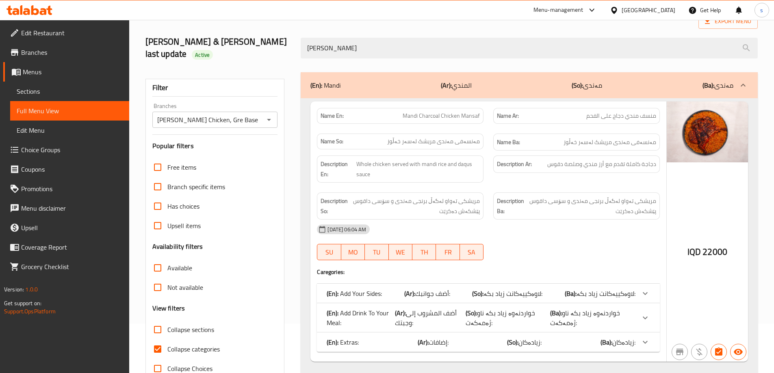
scroll to position [40, 0]
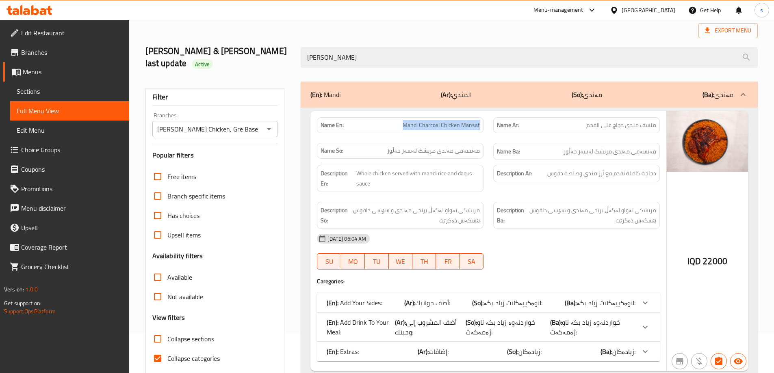
drag, startPoint x: 401, startPoint y: 112, endPoint x: 487, endPoint y: 115, distance: 85.8
click at [487, 115] on div "Name En: Mandi Charcoal Chicken Mansaf" at bounding box center [400, 126] width 176 height 26
copy span "Mandi Charcoal Chicken Mansaf"
drag, startPoint x: 365, startPoint y: 46, endPoint x: 285, endPoint y: 50, distance: 80.6
click at [285, 50] on div "[PERSON_NAME] & [PERSON_NAME] last update Active [PERSON_NAME]" at bounding box center [452, 57] width 622 height 48
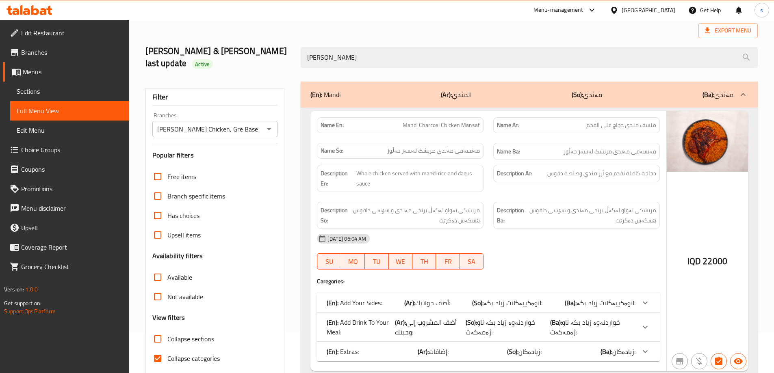
paste input "andi Charcoal Chicken Mansaf"
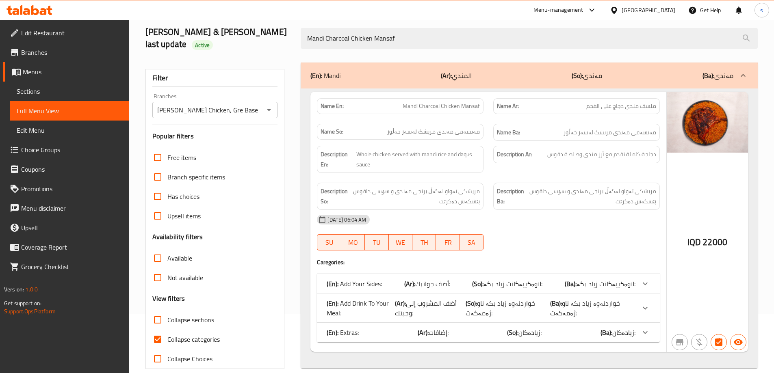
type input "Mandi Charcoal Chicken Mansaf"
click at [162, 330] on input "Collapse categories" at bounding box center [158, 340] width 20 height 20
checkbox input "false"
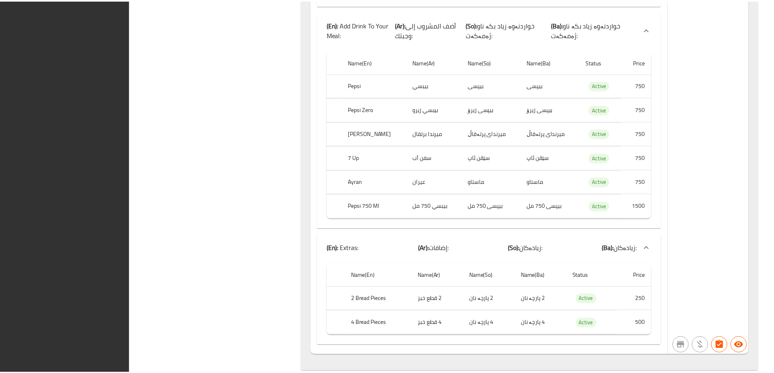
scroll to position [586, 0]
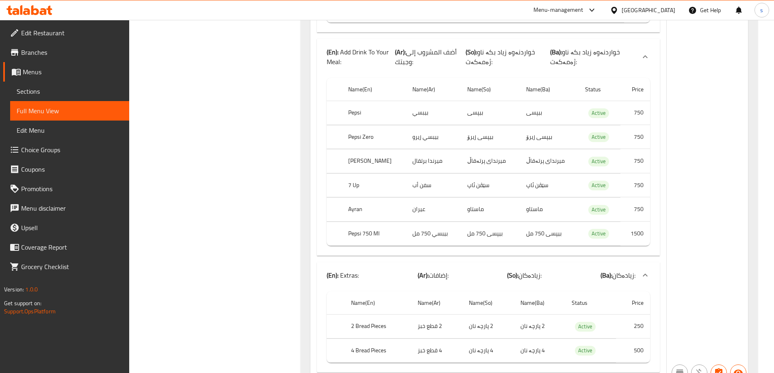
click at [51, 9] on icon at bounding box center [49, 10] width 6 height 9
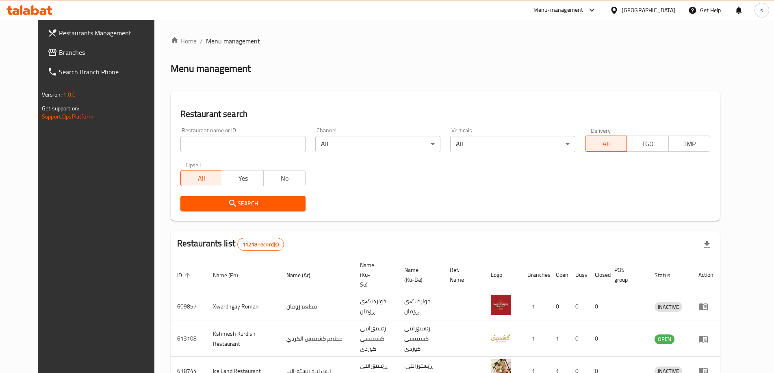
scroll to position [47, 0]
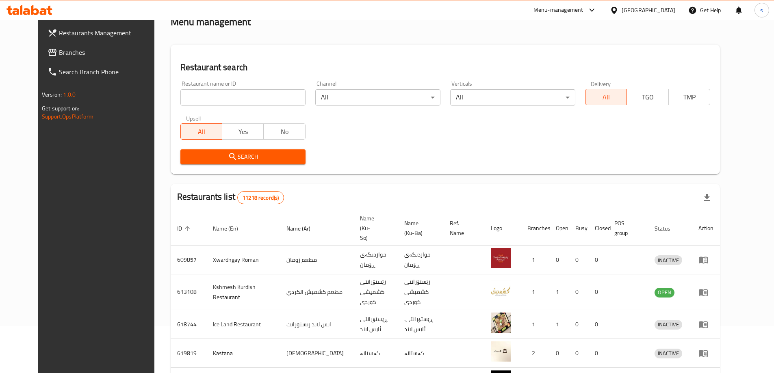
drag, startPoint x: 0, startPoint y: 0, endPoint x: 195, endPoint y: 100, distance: 218.6
click at [195, 100] on input "search" at bounding box center [242, 97] width 125 height 16
paste input "Bun Meats Dough"
type input "Bun Meats Dough"
click button "Search" at bounding box center [242, 157] width 125 height 15
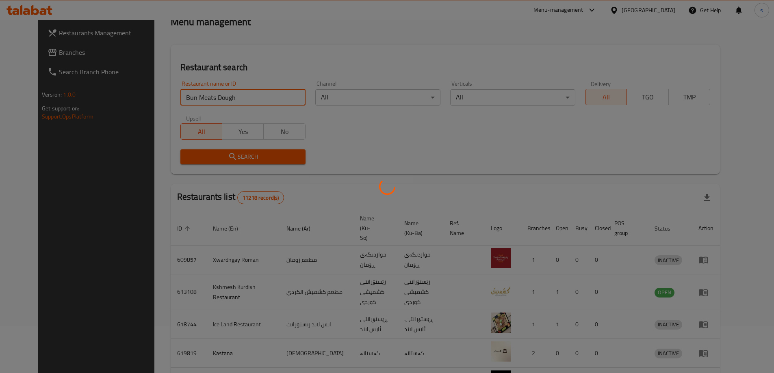
scroll to position [0, 0]
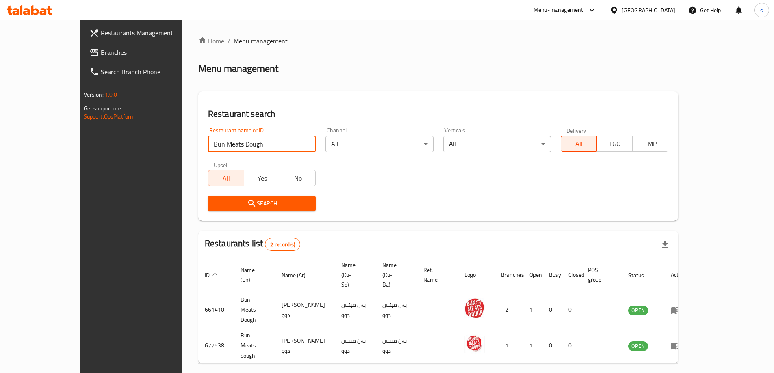
click at [101, 55] on span "Branches" at bounding box center [152, 53] width 102 height 10
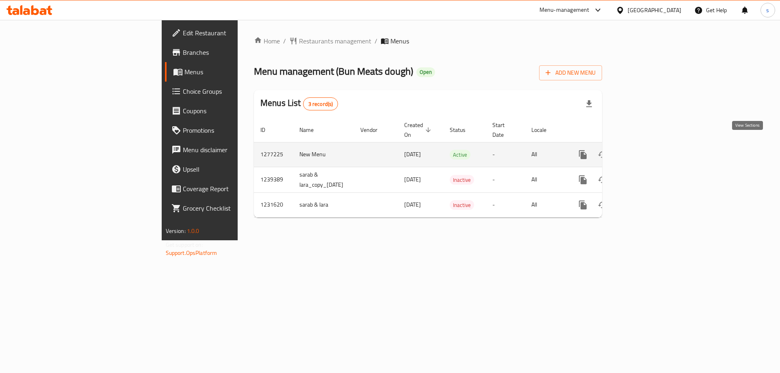
click at [651, 146] on link "enhanced table" at bounding box center [642, 155] width 20 height 20
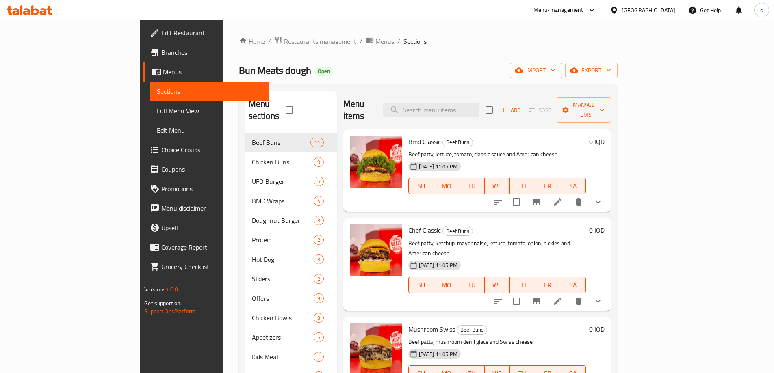
click at [157, 106] on span "Full Menu View" at bounding box center [210, 111] width 106 height 10
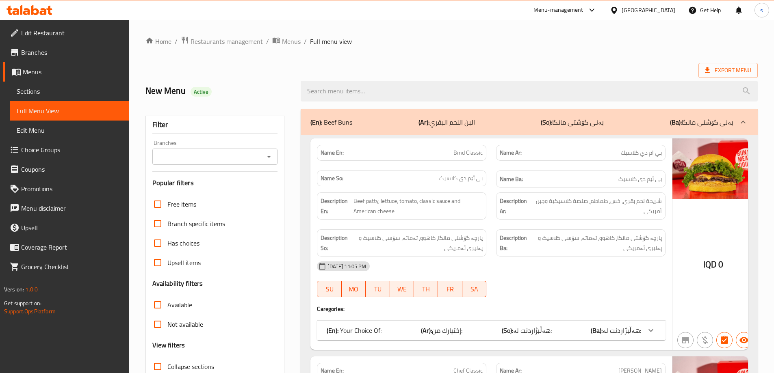
click at [266, 156] on icon "Open" at bounding box center [269, 157] width 10 height 10
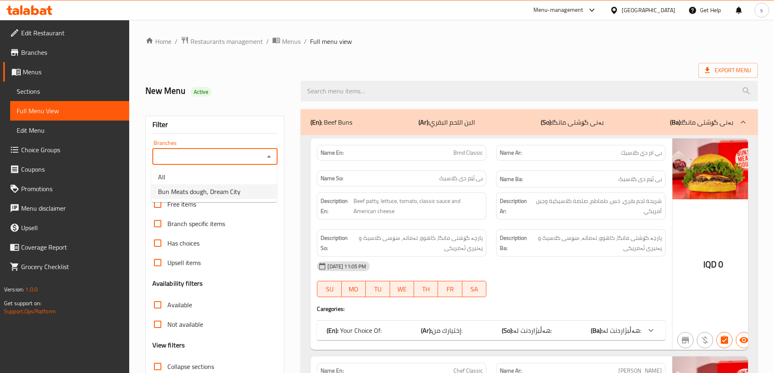
click at [253, 188] on li "Bun Meats dough, Dream City" at bounding box center [215, 191] width 126 height 15
type input "Bun Meats dough, Dream City"
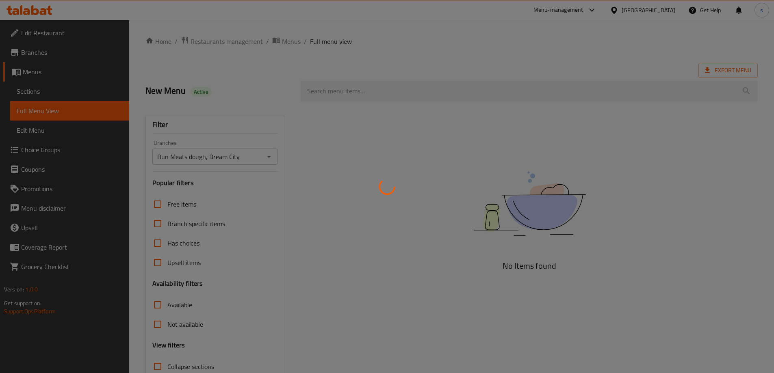
click at [331, 92] on div at bounding box center [387, 186] width 774 height 373
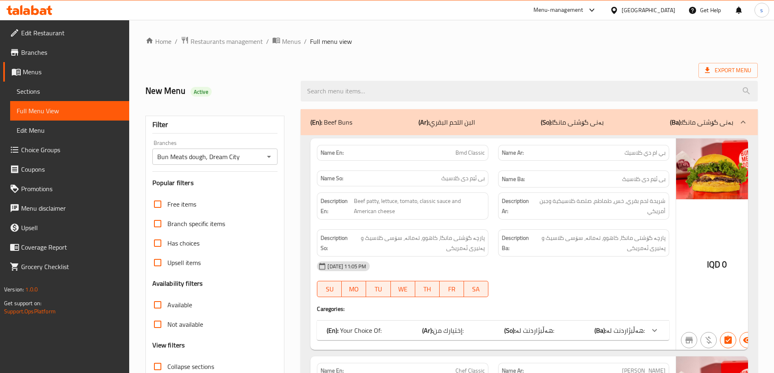
click at [334, 85] on input "search" at bounding box center [529, 91] width 457 height 21
paste input "Flat Burger"
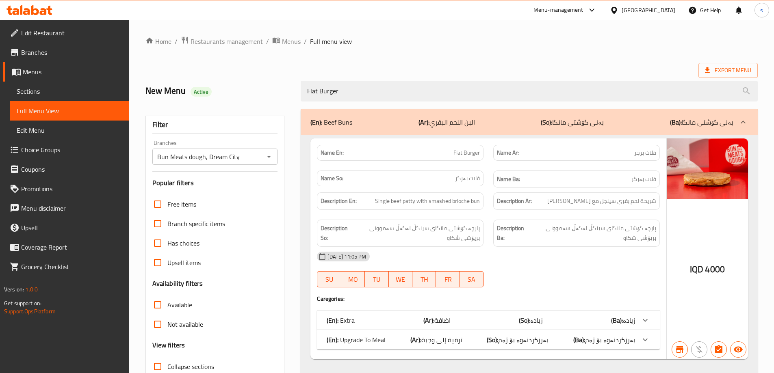
scroll to position [59, 0]
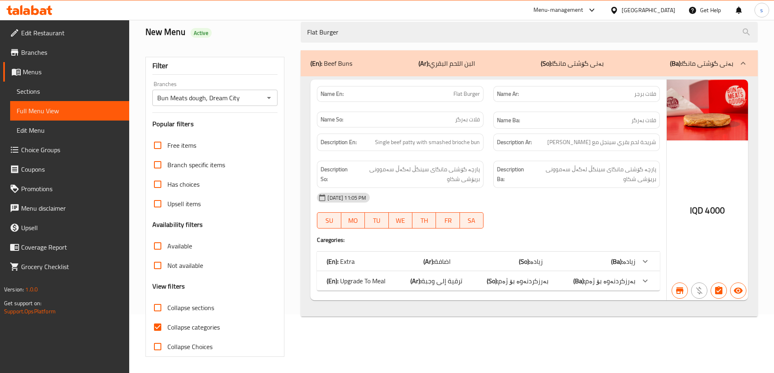
type input "Flat Burger"
click at [161, 327] on input "Collapse categories" at bounding box center [158, 328] width 20 height 20
checkbox input "false"
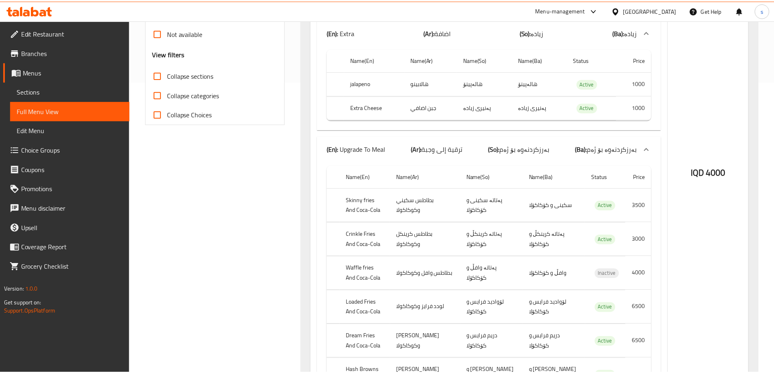
scroll to position [398, 0]
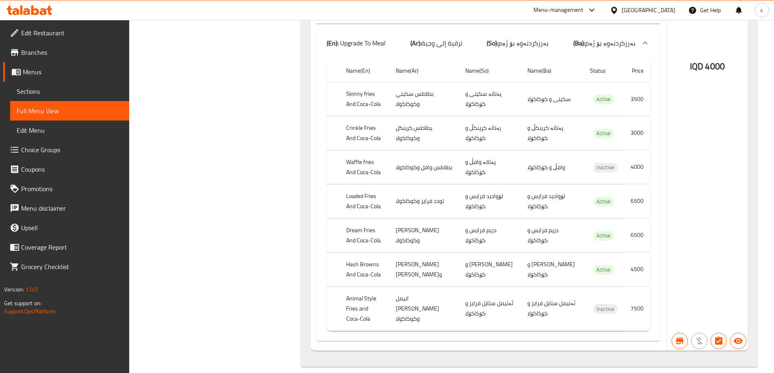
click at [30, 10] on icon at bounding box center [26, 11] width 7 height 7
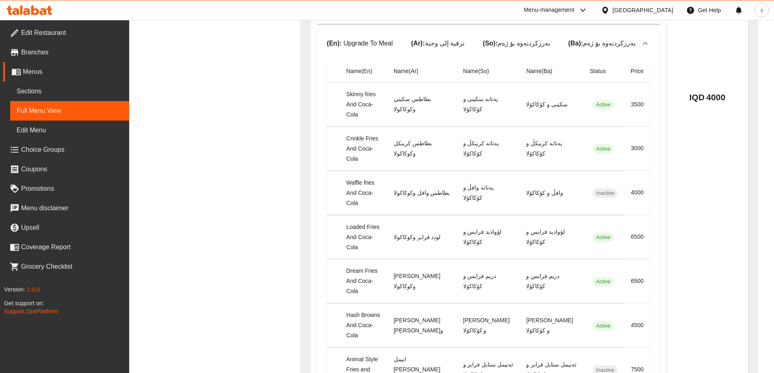
scroll to position [388, 0]
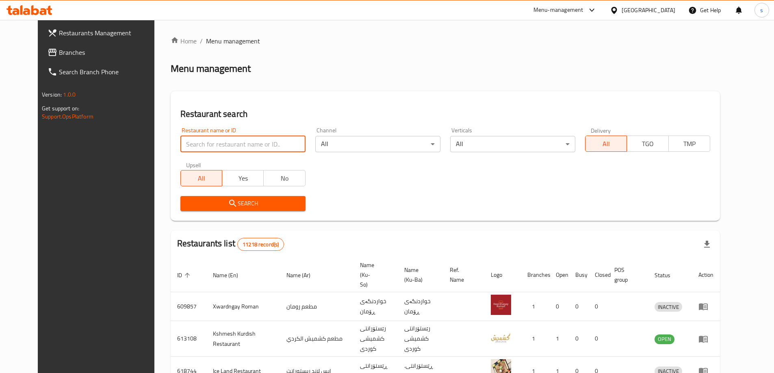
click at [180, 142] on input "search" at bounding box center [242, 144] width 125 height 16
paste input "[PERSON_NAME] Chicken"
type input "[PERSON_NAME] Chicken"
click button "Search" at bounding box center [242, 203] width 125 height 15
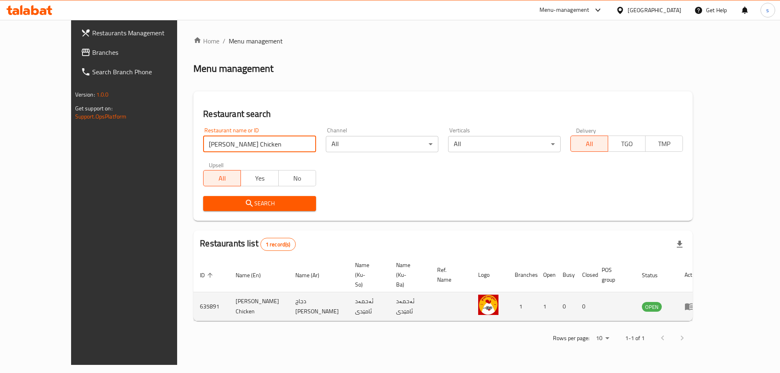
click at [694, 304] on icon "enhanced table" at bounding box center [689, 307] width 9 height 7
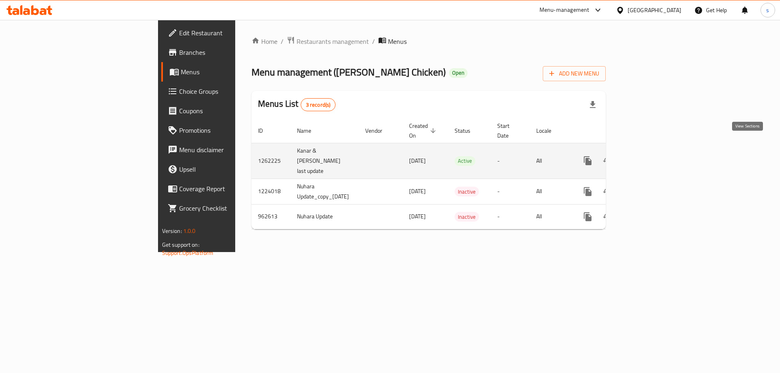
click at [651, 156] on icon "enhanced table" at bounding box center [647, 161] width 10 height 10
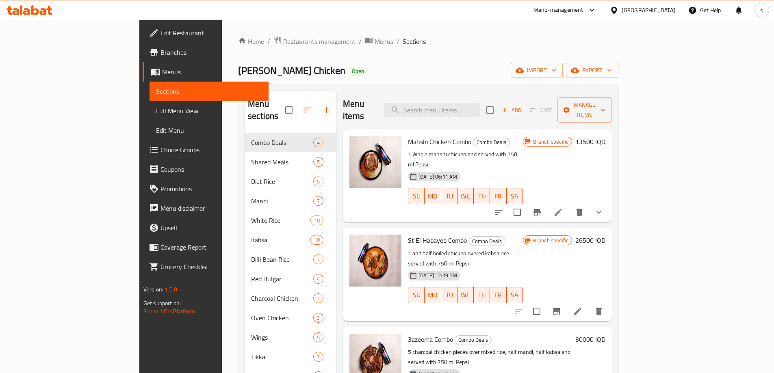
click at [150, 102] on link "Full Menu View" at bounding box center [209, 111] width 119 height 20
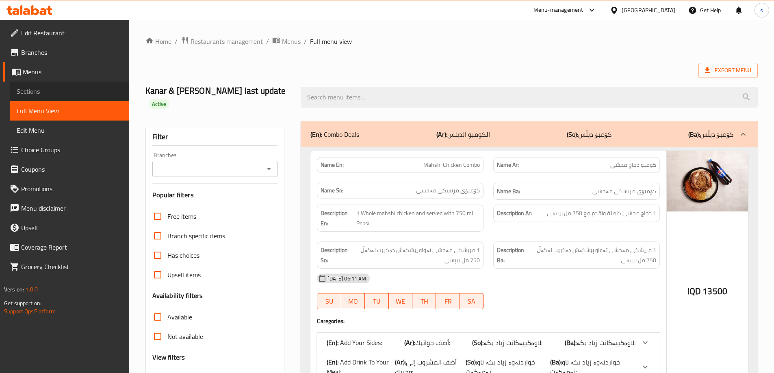
click at [40, 96] on span "Sections" at bounding box center [70, 92] width 106 height 10
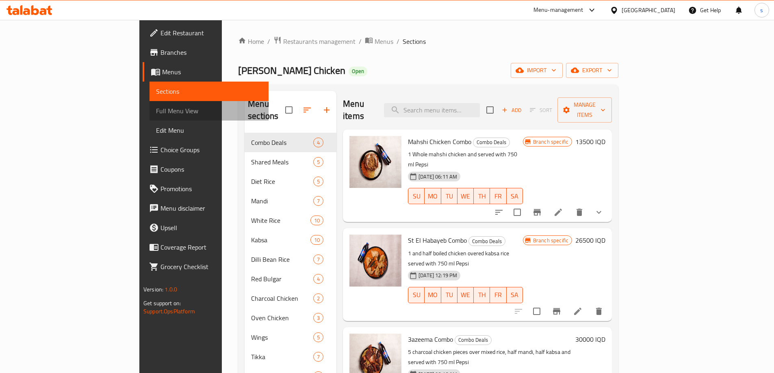
click at [156, 109] on span "Full Menu View" at bounding box center [209, 111] width 106 height 10
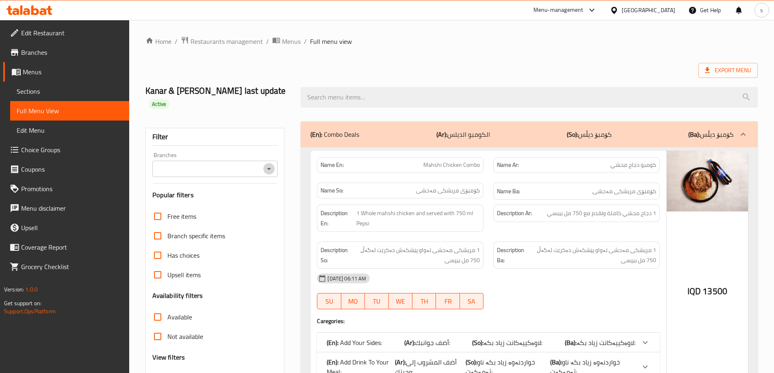
click at [267, 164] on icon "Open" at bounding box center [269, 169] width 10 height 10
click at [248, 189] on li "[PERSON_NAME] Chicken, Gre Base" at bounding box center [215, 191] width 126 height 15
type input "[PERSON_NAME] Chicken, Gre Base"
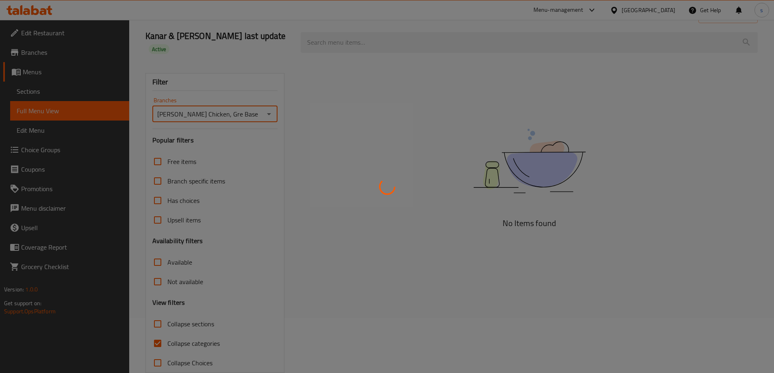
scroll to position [59, 0]
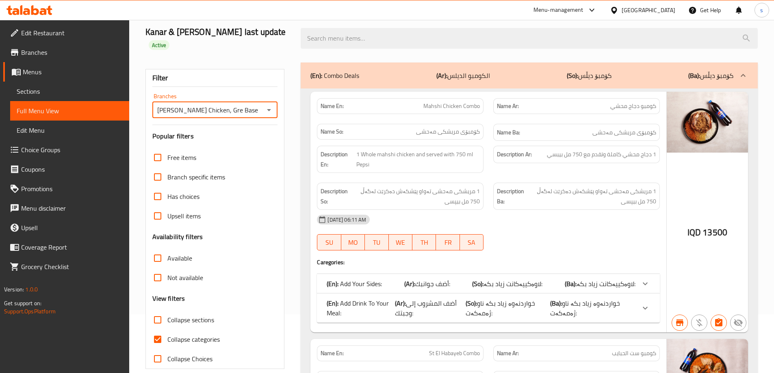
click at [158, 332] on input "Collapse categories" at bounding box center [158, 340] width 20 height 20
checkbox input "false"
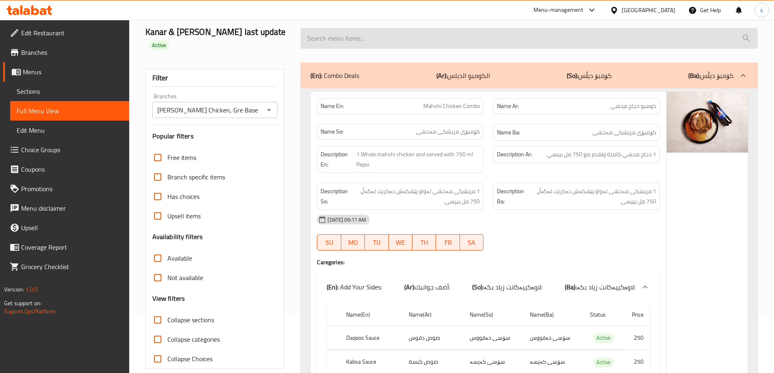
click at [335, 37] on input "search" at bounding box center [529, 38] width 457 height 21
paste input "Quarter Oven Chicken Over White Rice"
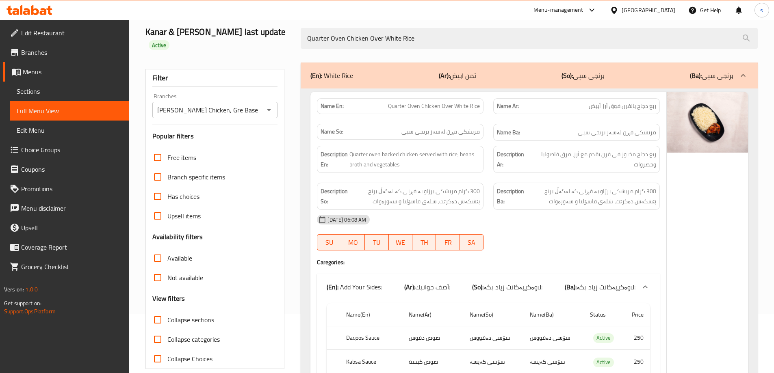
scroll to position [232, 0]
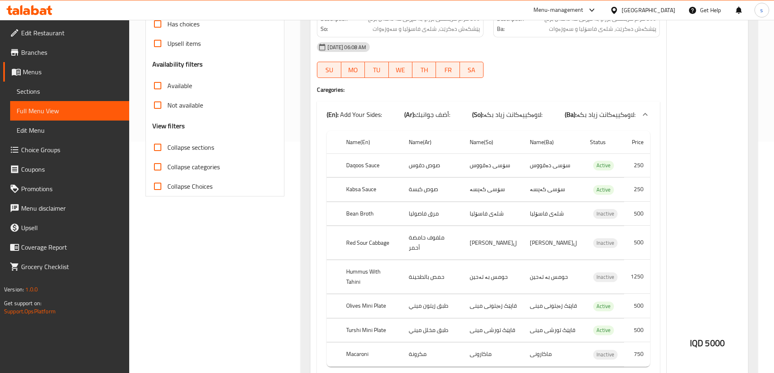
type input "Quarter Oven Chicken Over White Rice"
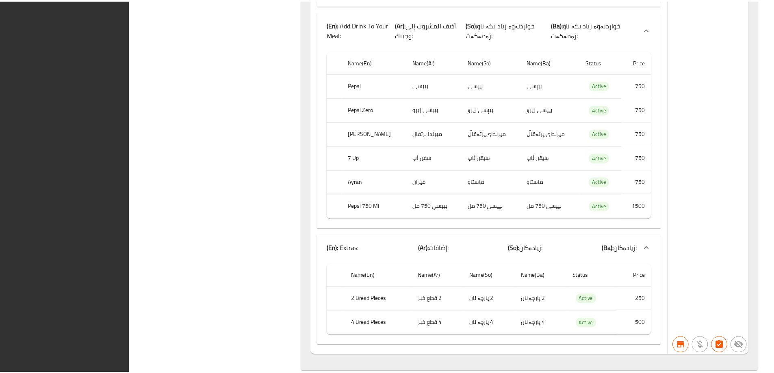
scroll to position [586, 0]
